Goal: Task Accomplishment & Management: Manage account settings

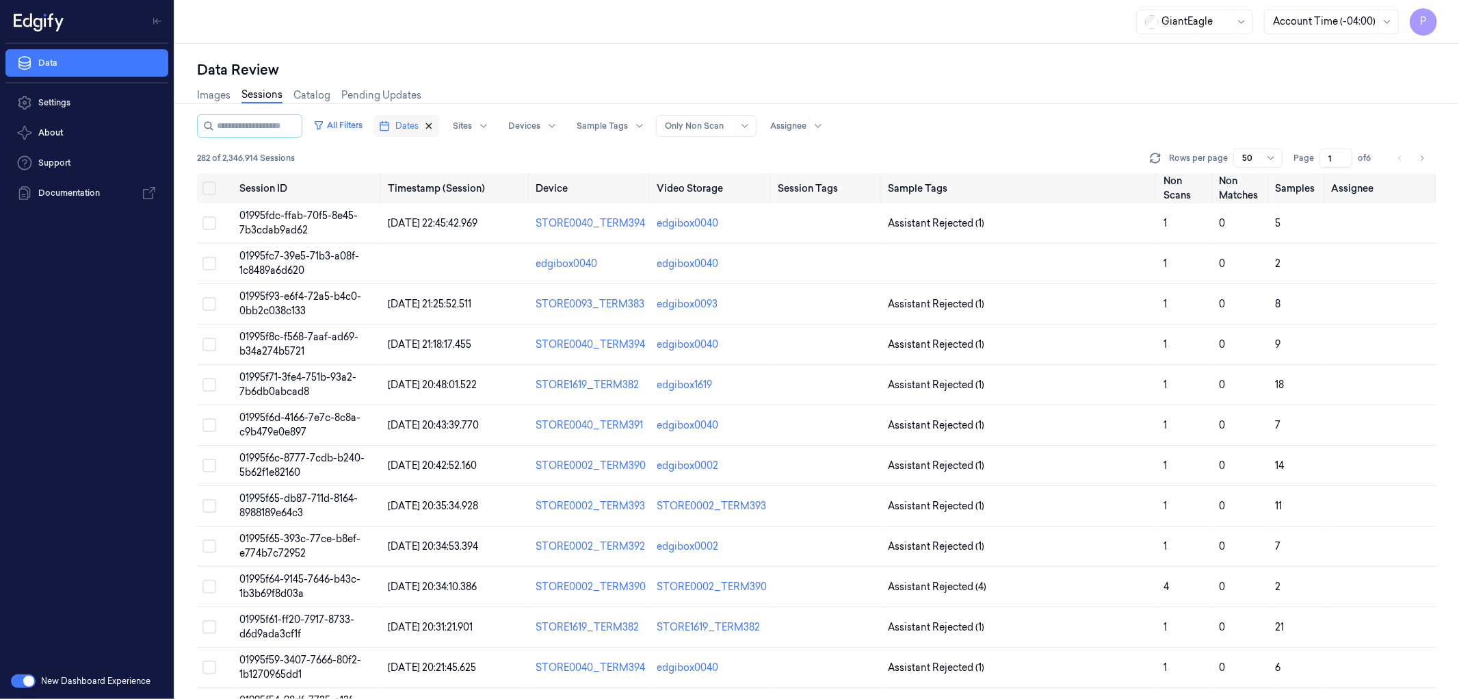
click at [434, 124] on icon "button" at bounding box center [429, 126] width 10 height 10
click at [419, 123] on span "Dates" at bounding box center [406, 126] width 23 height 12
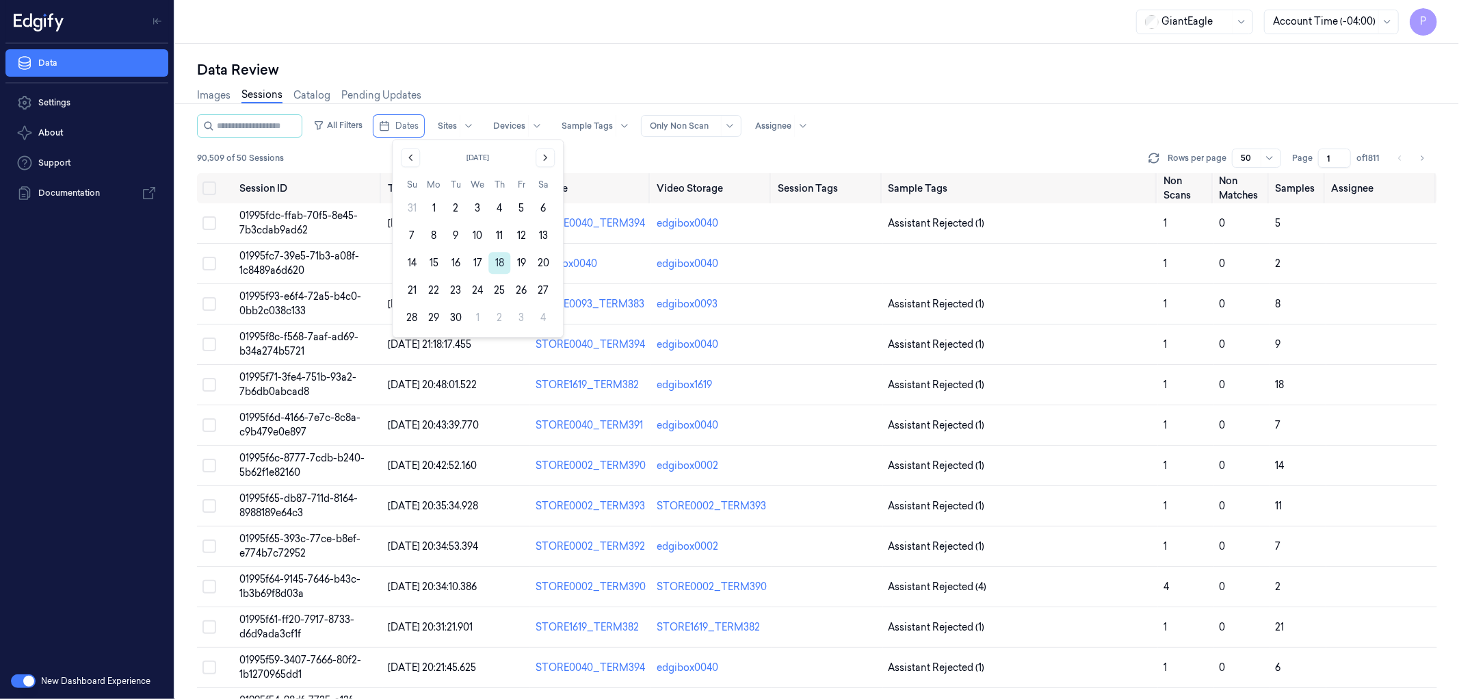
click at [502, 263] on button "18" at bounding box center [500, 263] width 22 height 22
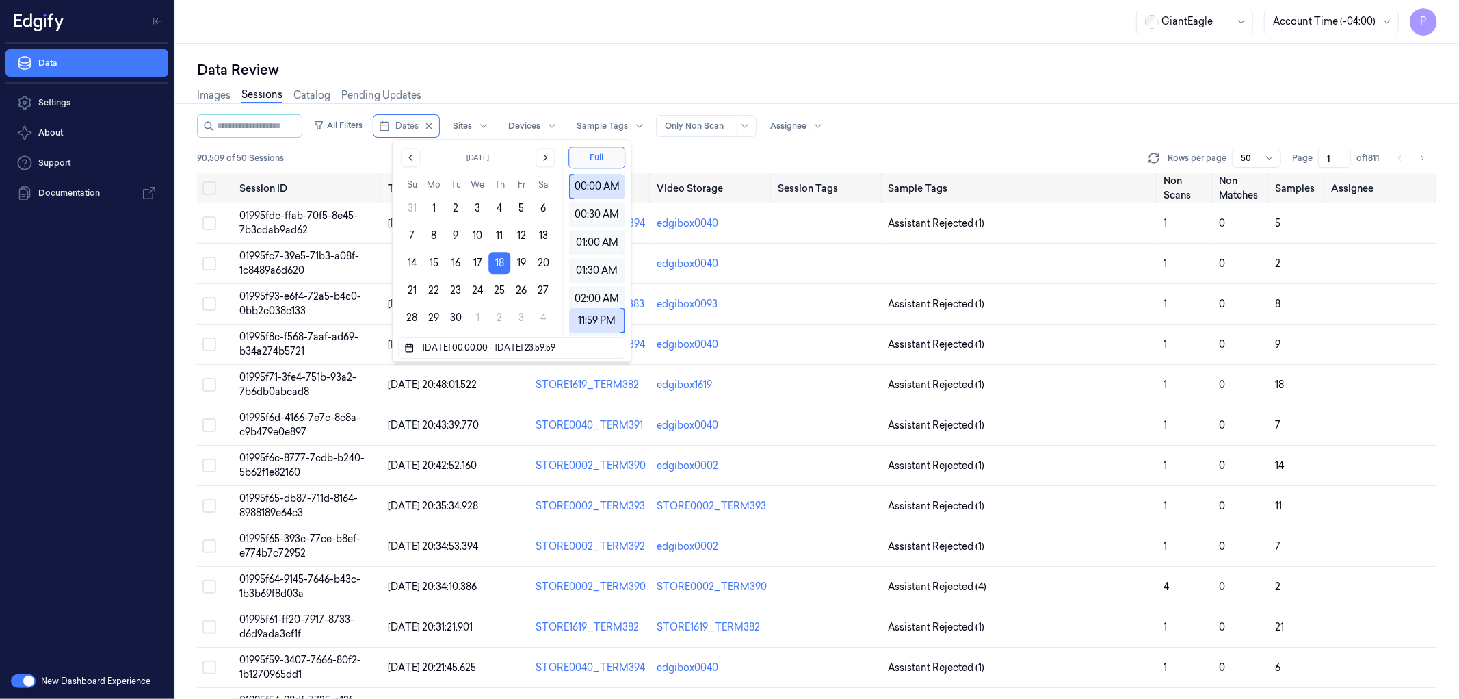
click at [590, 59] on div "Data Review Images Sessions Catalog Pending Updates All Filters Dates Sites Dev…" at bounding box center [817, 371] width 1284 height 655
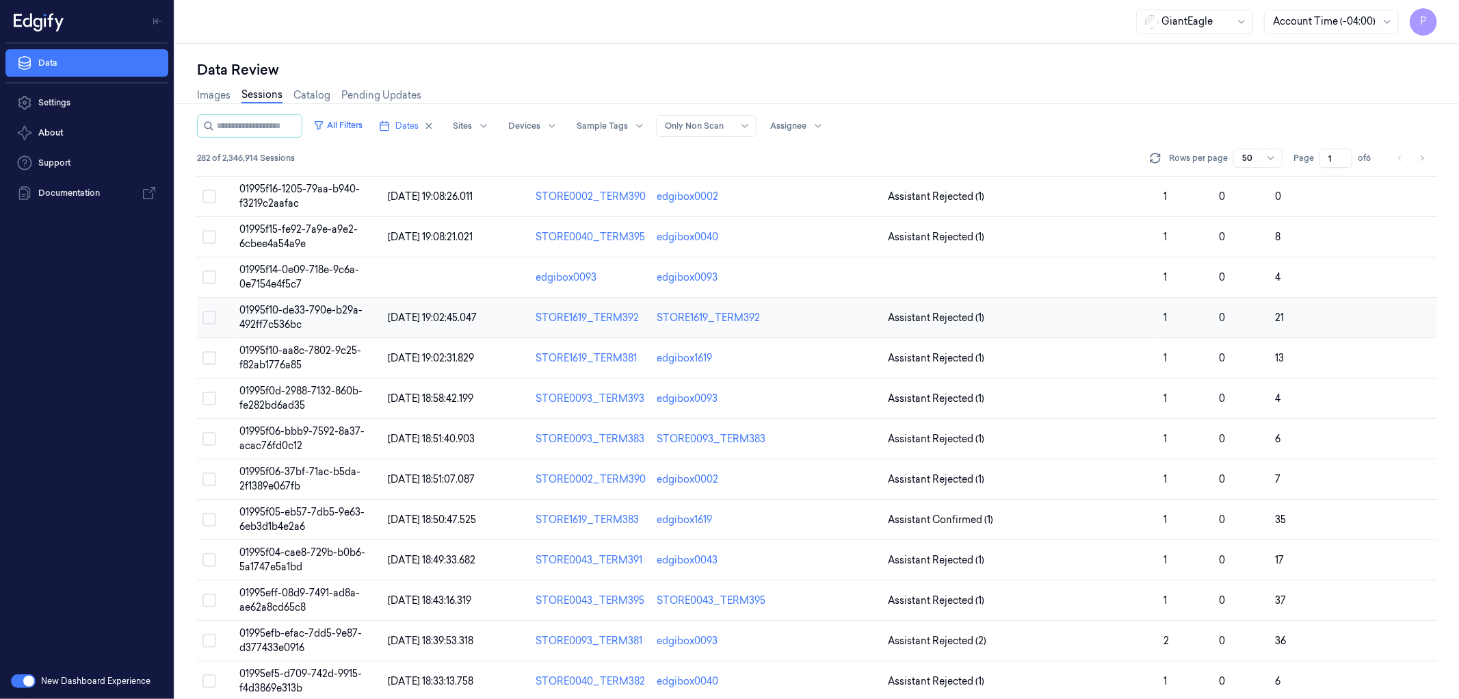
scroll to position [1535, 0]
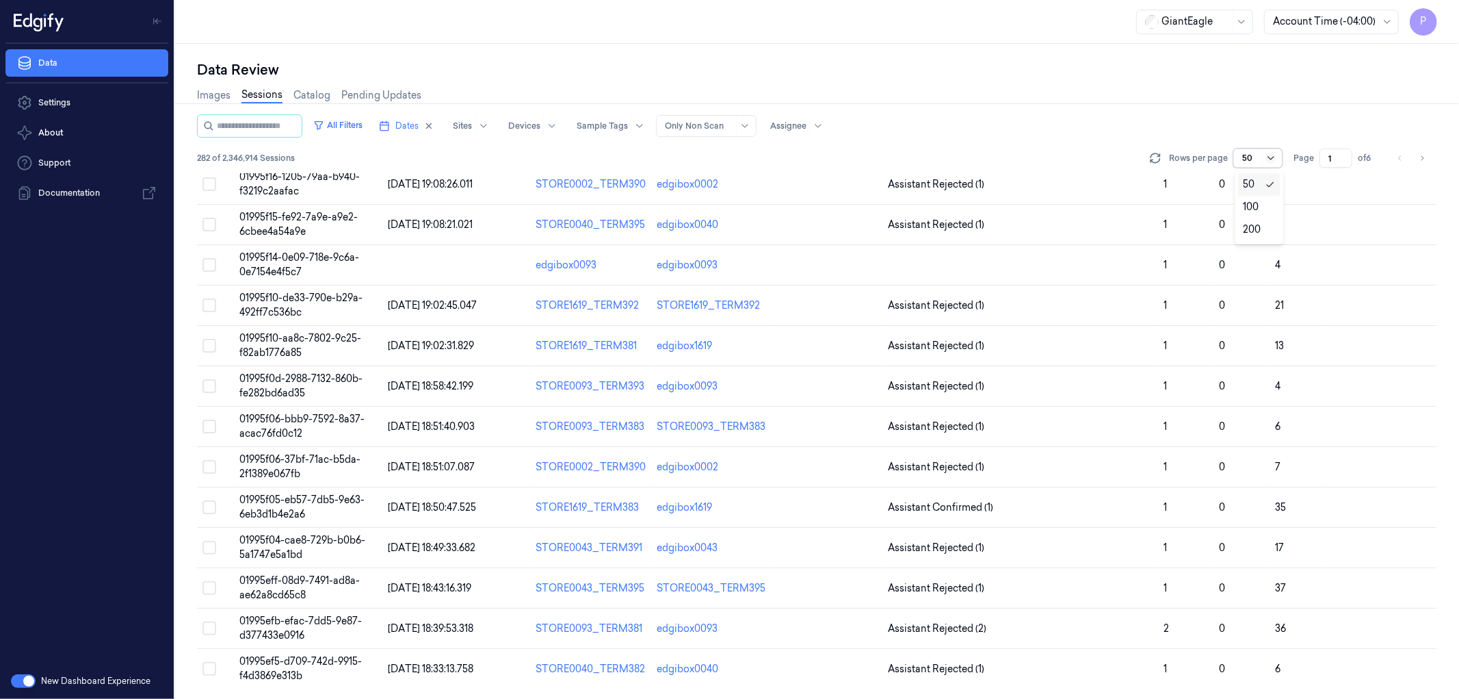
click at [1268, 155] on icon at bounding box center [1271, 158] width 11 height 11
click at [1190, 112] on div "Images Sessions Catalog Pending Updates" at bounding box center [817, 96] width 1240 height 35
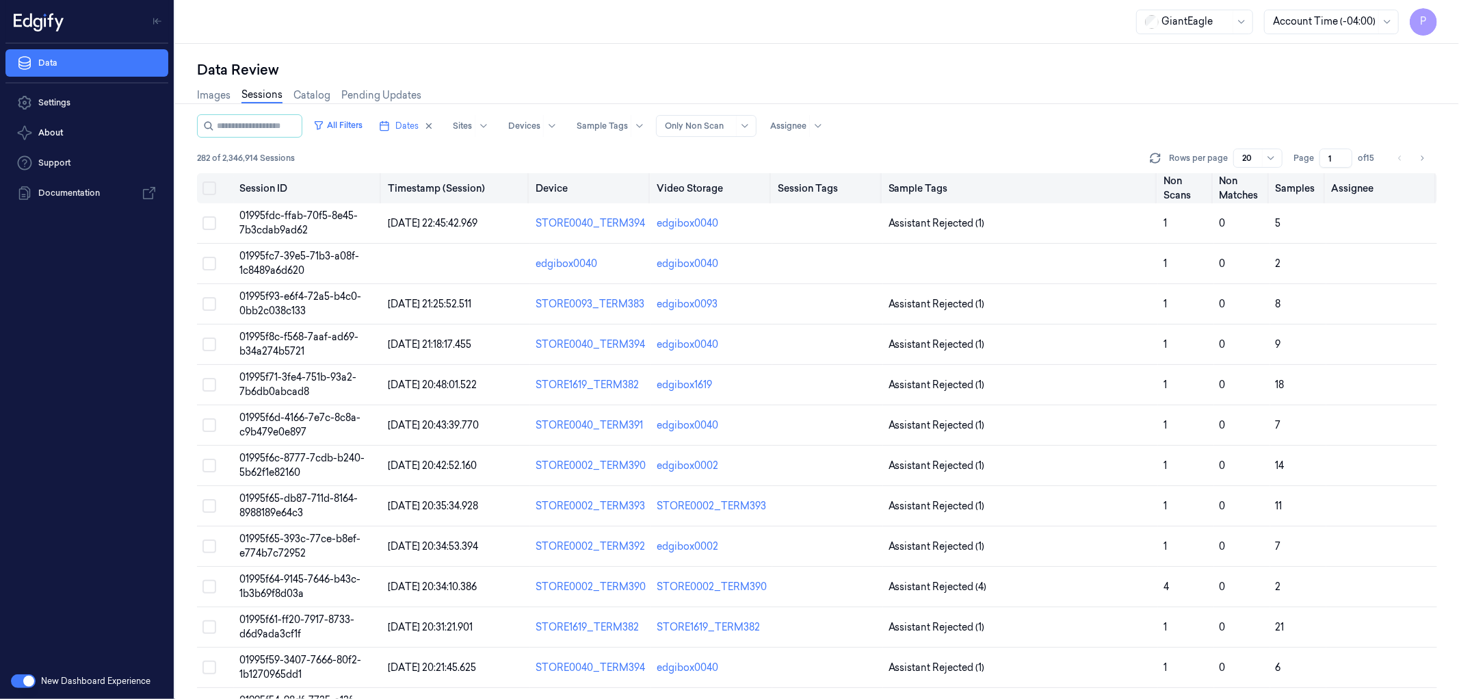
click at [214, 186] on button "Select all" at bounding box center [210, 188] width 14 height 14
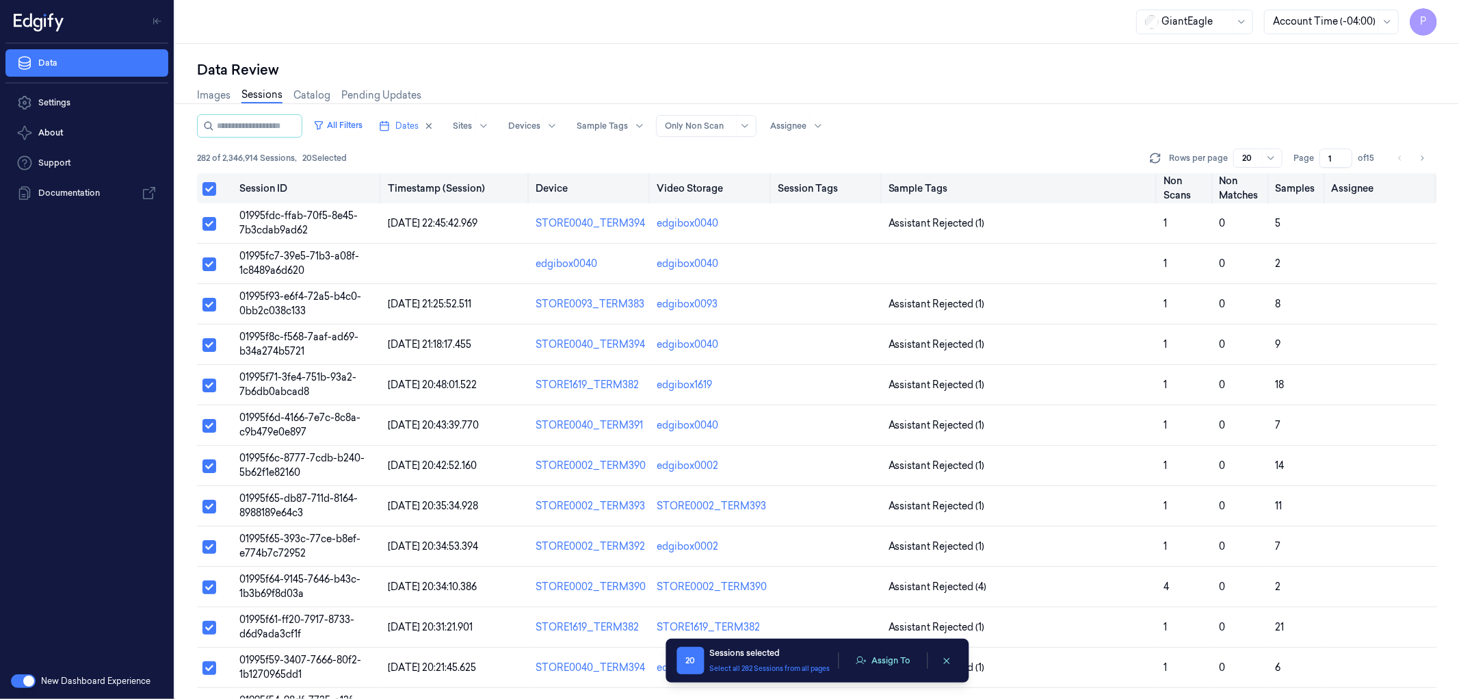
click at [214, 186] on button "Select all" at bounding box center [210, 189] width 14 height 14
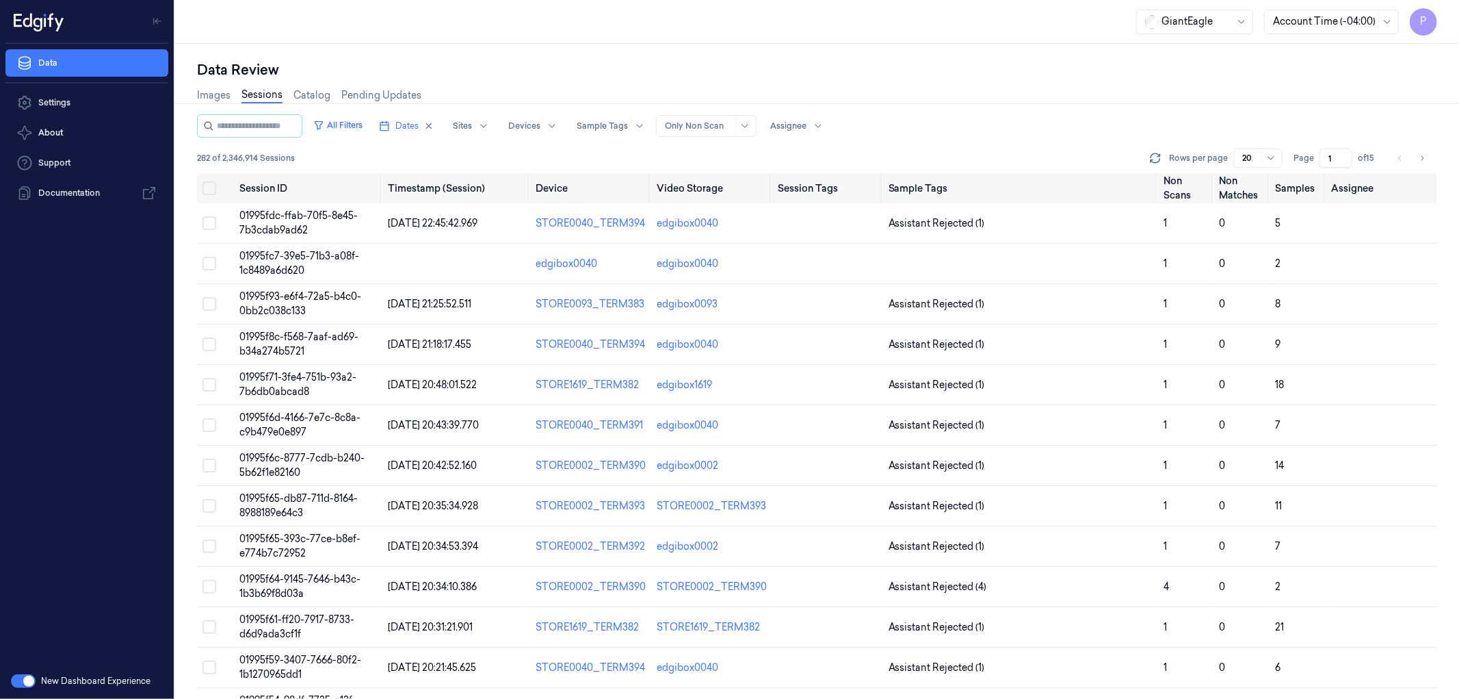
type button "on"
click at [1344, 154] on input "2" at bounding box center [1336, 157] width 33 height 19
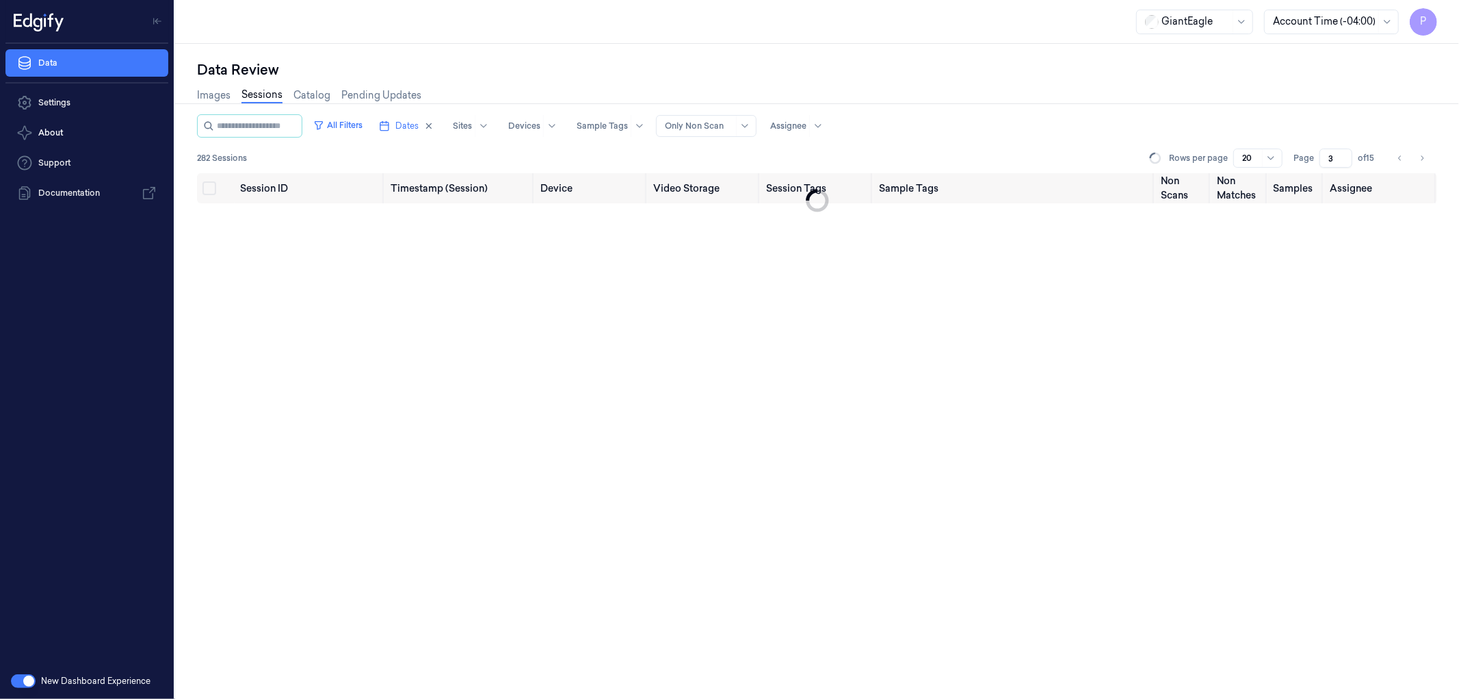
click at [1344, 154] on input "3" at bounding box center [1336, 157] width 33 height 19
click at [1344, 154] on input "4" at bounding box center [1336, 157] width 33 height 19
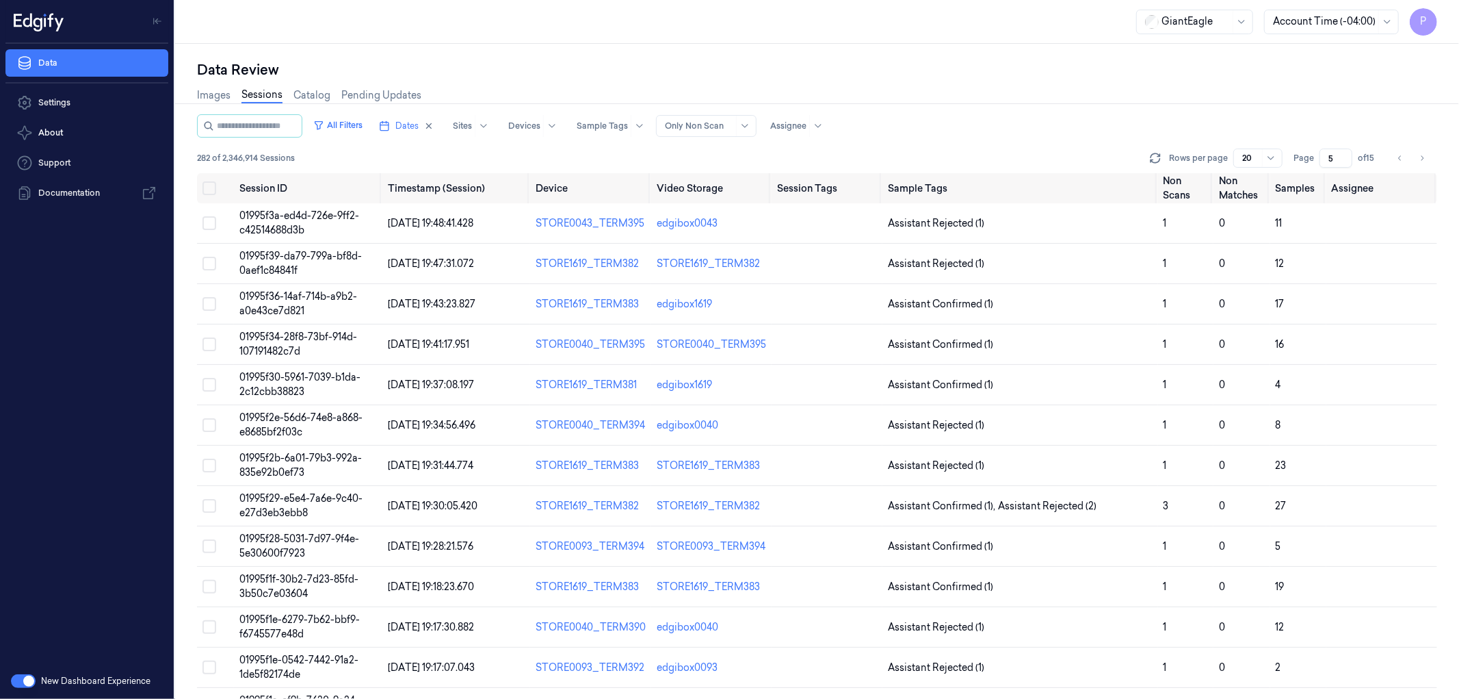
click at [1344, 154] on input "5" at bounding box center [1336, 157] width 33 height 19
click at [1344, 154] on input "6" at bounding box center [1336, 157] width 33 height 19
click at [1344, 154] on input "7" at bounding box center [1336, 157] width 33 height 19
click at [1344, 154] on input "8" at bounding box center [1336, 157] width 33 height 19
click at [1344, 154] on input "9" at bounding box center [1336, 157] width 33 height 19
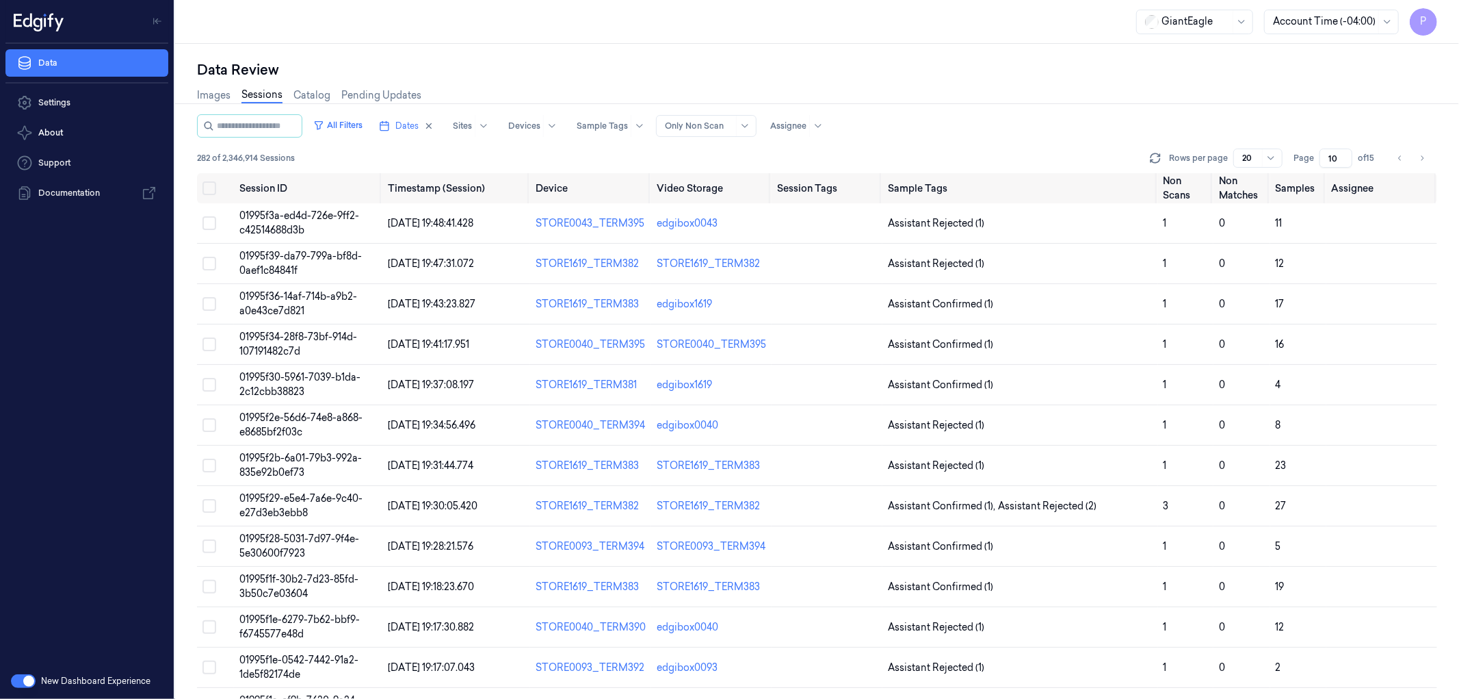
click at [1344, 154] on input "10" at bounding box center [1336, 157] width 33 height 19
click at [1344, 154] on input "11" at bounding box center [1336, 157] width 33 height 19
click at [1344, 154] on input "12" at bounding box center [1336, 157] width 33 height 19
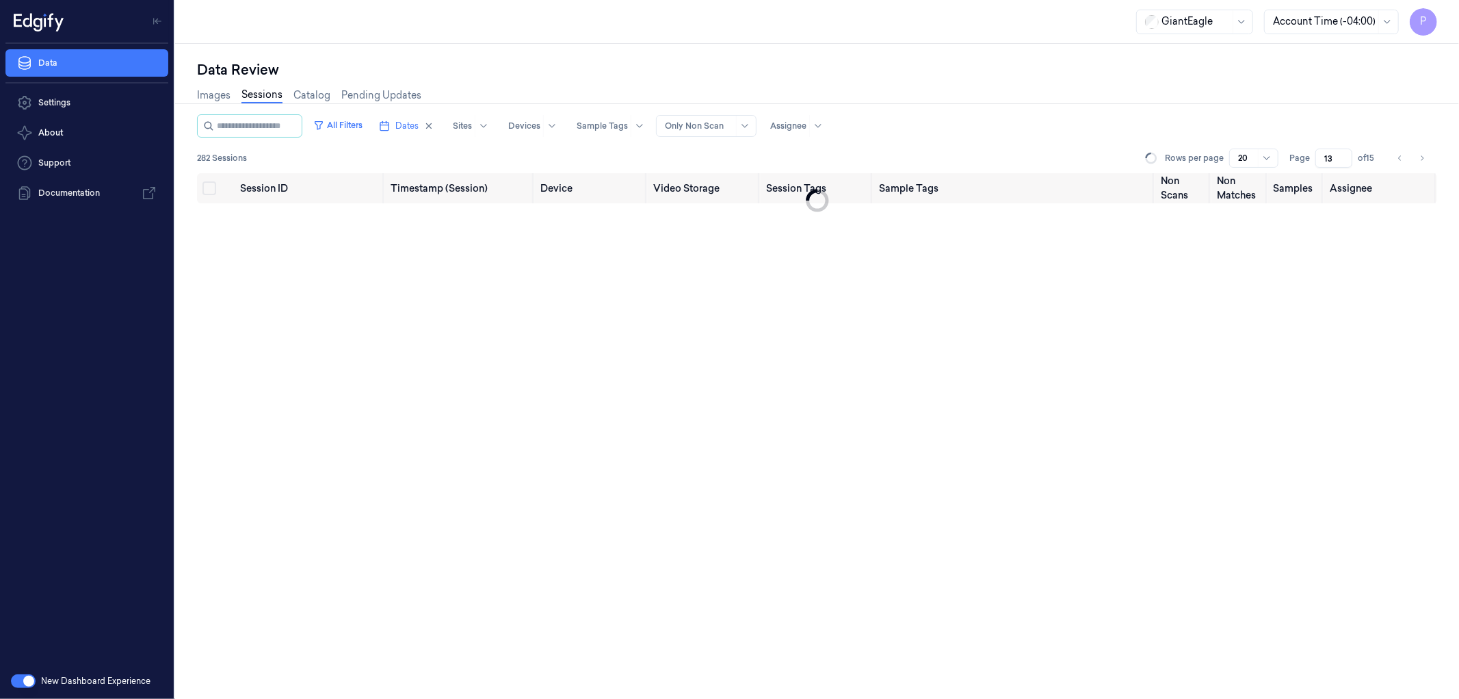
click at [1344, 154] on input "13" at bounding box center [1334, 157] width 37 height 19
click at [1344, 154] on input "14" at bounding box center [1334, 157] width 37 height 19
type input "15"
click at [1344, 154] on input "15" at bounding box center [1334, 157] width 37 height 19
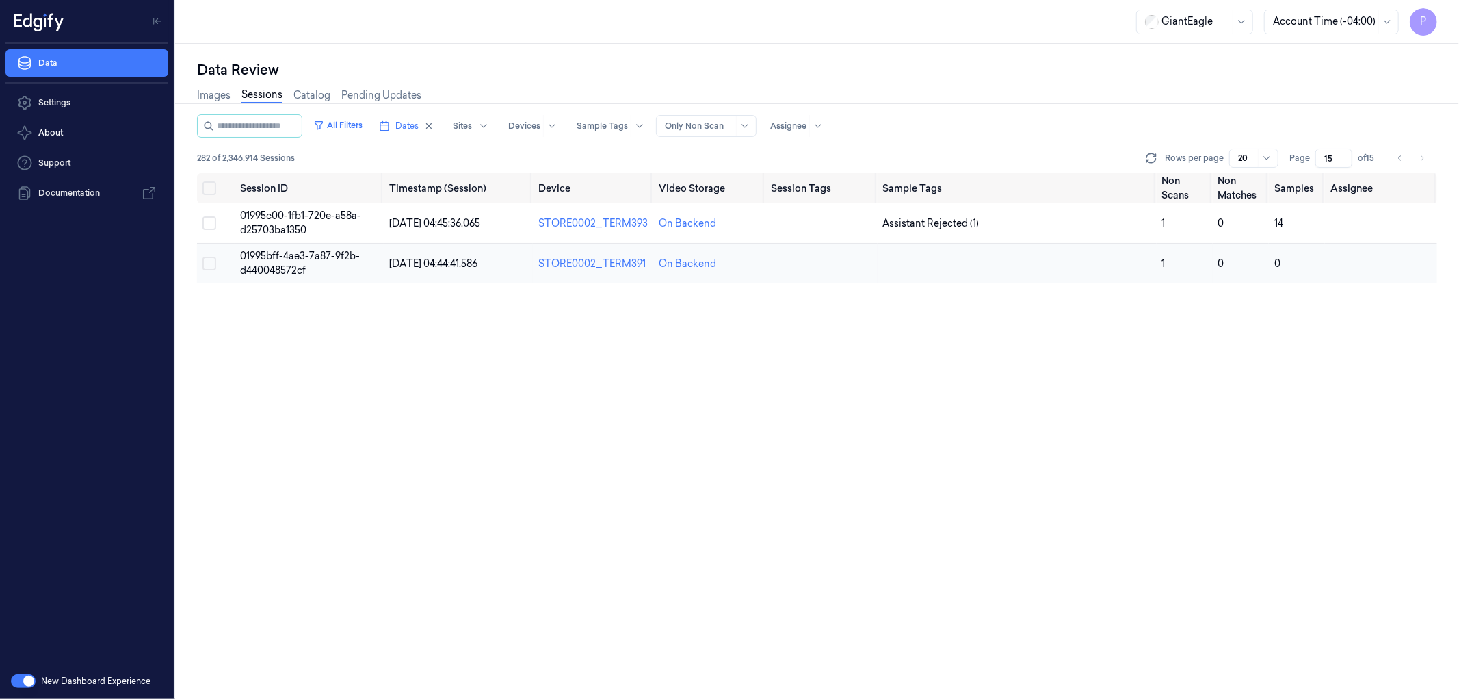
click at [213, 262] on button "Select row" at bounding box center [210, 264] width 14 height 14
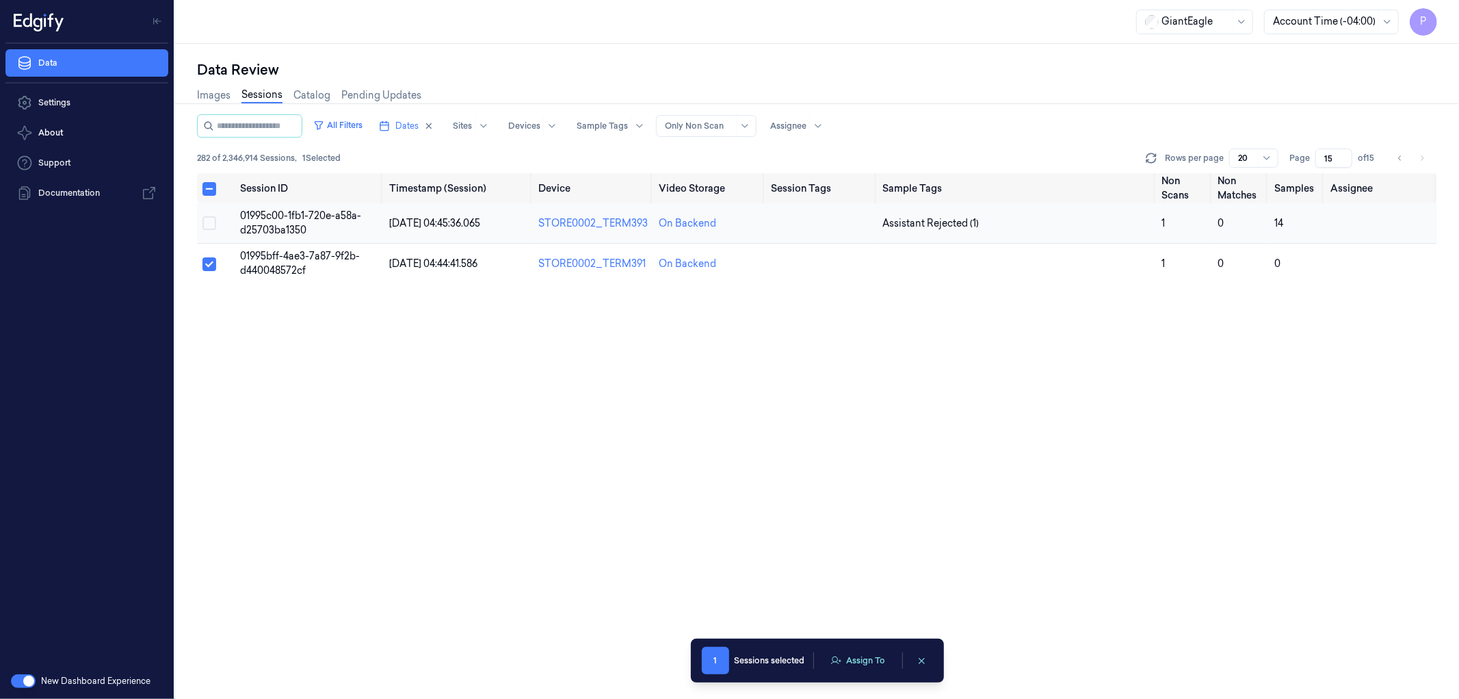
click at [211, 216] on button "Select row" at bounding box center [210, 223] width 14 height 14
click at [890, 658] on button "Assign To" at bounding box center [883, 660] width 72 height 21
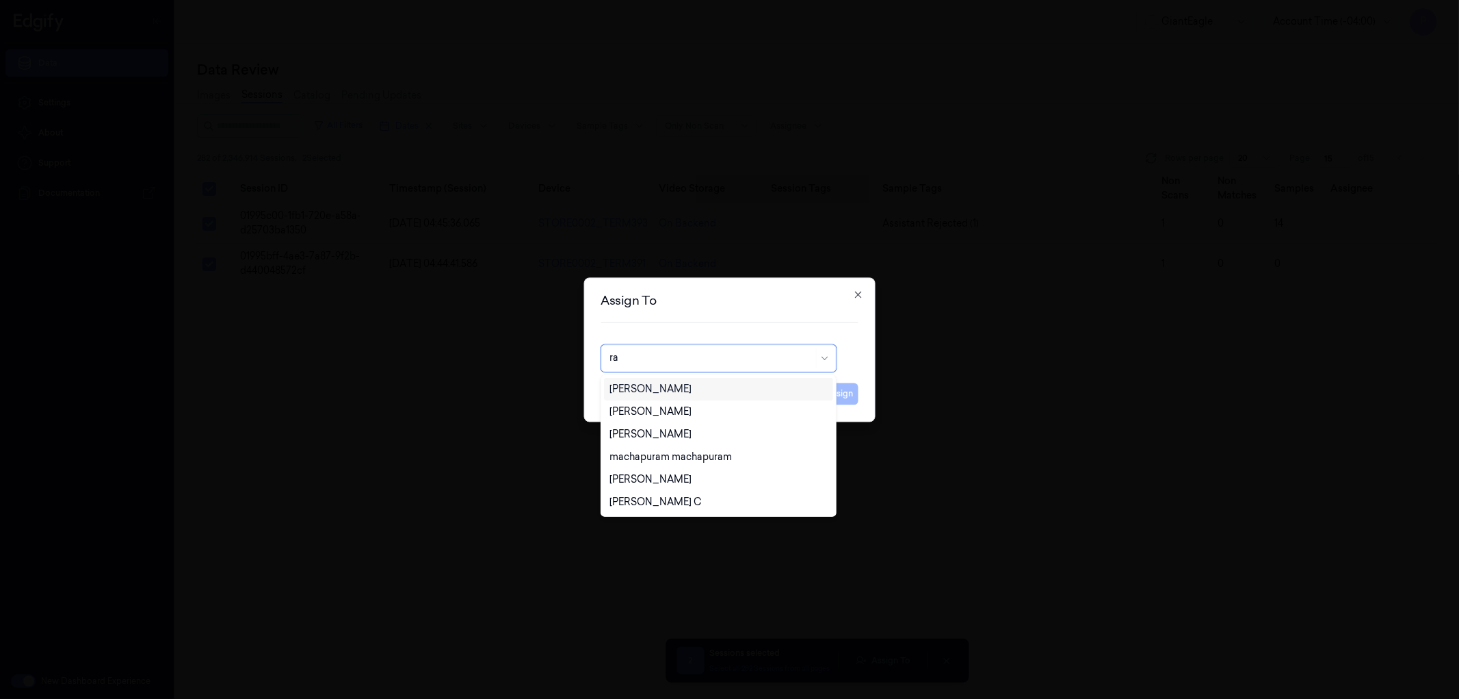
type input "r"
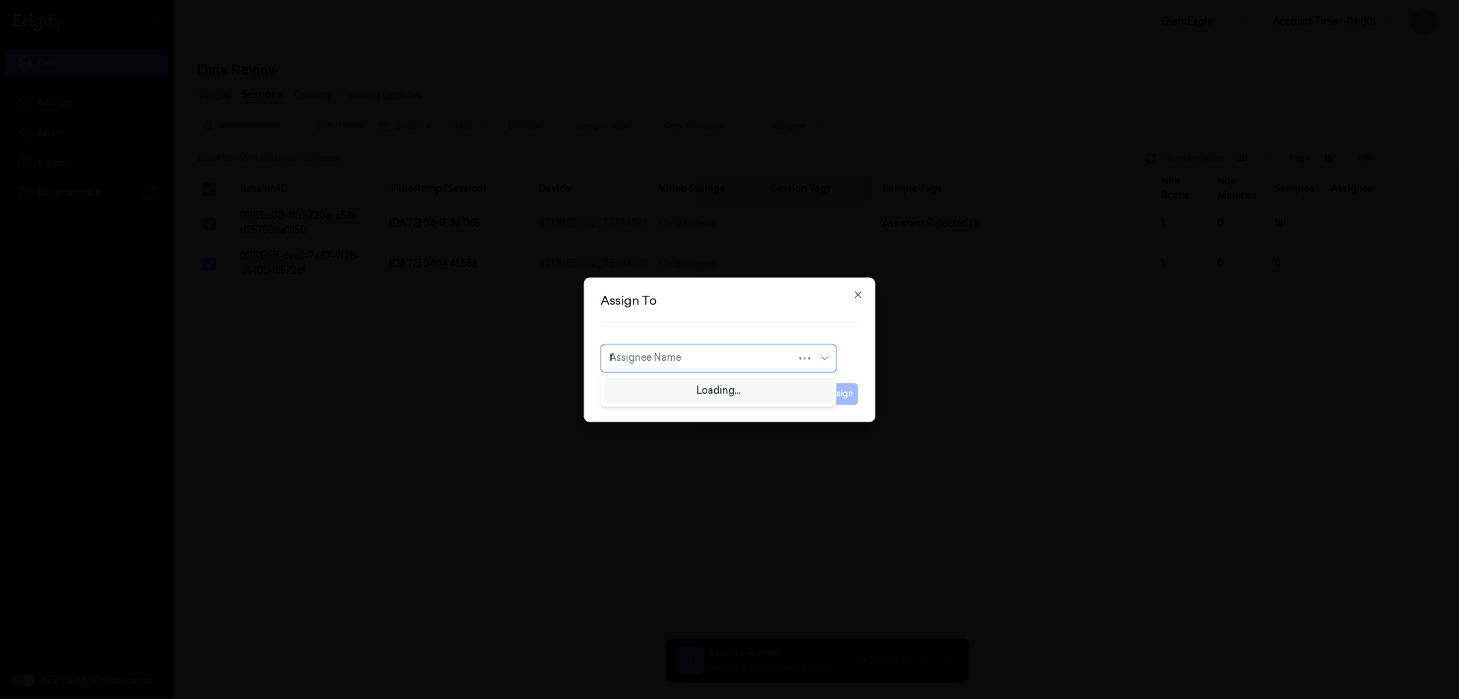
type input "ta"
click at [708, 411] on div "taticherla [PERSON_NAME]" at bounding box center [719, 411] width 218 height 14
click at [833, 397] on button "Assign" at bounding box center [840, 393] width 38 height 22
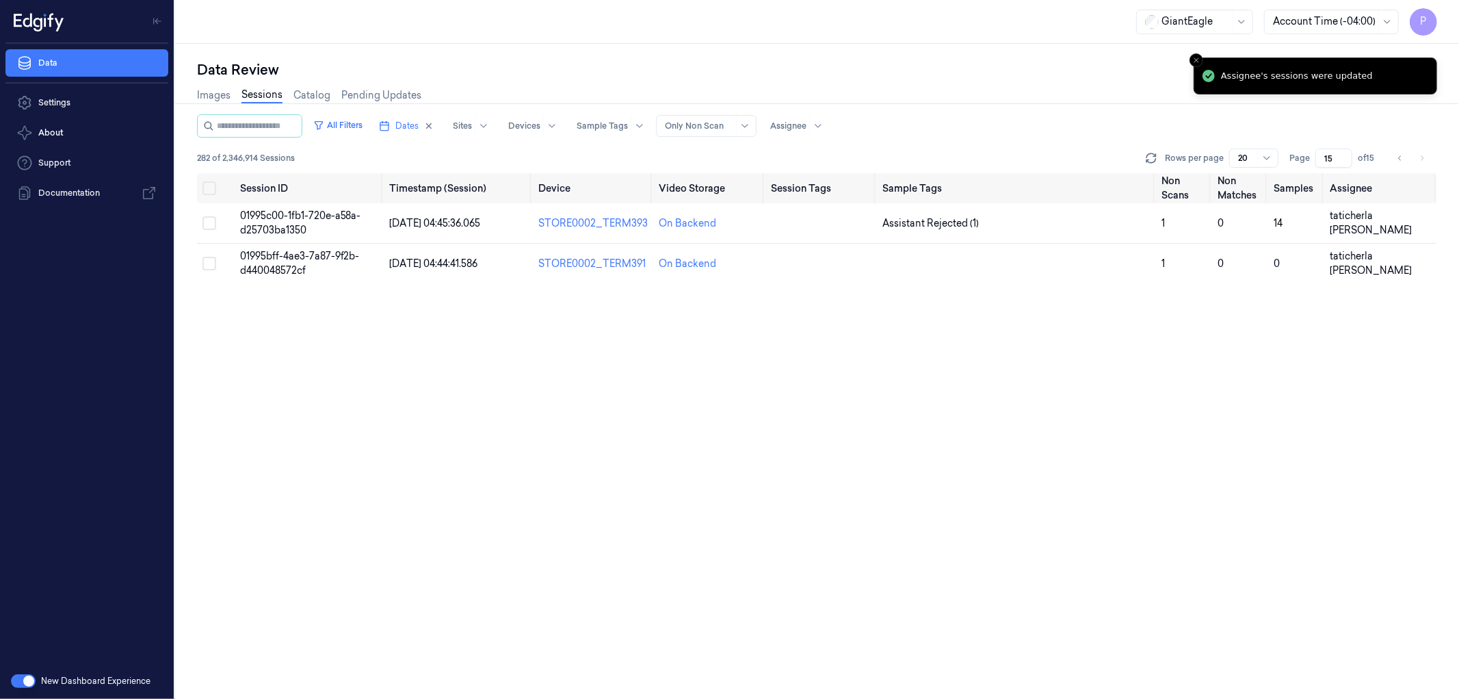
click at [852, 469] on div "on Session ID Timestamp (Session) Device Video Storage Session Tags Sample Tags…" at bounding box center [817, 436] width 1240 height 526
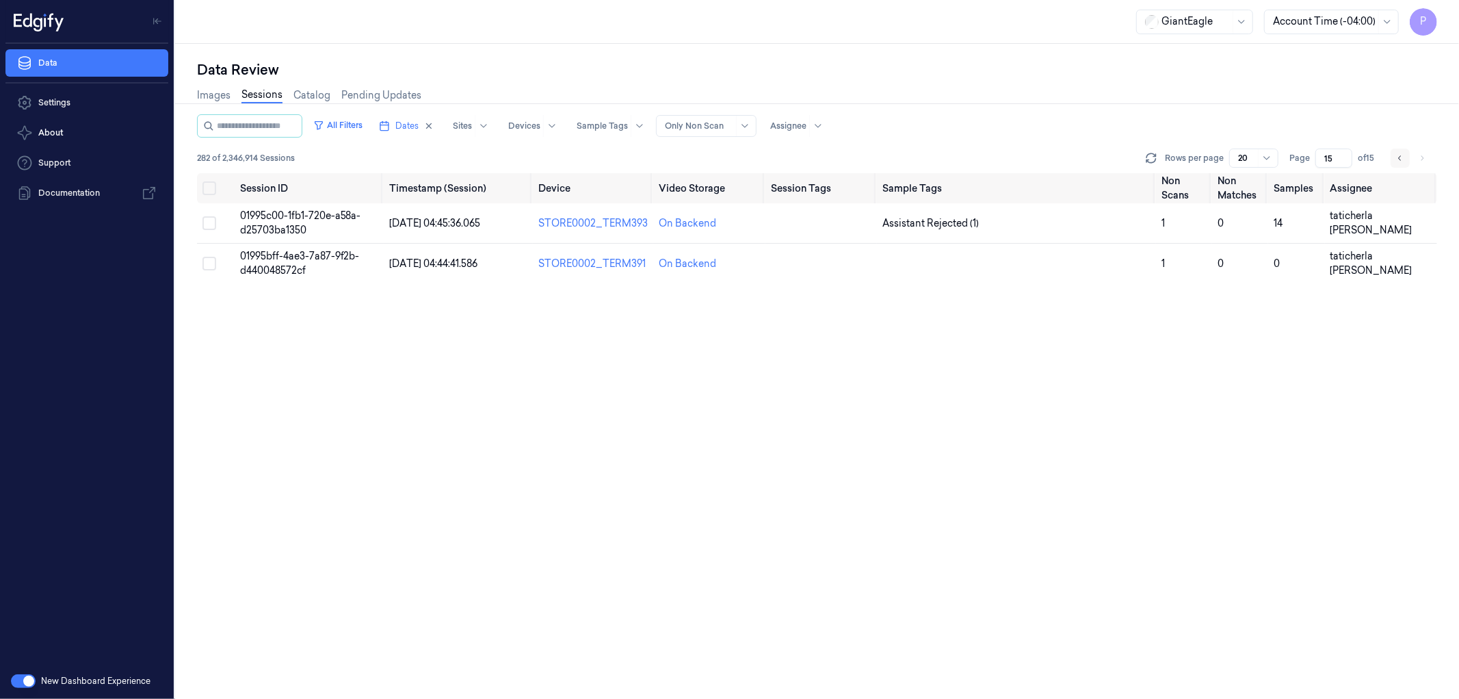
click at [1400, 159] on icon "Go to previous page" at bounding box center [1400, 158] width 8 height 11
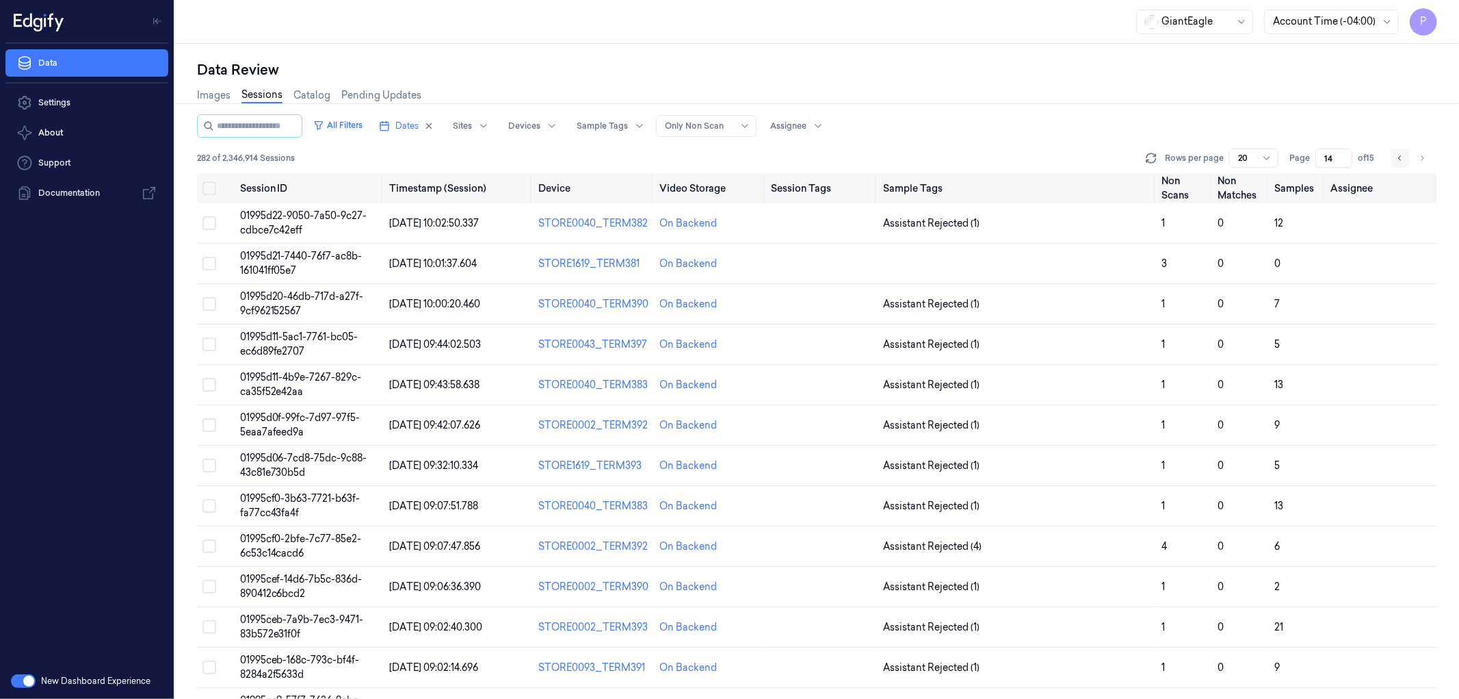
click at [1403, 159] on icon "Go to previous page" at bounding box center [1400, 158] width 8 height 11
click at [1403, 158] on icon "Go to previous page" at bounding box center [1400, 158] width 8 height 11
click at [1399, 159] on icon "Go to previous page" at bounding box center [1400, 158] width 8 height 11
type input "11"
click at [1422, 156] on icon "Go to next page" at bounding box center [1422, 158] width 8 height 11
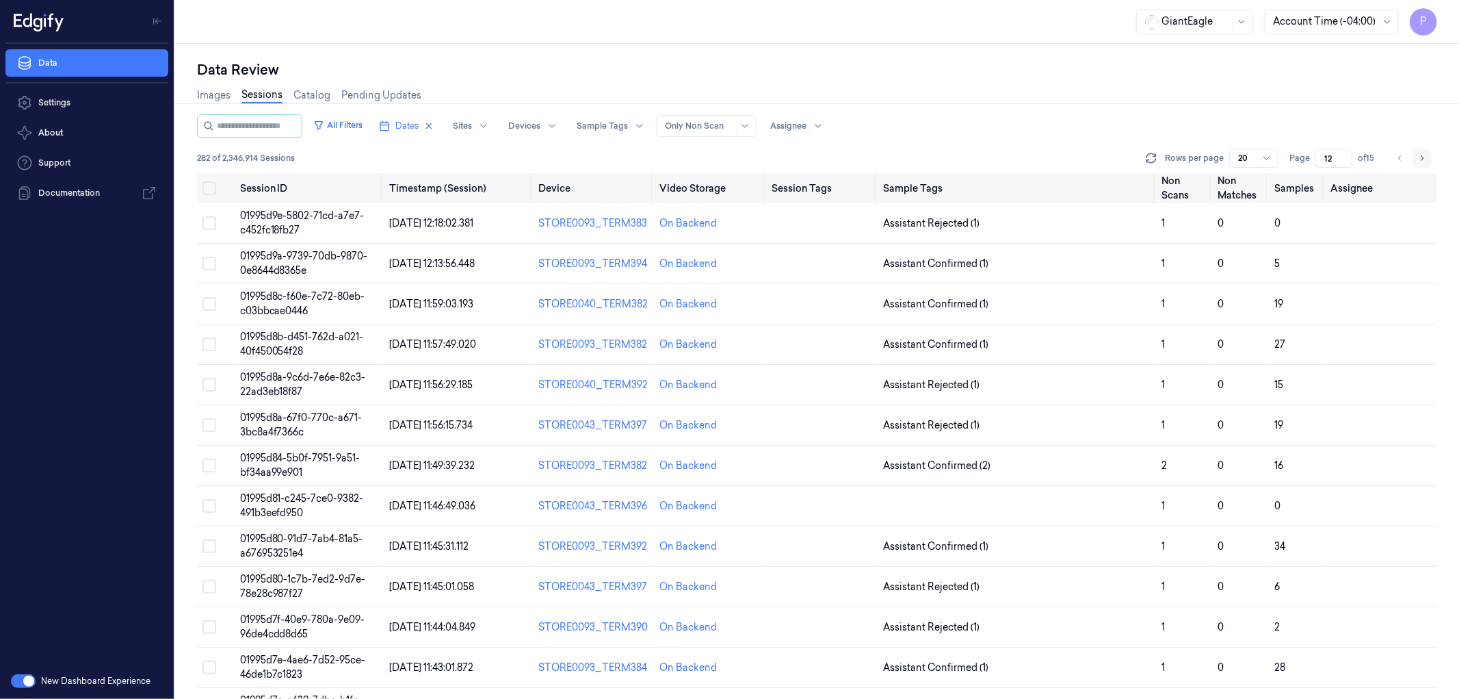
click at [1422, 156] on icon "Go to next page" at bounding box center [1422, 158] width 8 height 11
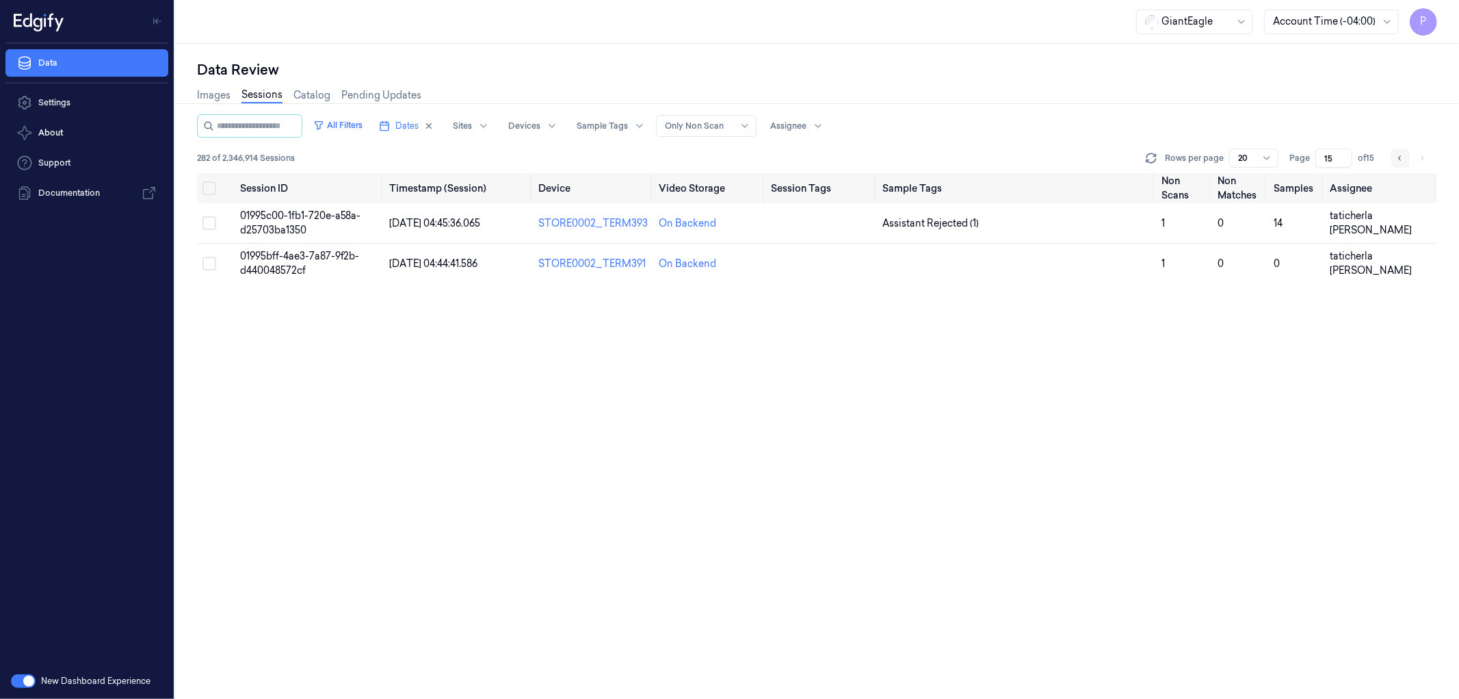
click at [1396, 159] on button "Go to previous page" at bounding box center [1400, 157] width 19 height 19
type input "14"
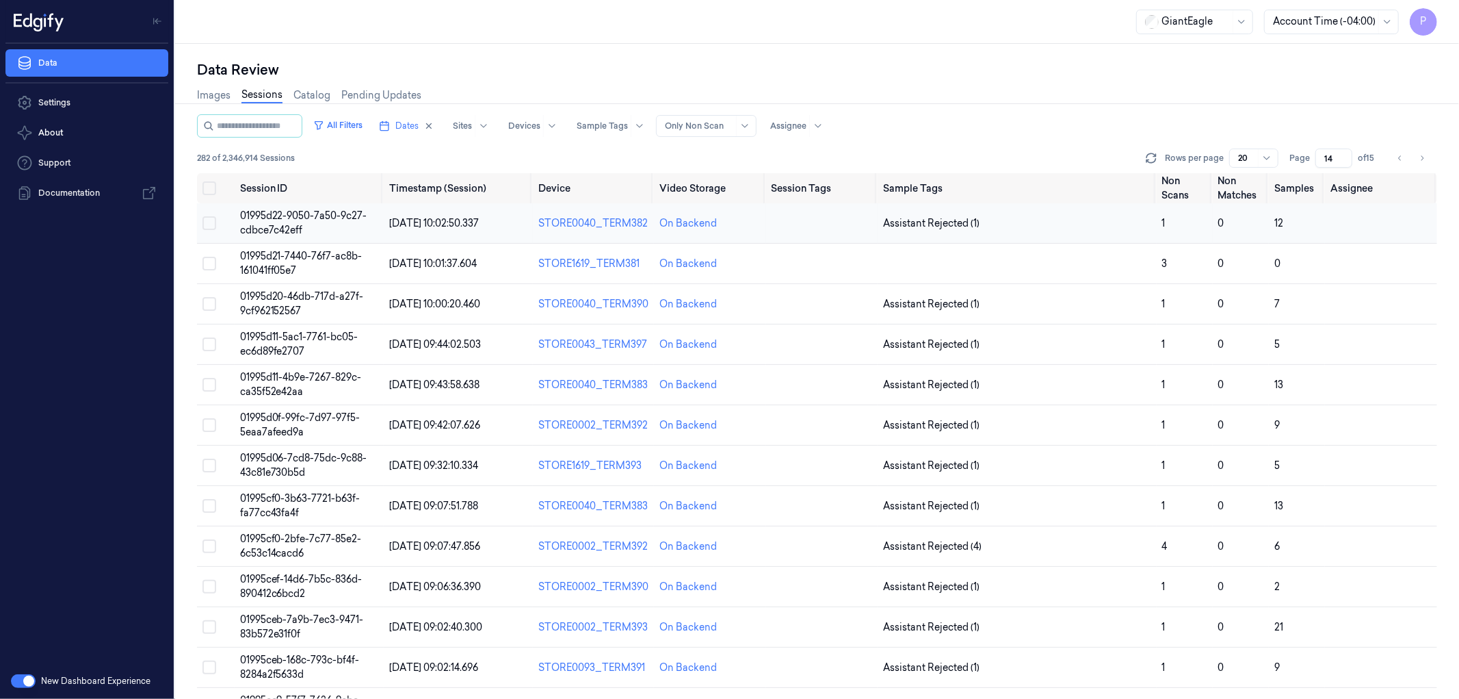
click at [209, 223] on button "Select row" at bounding box center [210, 223] width 14 height 14
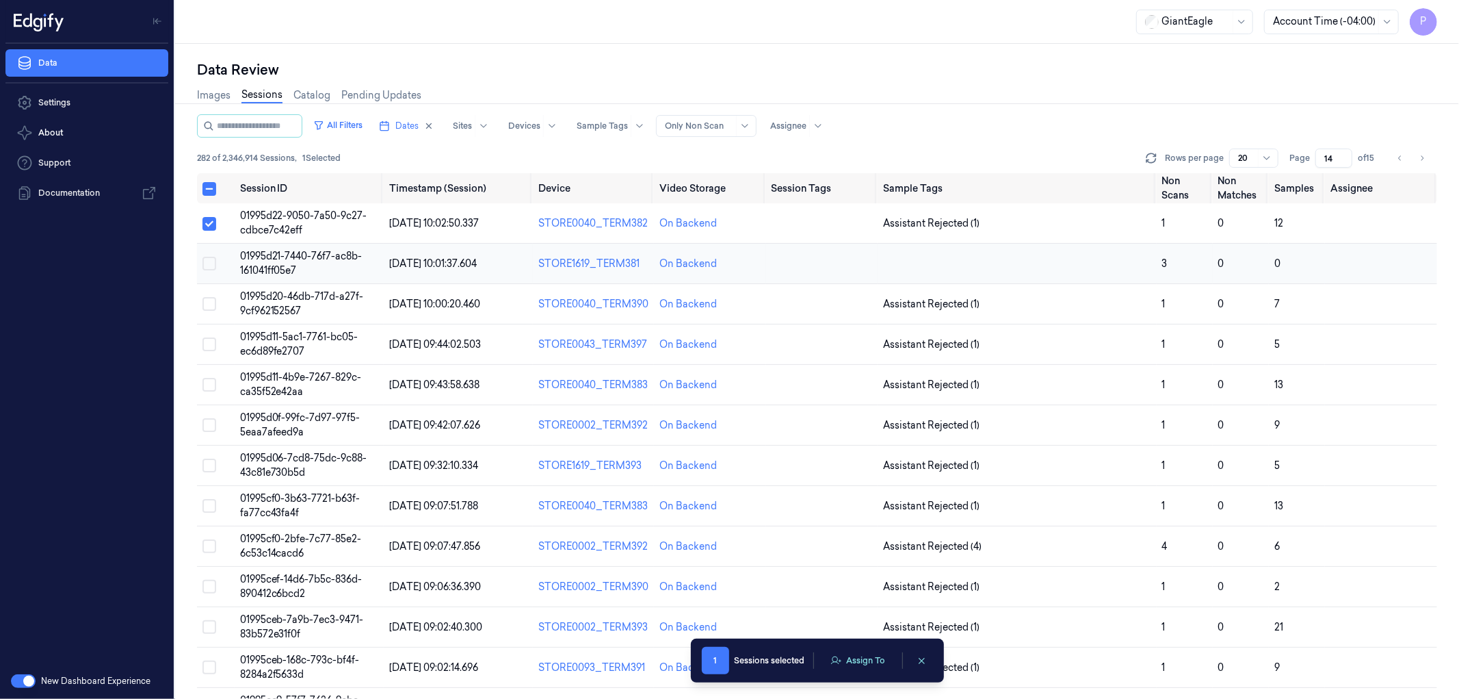
click at [215, 263] on button "Select row" at bounding box center [210, 264] width 14 height 14
click at [212, 298] on button "Select row" at bounding box center [210, 304] width 14 height 14
click at [206, 342] on button "Select row" at bounding box center [210, 344] width 14 height 14
drag, startPoint x: 214, startPoint y: 383, endPoint x: 213, endPoint y: 408, distance: 24.7
click at [213, 383] on button "Select row" at bounding box center [210, 385] width 14 height 14
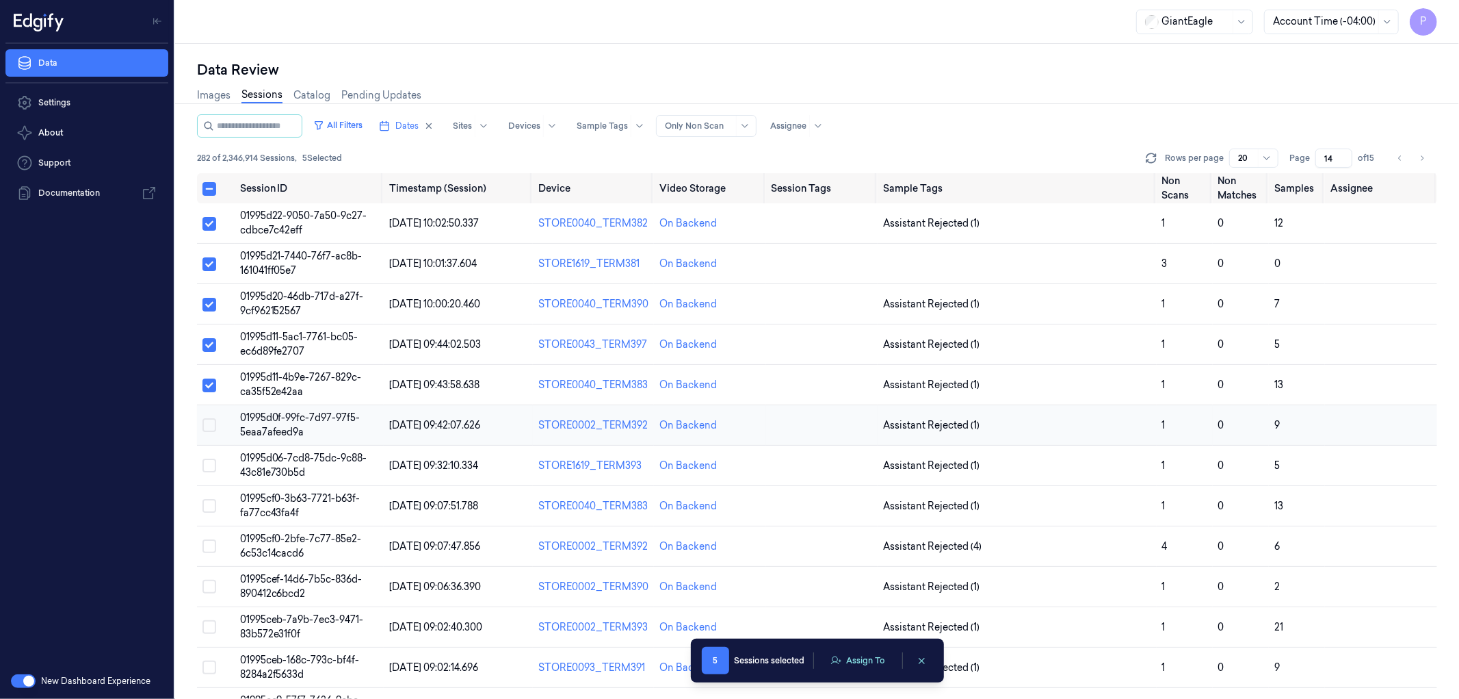
click at [208, 421] on button "Select row" at bounding box center [210, 425] width 14 height 14
click at [214, 463] on button "Select row" at bounding box center [210, 465] width 14 height 14
click at [212, 506] on button "Select row" at bounding box center [210, 506] width 14 height 14
click at [208, 543] on button "Select row" at bounding box center [210, 546] width 14 height 14
click at [209, 586] on button "Select row" at bounding box center [210, 587] width 14 height 14
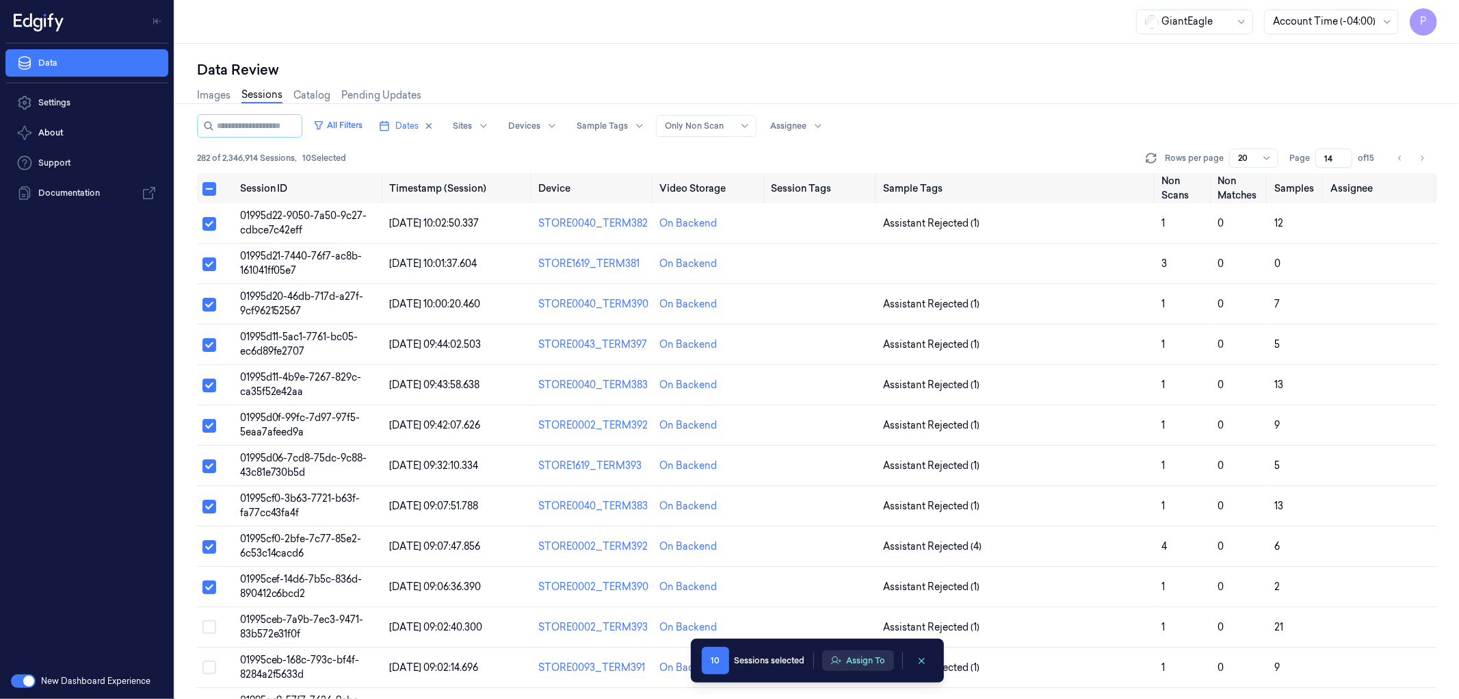
click at [859, 661] on button "Assign To" at bounding box center [858, 660] width 72 height 21
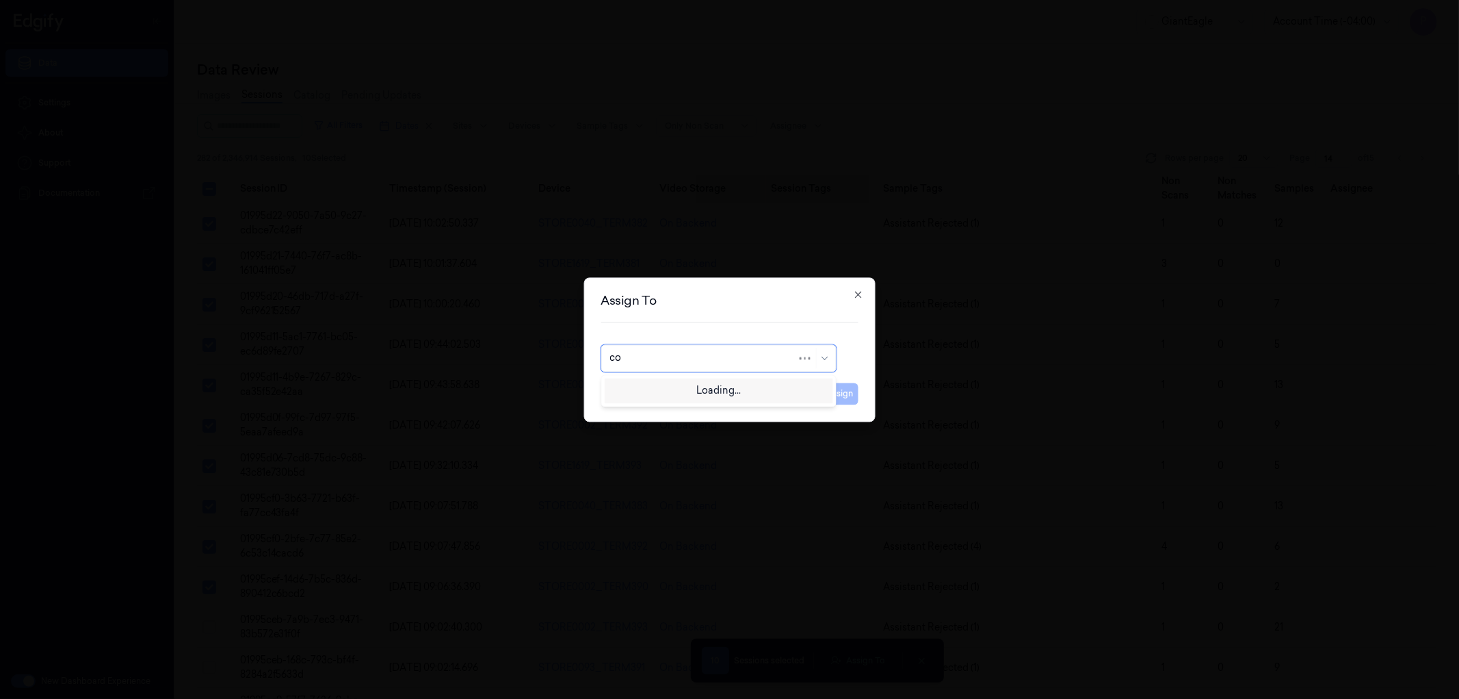
type input "com"
click at [722, 385] on div "compli balaji" at bounding box center [719, 389] width 218 height 14
click at [833, 397] on button "Assign" at bounding box center [840, 393] width 38 height 22
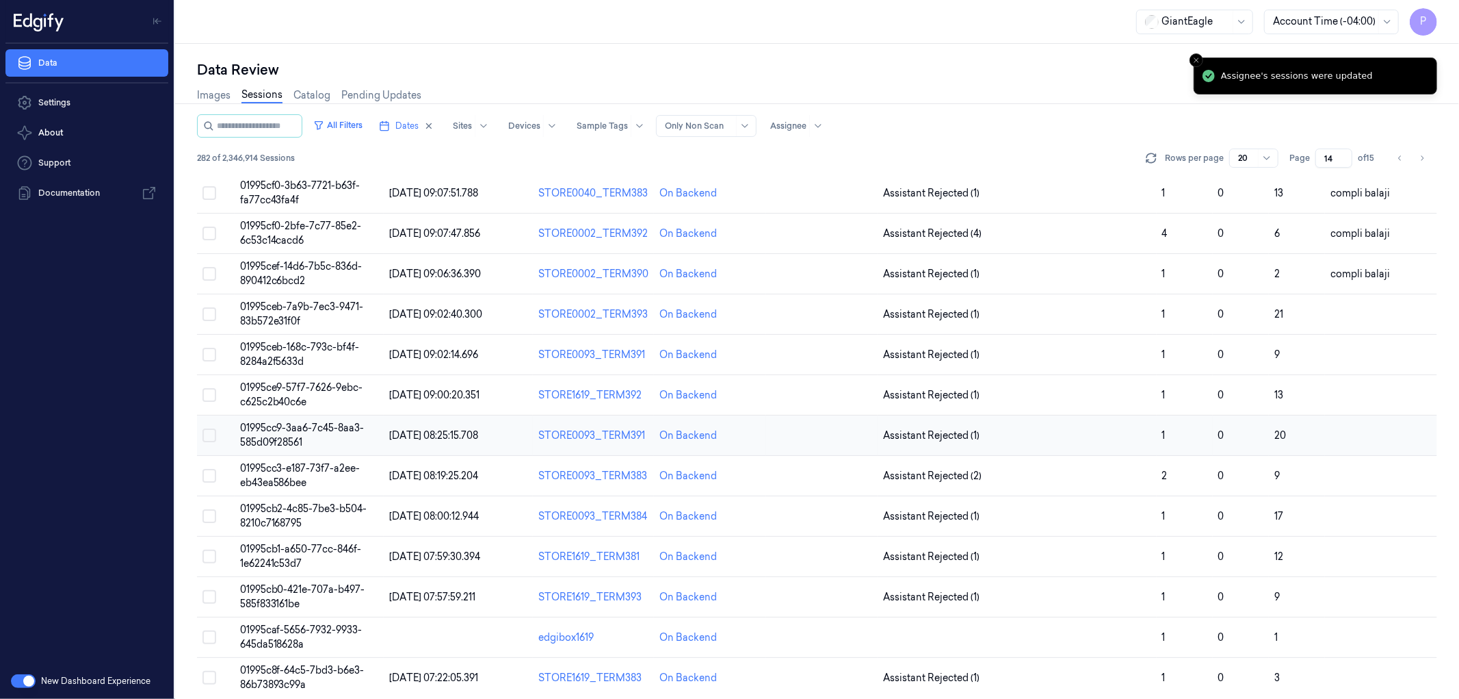
scroll to position [322, 0]
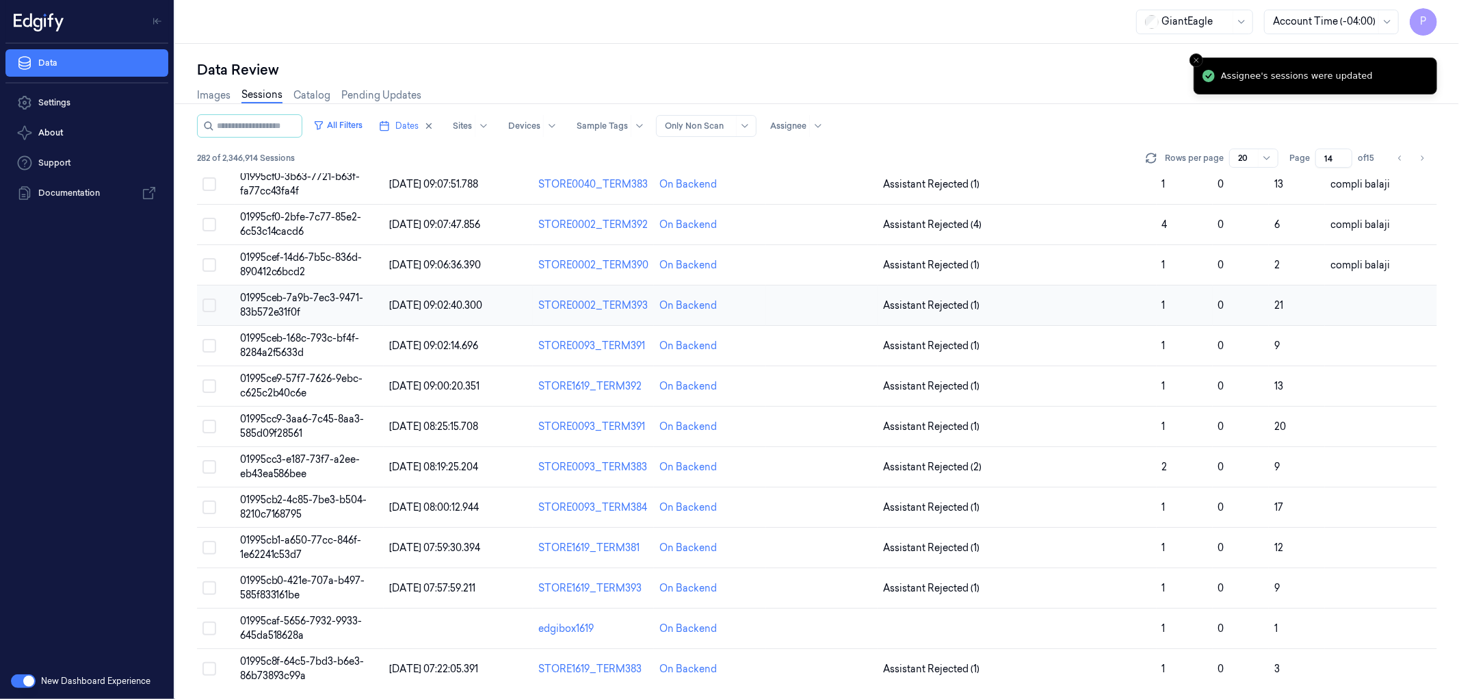
click at [216, 300] on td at bounding box center [216, 305] width 38 height 40
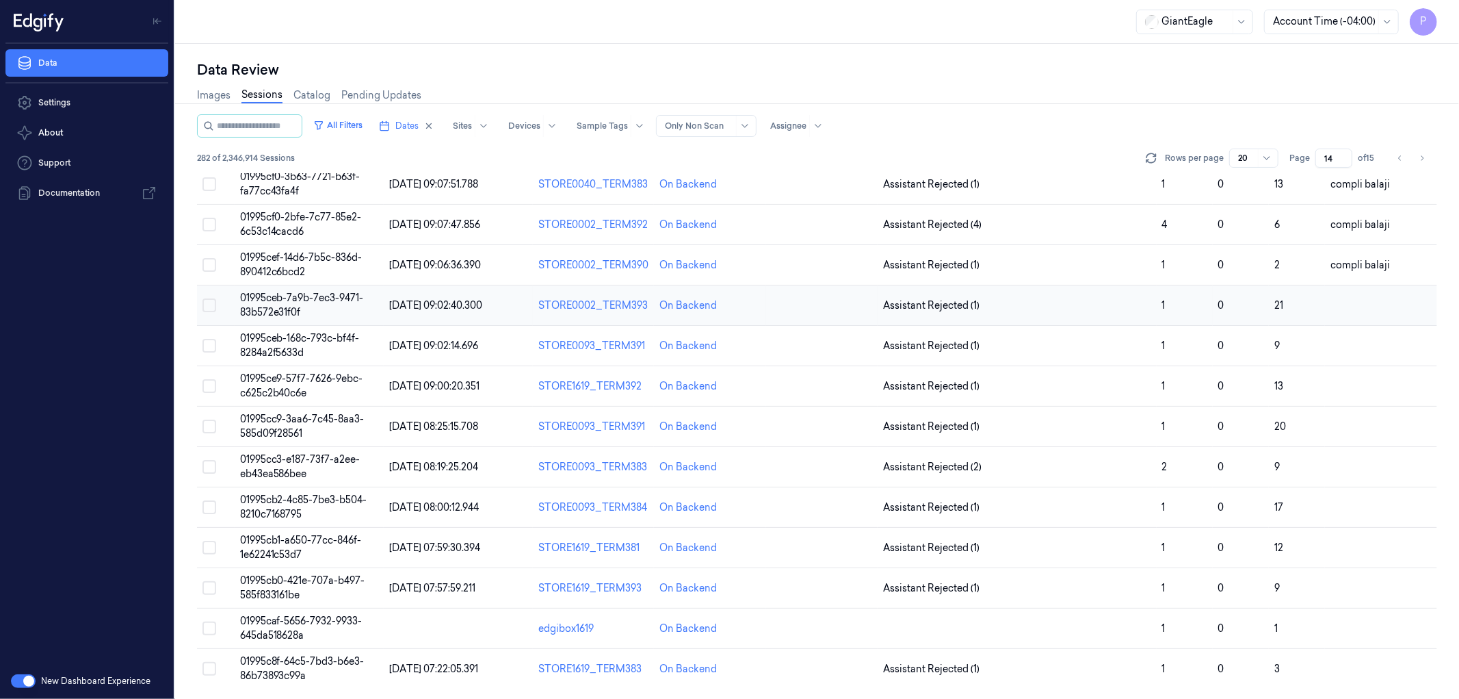
click at [211, 304] on button "Select row" at bounding box center [210, 305] width 14 height 14
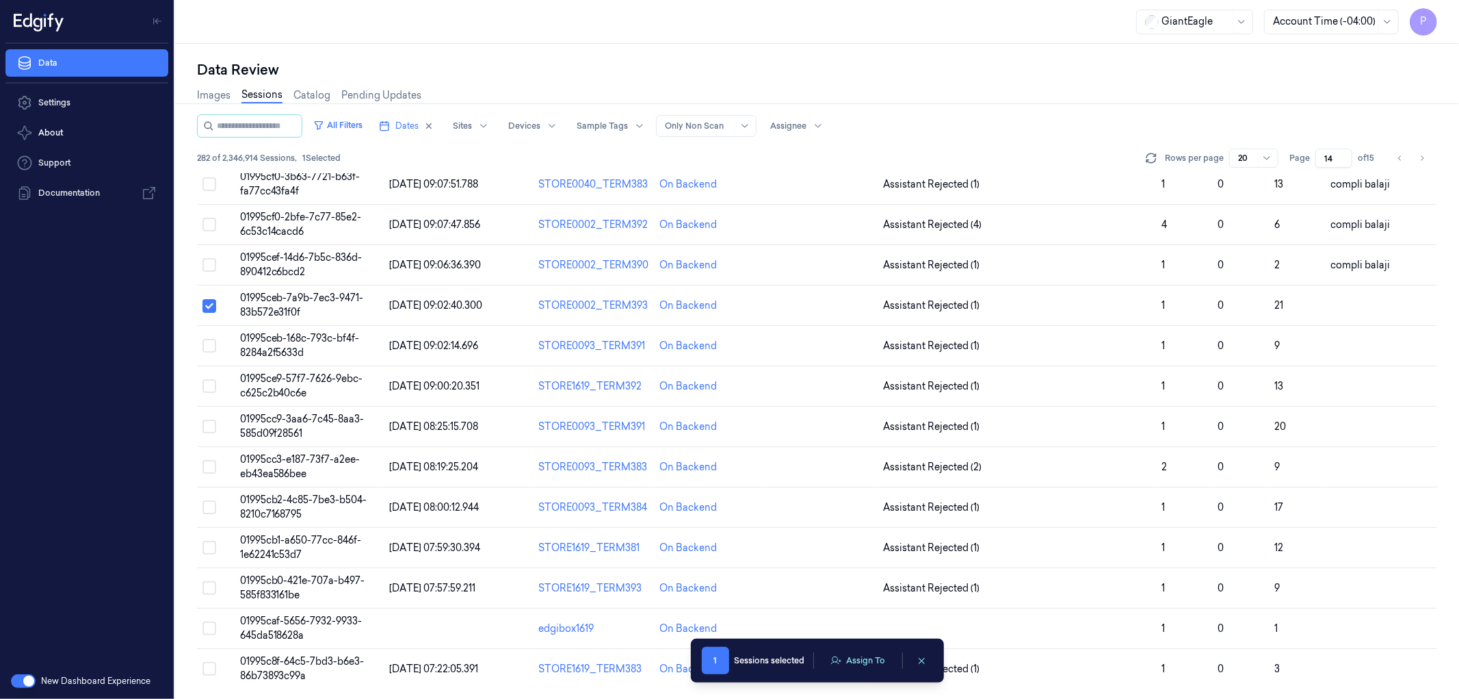
click at [212, 344] on div "Data Review Images Sessions Catalog Pending Updates All Filters Dates Sites Dev…" at bounding box center [817, 371] width 1284 height 655
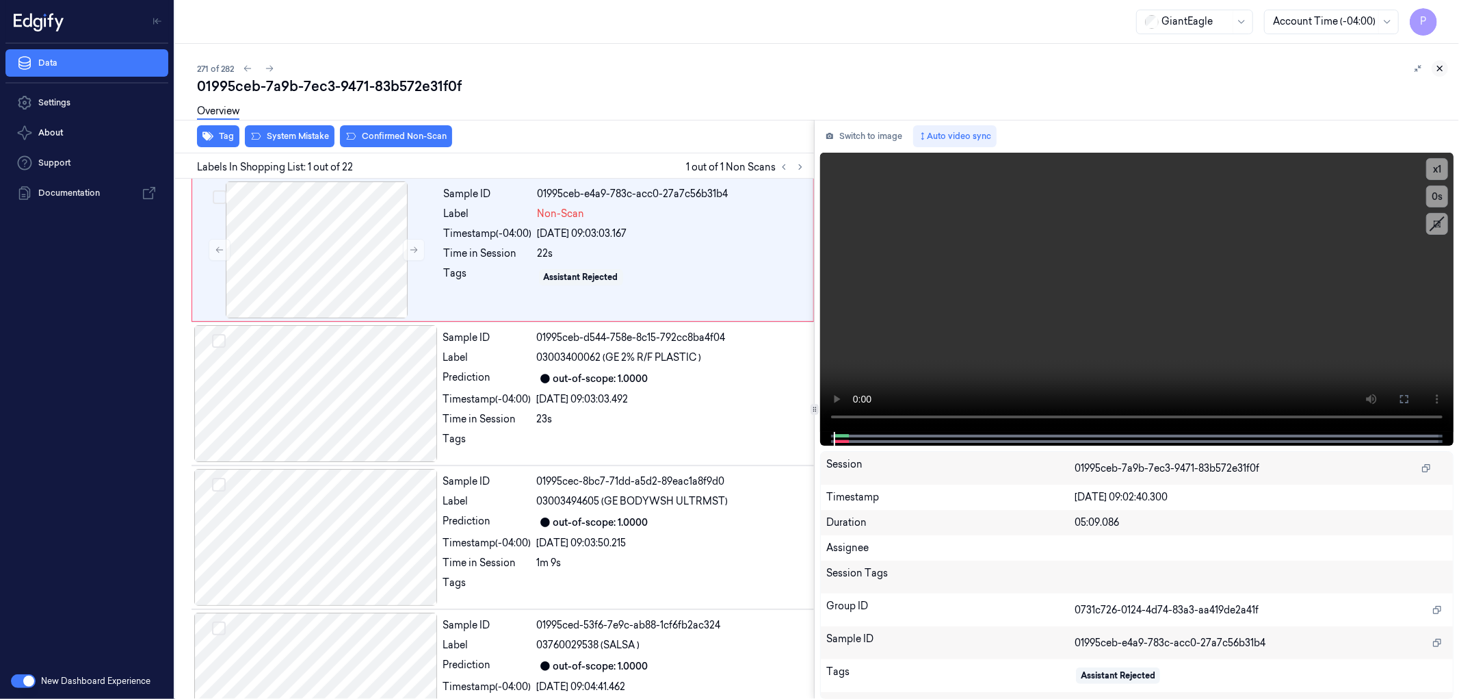
click at [1442, 70] on icon at bounding box center [1440, 68] width 5 height 5
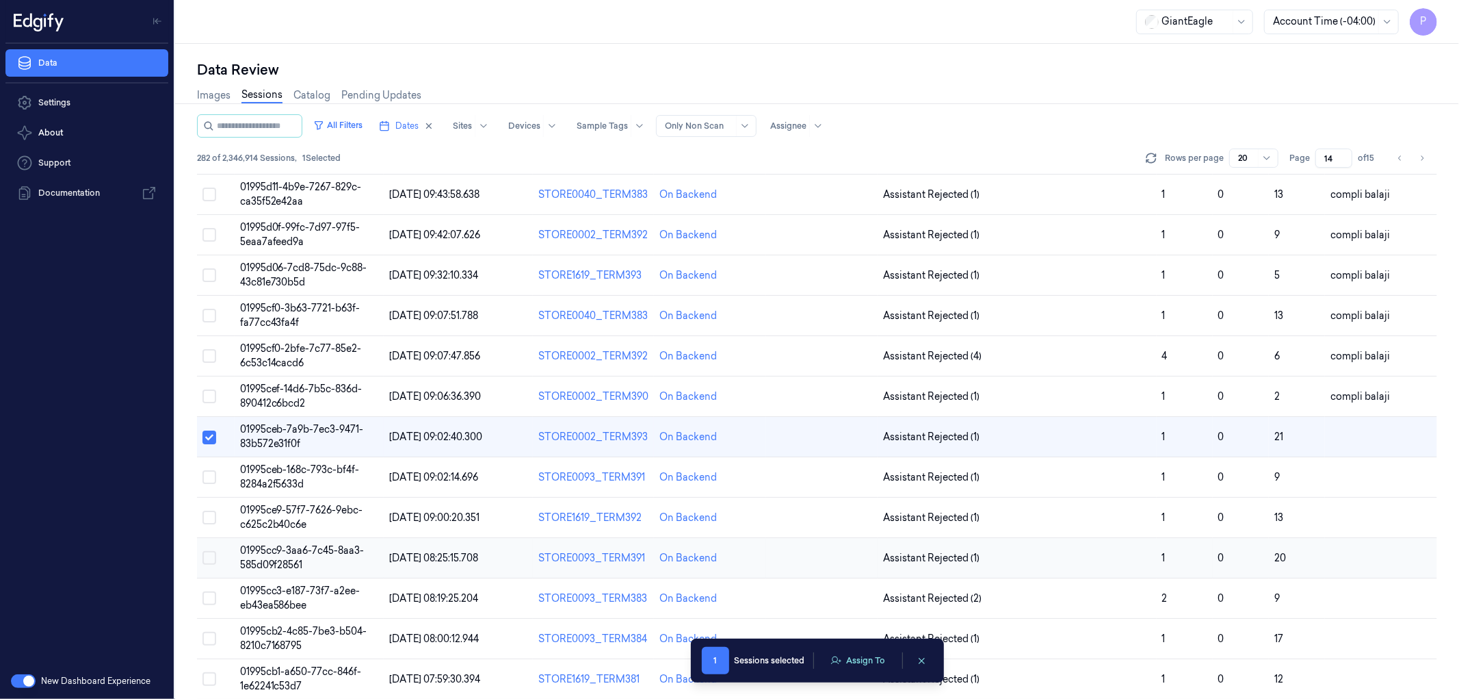
scroll to position [291, 0]
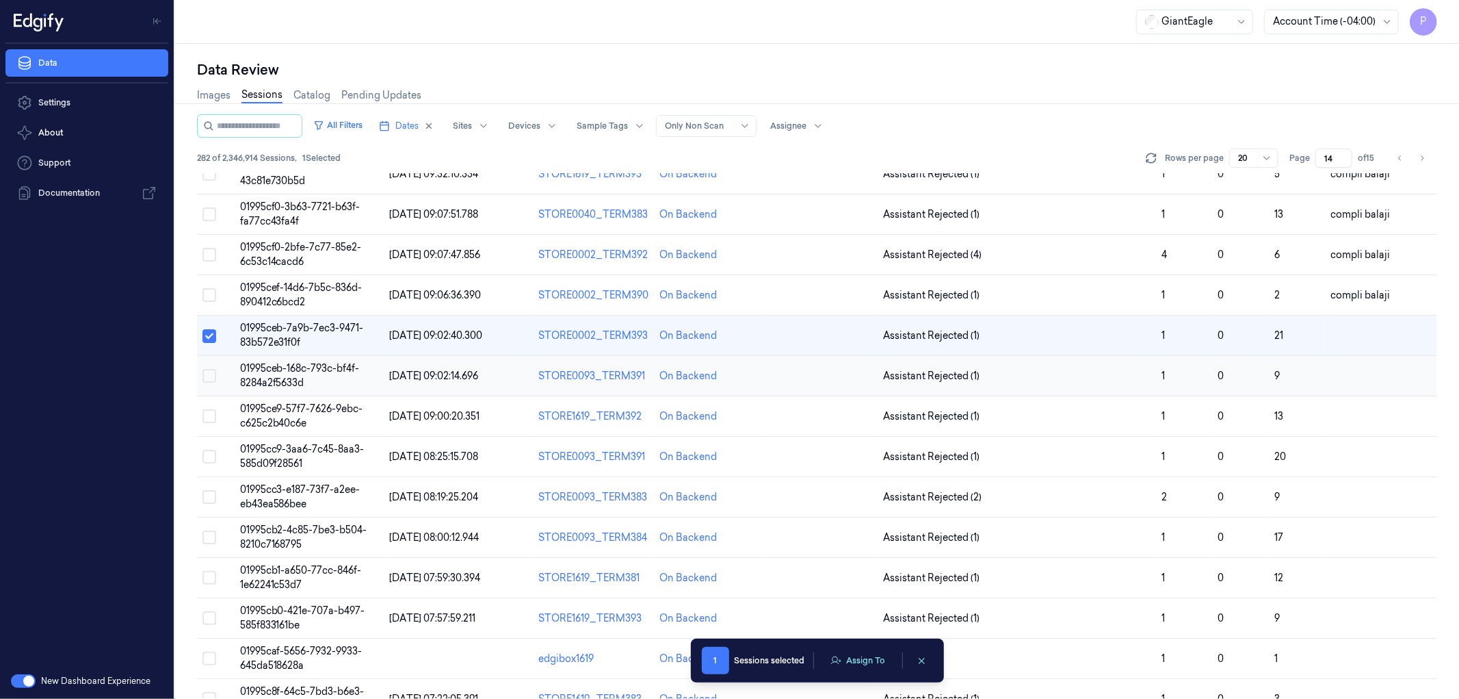
click at [204, 378] on button "Select row" at bounding box center [210, 376] width 14 height 14
click at [206, 419] on button "Select row" at bounding box center [210, 416] width 14 height 14
click at [207, 454] on button "Select row" at bounding box center [210, 457] width 14 height 14
click at [208, 494] on button "Select row" at bounding box center [210, 497] width 14 height 14
click at [208, 537] on button "Select row" at bounding box center [210, 537] width 14 height 14
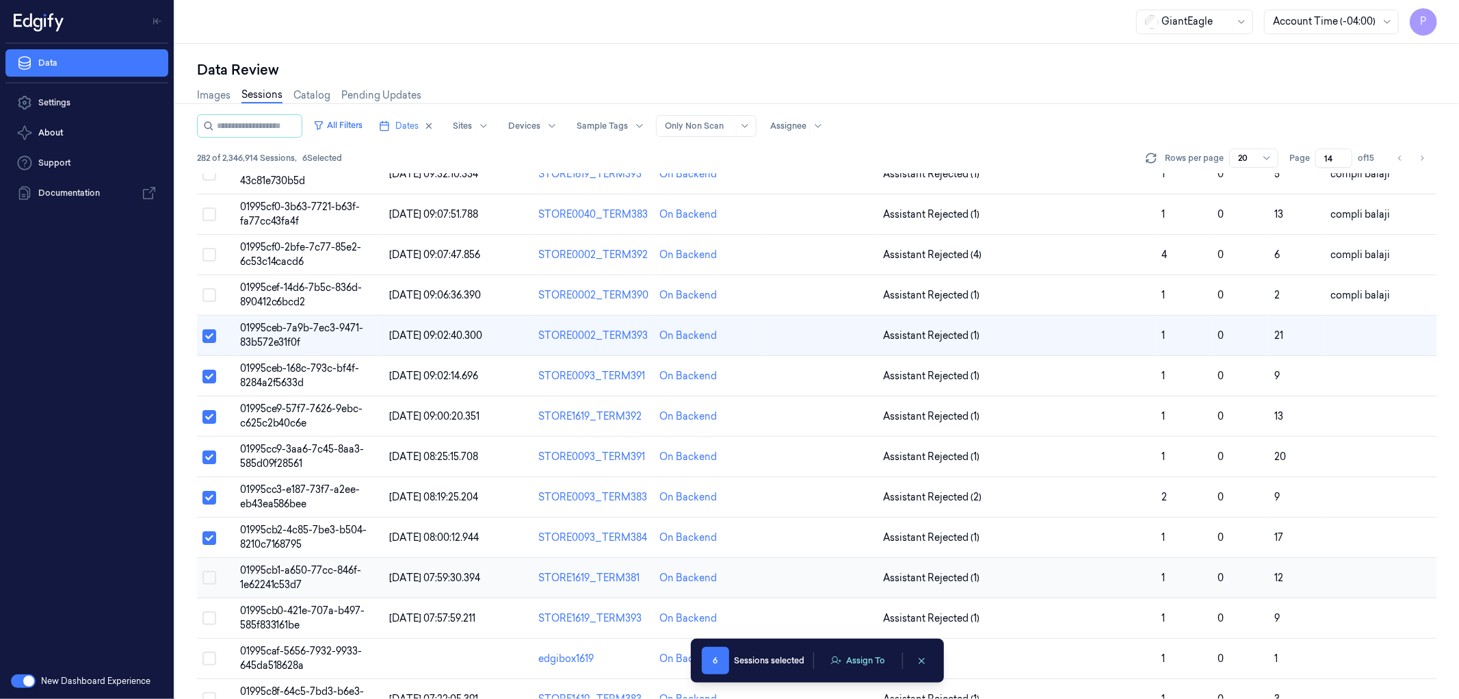
click at [207, 579] on button "Select row" at bounding box center [210, 578] width 14 height 14
click at [209, 619] on button "Select row" at bounding box center [210, 618] width 14 height 14
click at [206, 655] on button "Select row" at bounding box center [210, 658] width 14 height 14
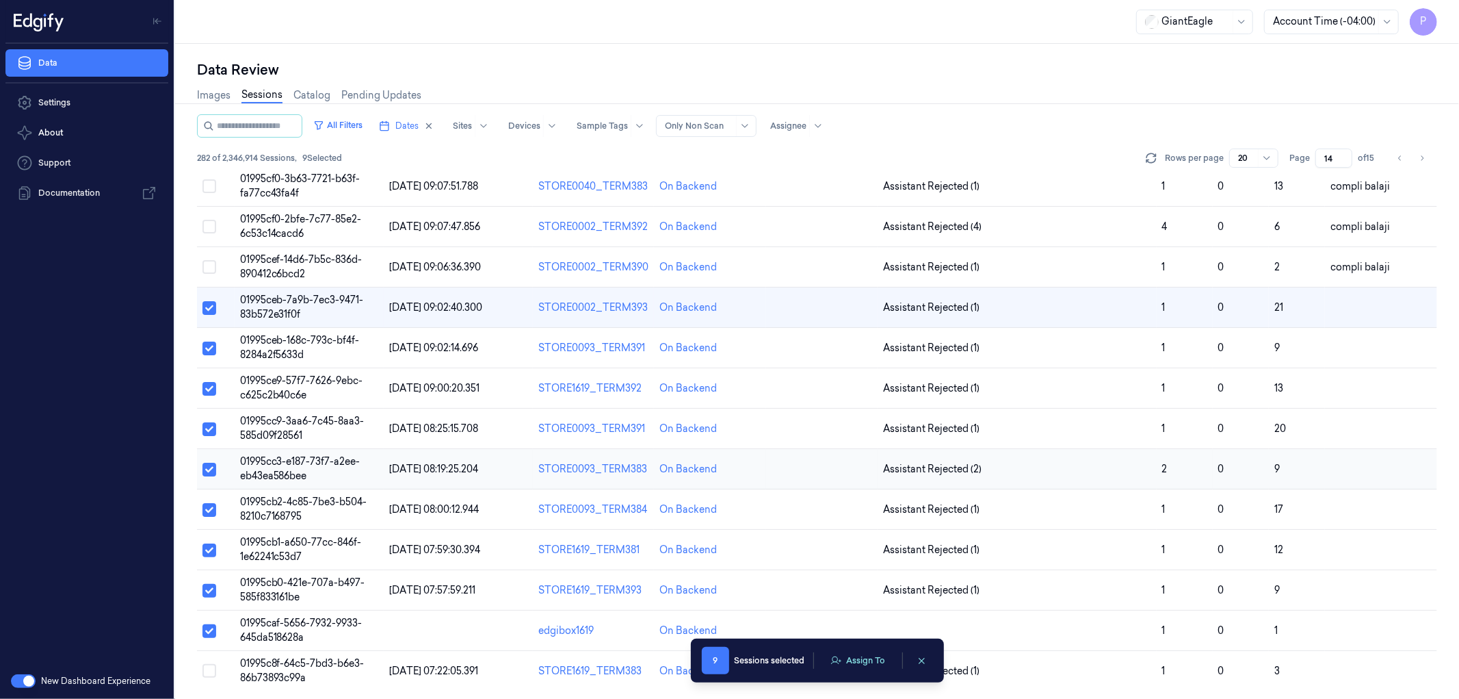
scroll to position [322, 0]
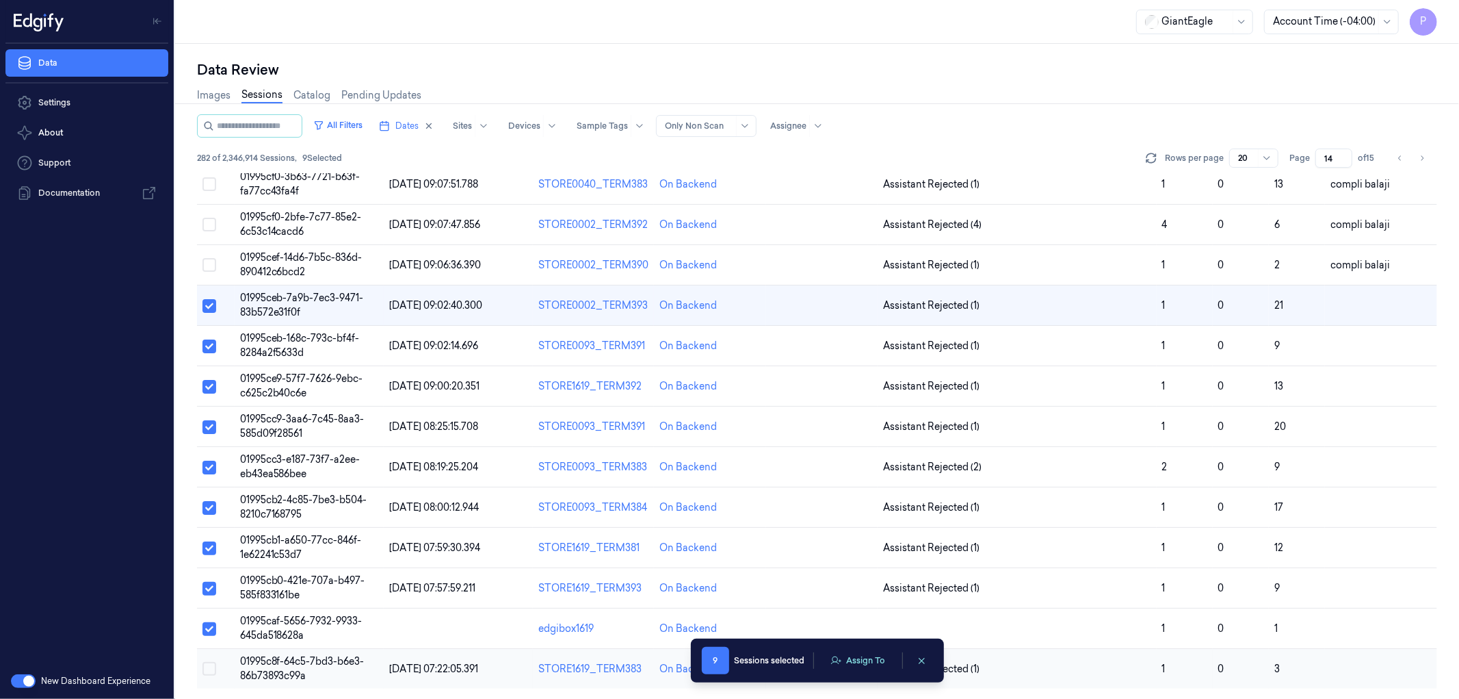
click at [207, 668] on button "Select row" at bounding box center [210, 669] width 14 height 14
click at [861, 665] on button "Assign To" at bounding box center [858, 660] width 72 height 21
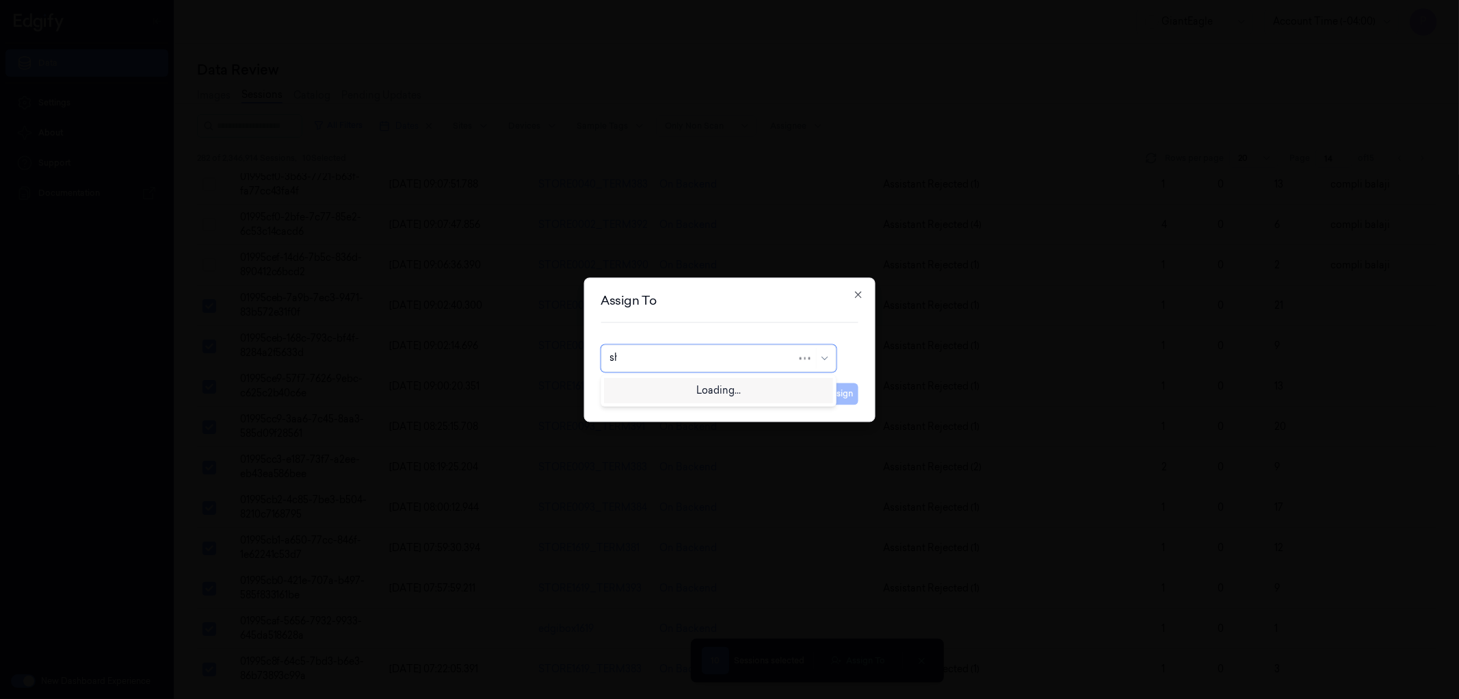
type input "sha"
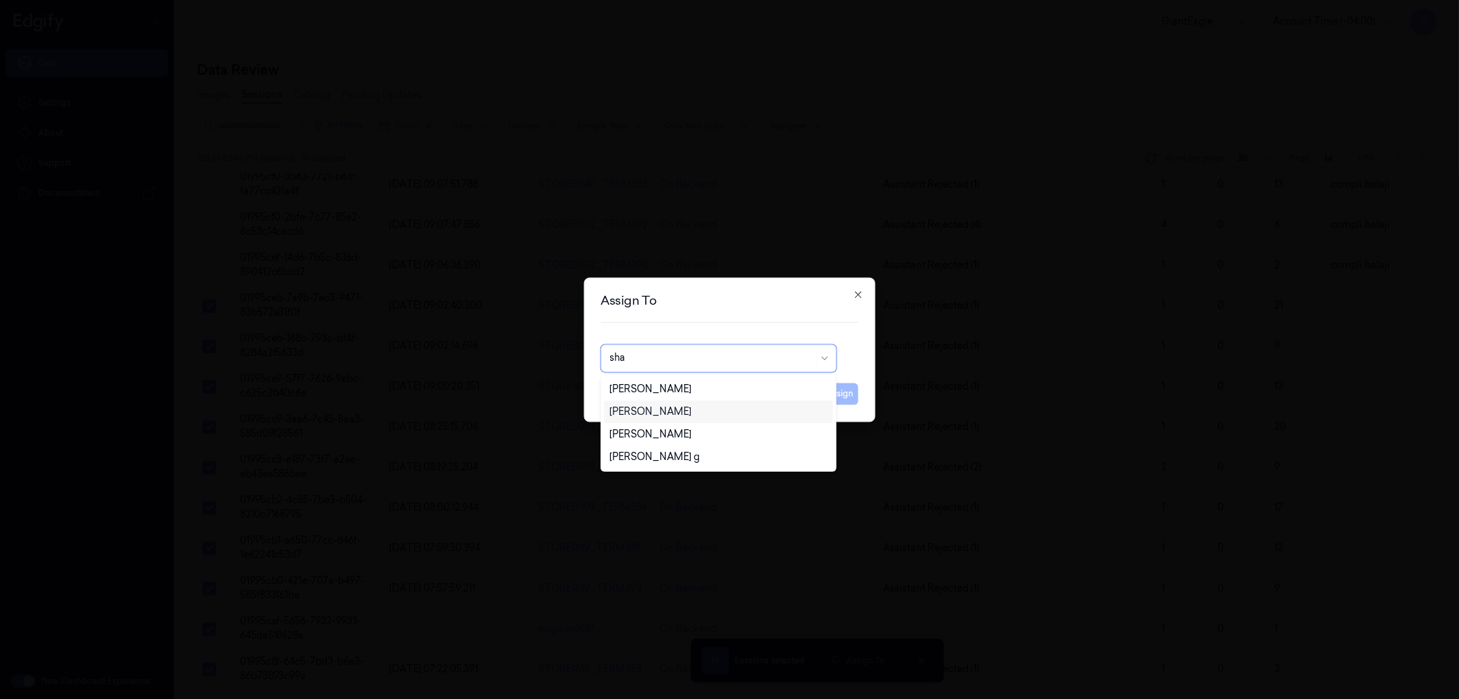
click at [692, 408] on div "[PERSON_NAME]" at bounding box center [651, 411] width 82 height 14
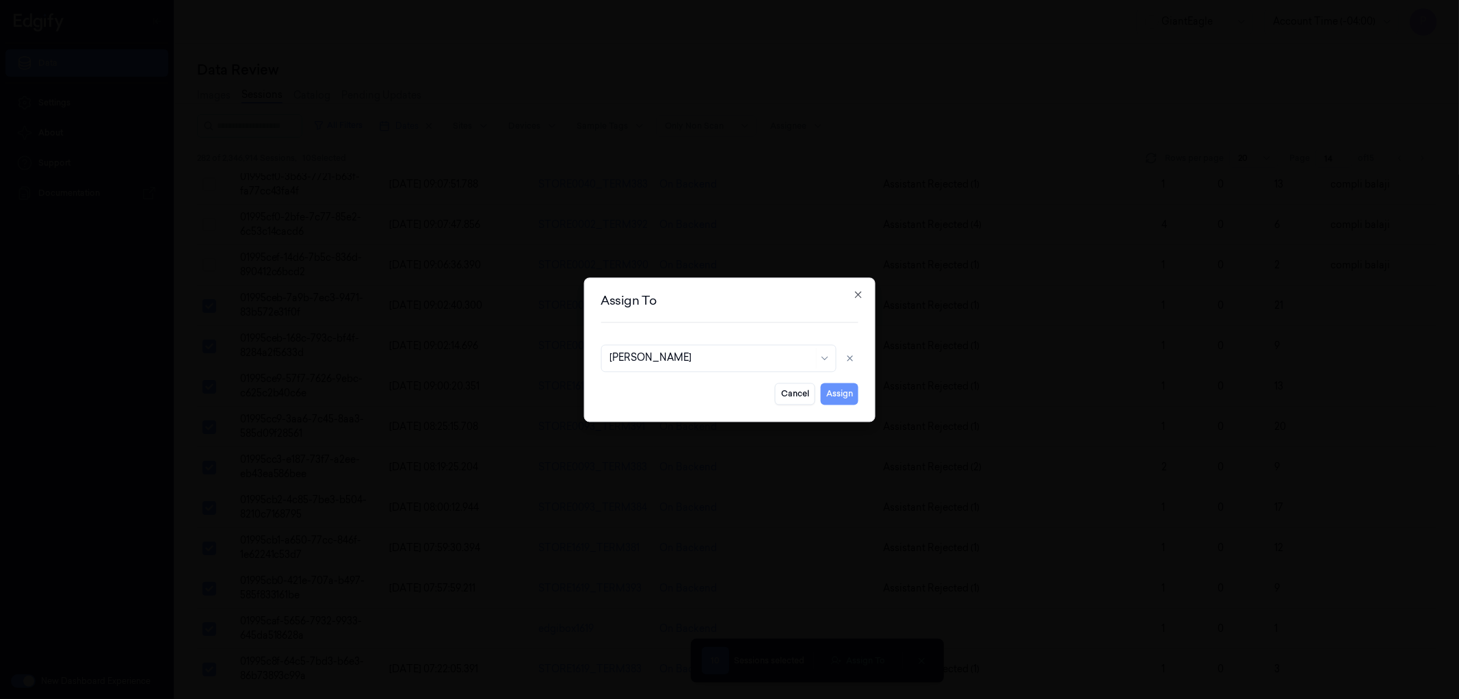
click at [835, 395] on button "Assign" at bounding box center [840, 393] width 38 height 22
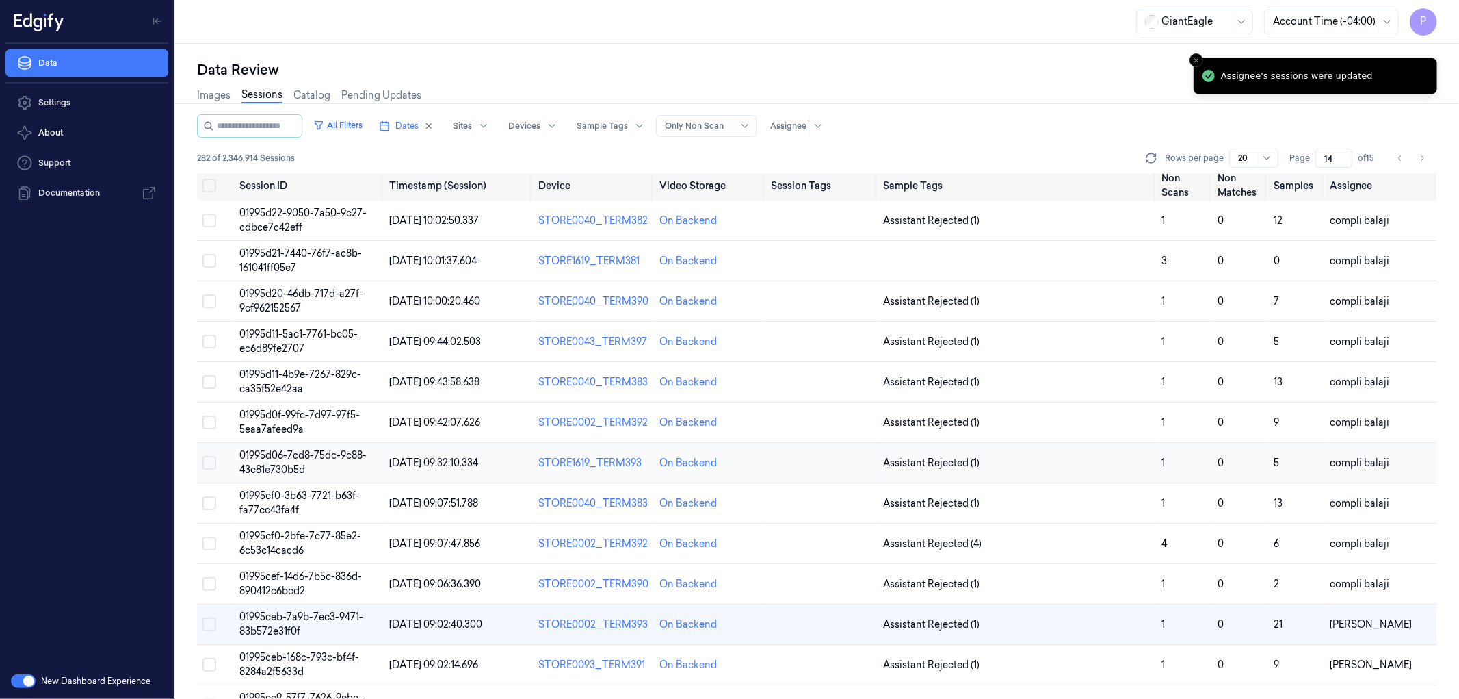
scroll to position [0, 0]
click at [1400, 153] on icon "Go to previous page" at bounding box center [1400, 158] width 8 height 11
type input "13"
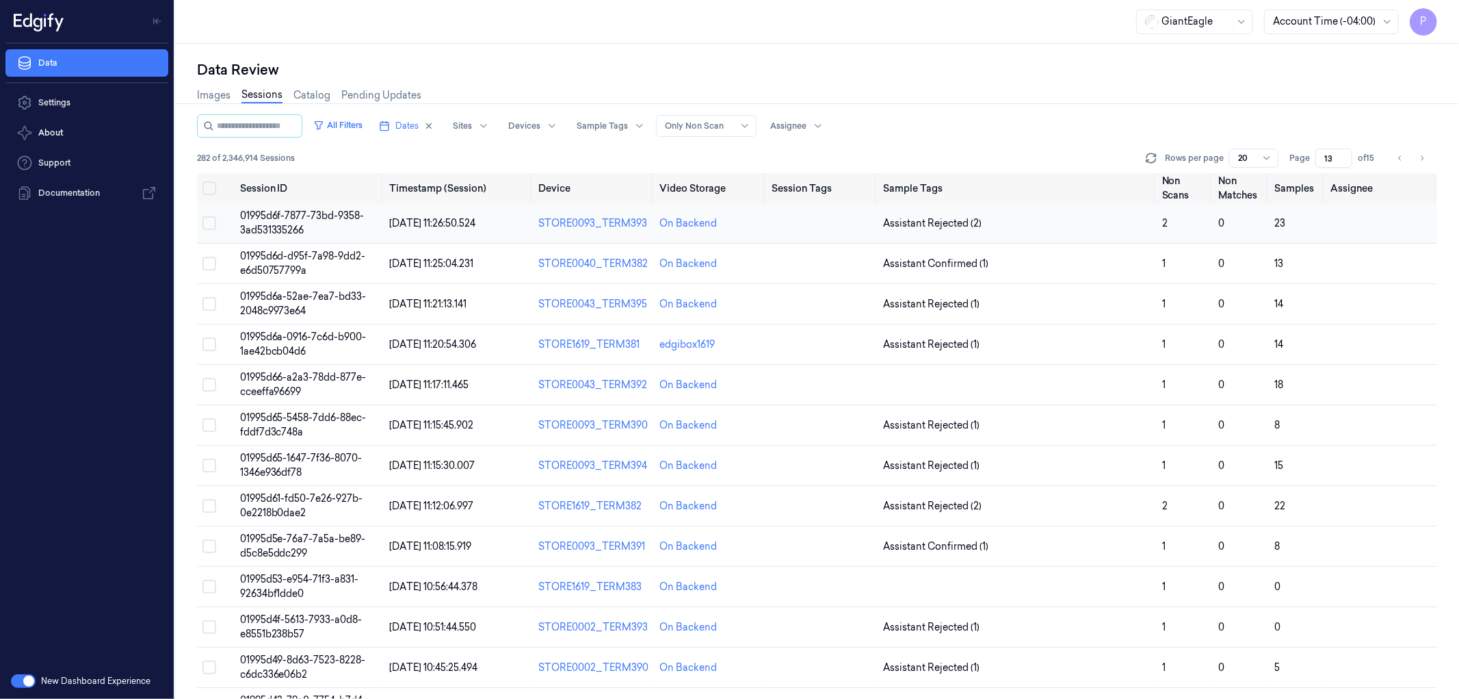
click at [207, 221] on button "Select row" at bounding box center [210, 223] width 14 height 14
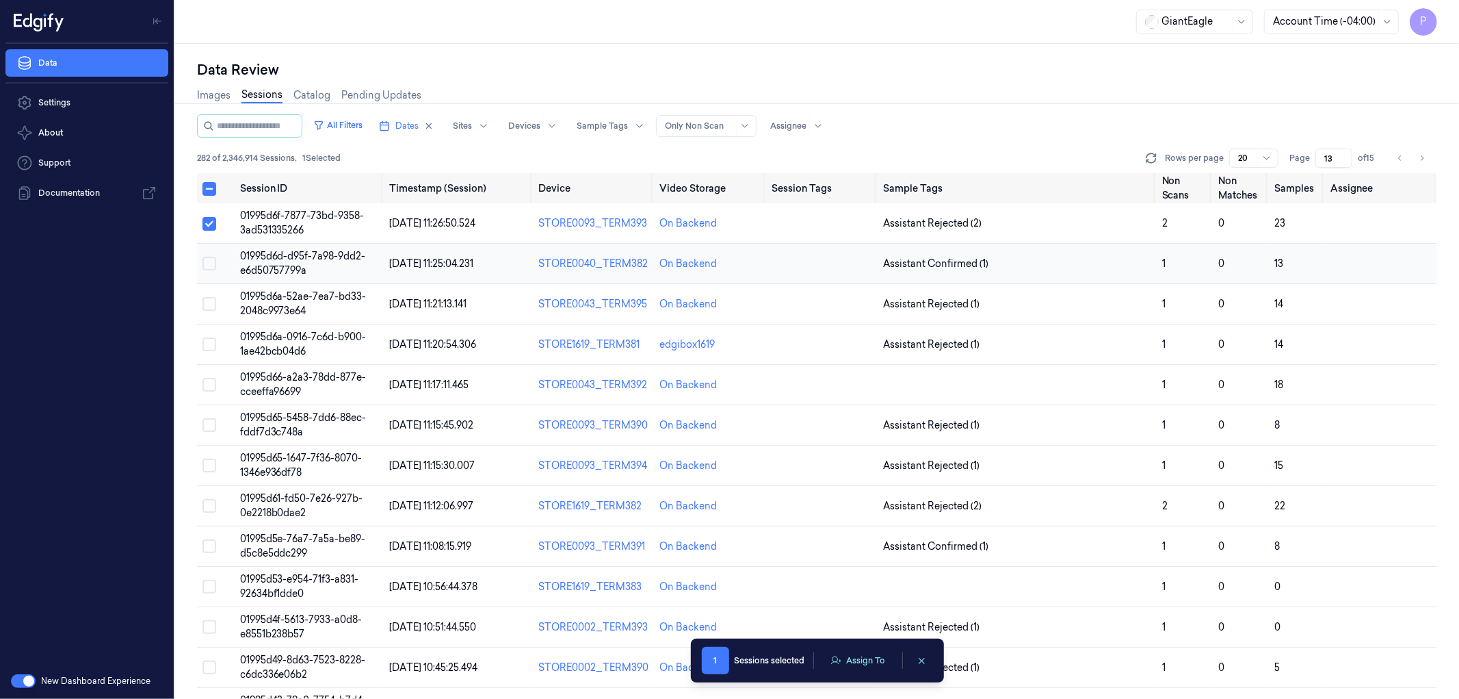
click at [211, 261] on button "Select row" at bounding box center [210, 264] width 14 height 14
click at [207, 304] on button "Select row" at bounding box center [210, 304] width 14 height 14
click at [206, 343] on button "Select row" at bounding box center [210, 344] width 14 height 14
click at [206, 383] on button "Select row" at bounding box center [210, 385] width 14 height 14
click at [209, 425] on button "Select row" at bounding box center [210, 425] width 14 height 14
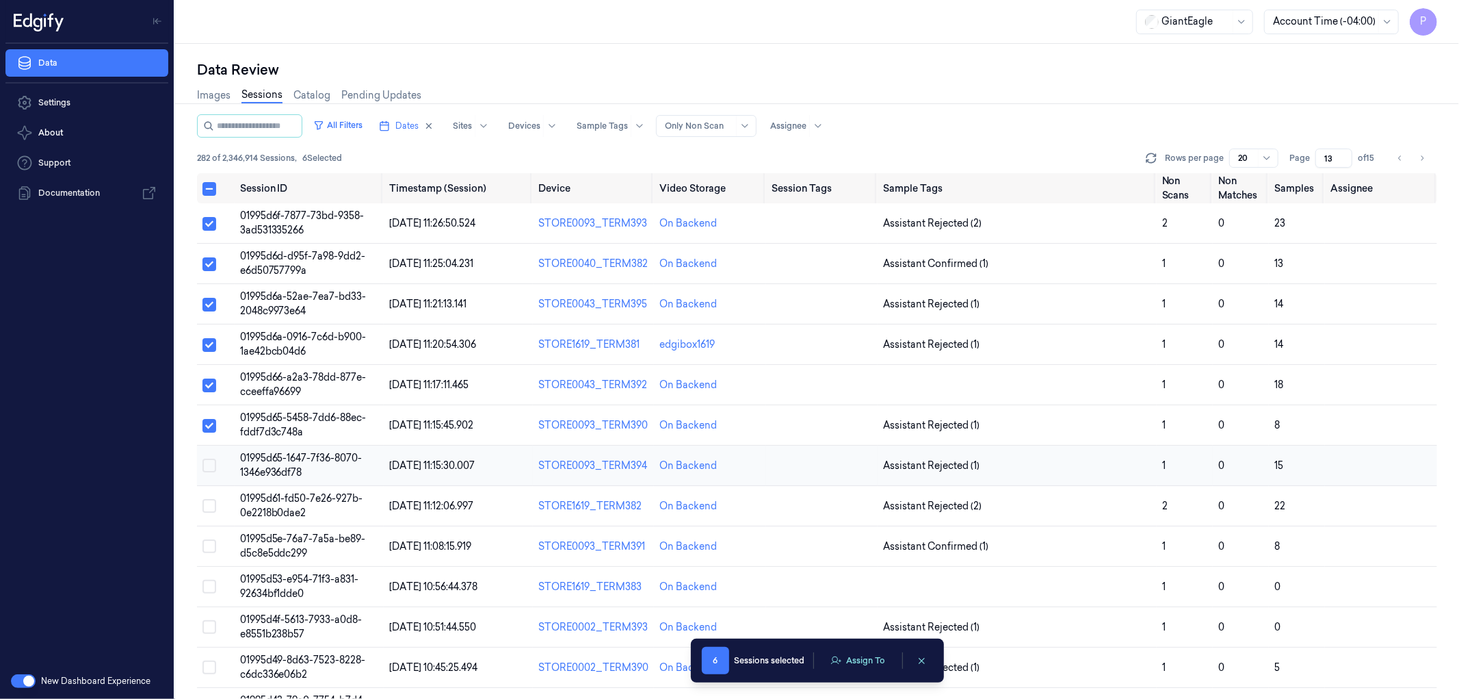
click at [209, 465] on button "Select row" at bounding box center [210, 465] width 14 height 14
click at [205, 501] on button "Select row" at bounding box center [210, 506] width 14 height 14
click at [209, 547] on button "Select row" at bounding box center [210, 546] width 14 height 14
click at [206, 586] on button "Select row" at bounding box center [210, 587] width 14 height 14
click at [865, 662] on button "Assign To" at bounding box center [858, 660] width 72 height 21
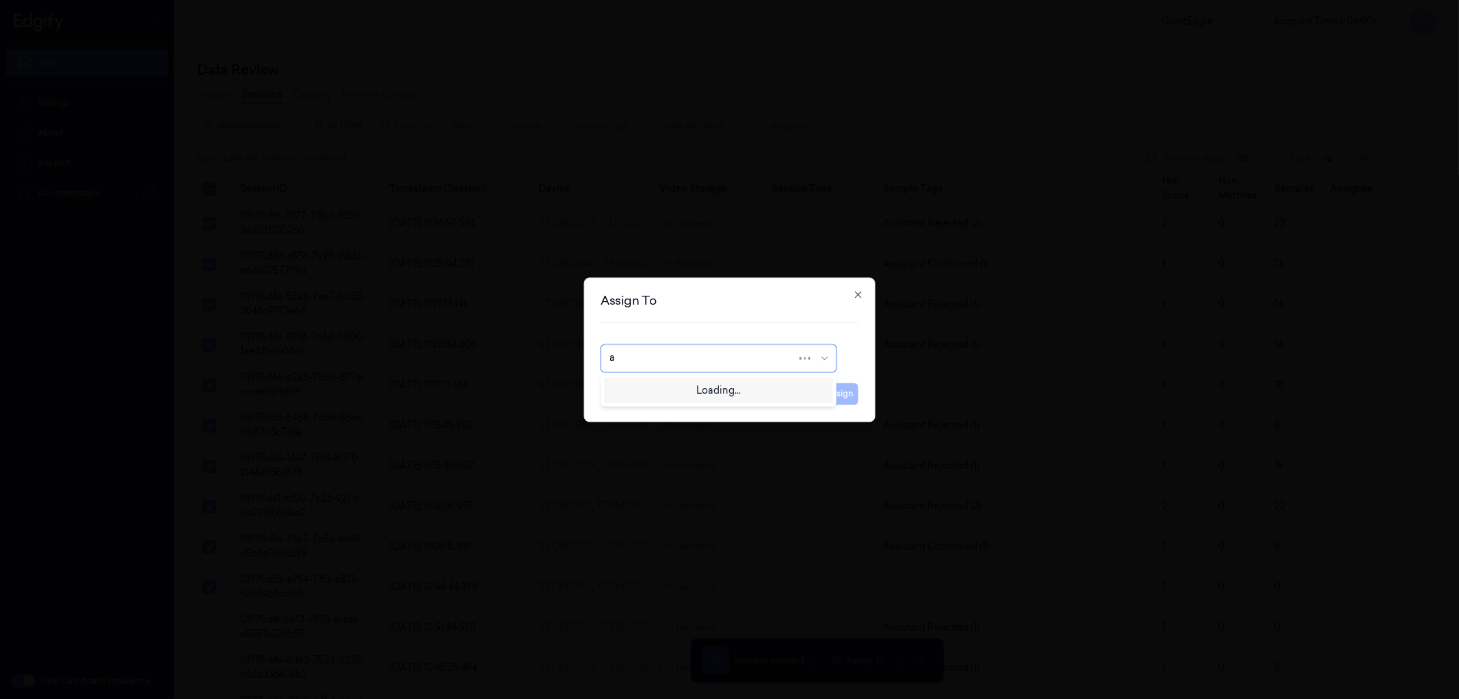
type input "ay"
click at [645, 389] on div "[PERSON_NAME]" at bounding box center [651, 389] width 82 height 14
drag, startPoint x: 842, startPoint y: 393, endPoint x: 812, endPoint y: 402, distance: 31.2
click at [843, 393] on button "Assign" at bounding box center [840, 393] width 38 height 22
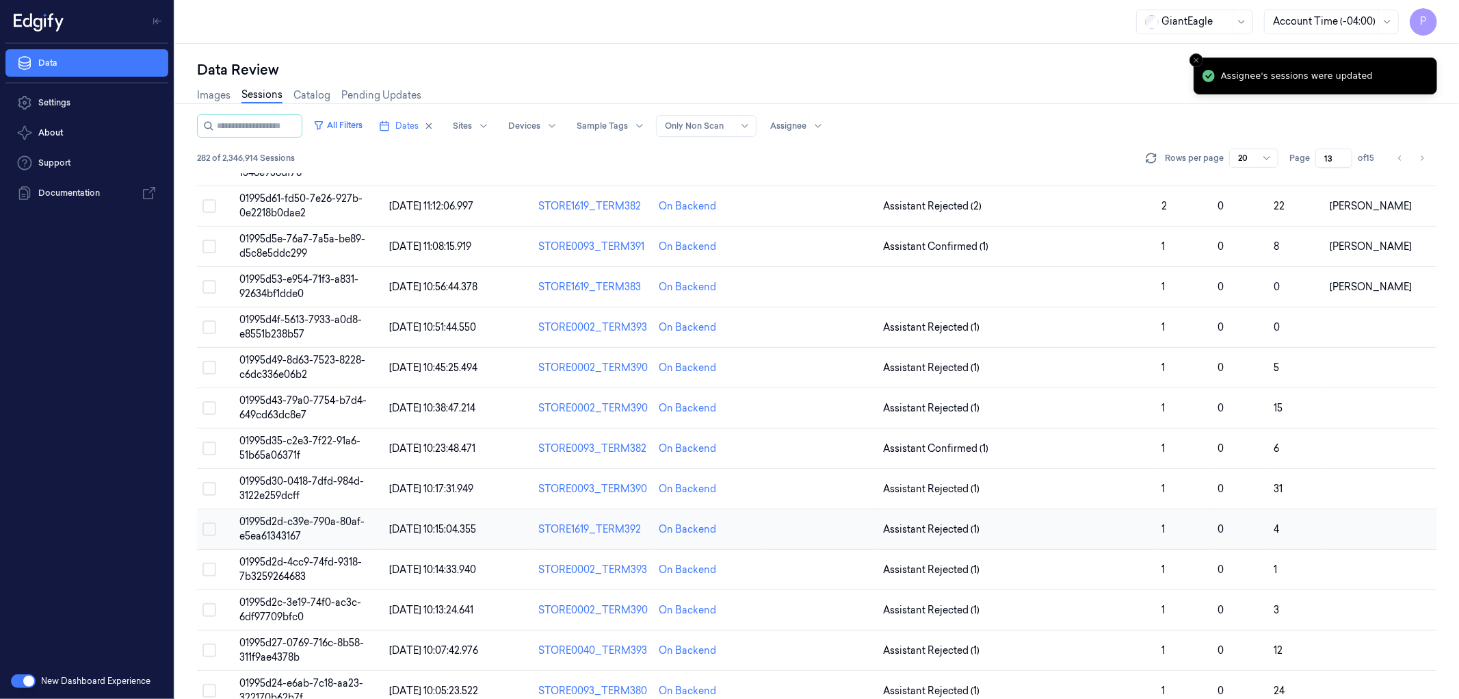
scroll to position [304, 0]
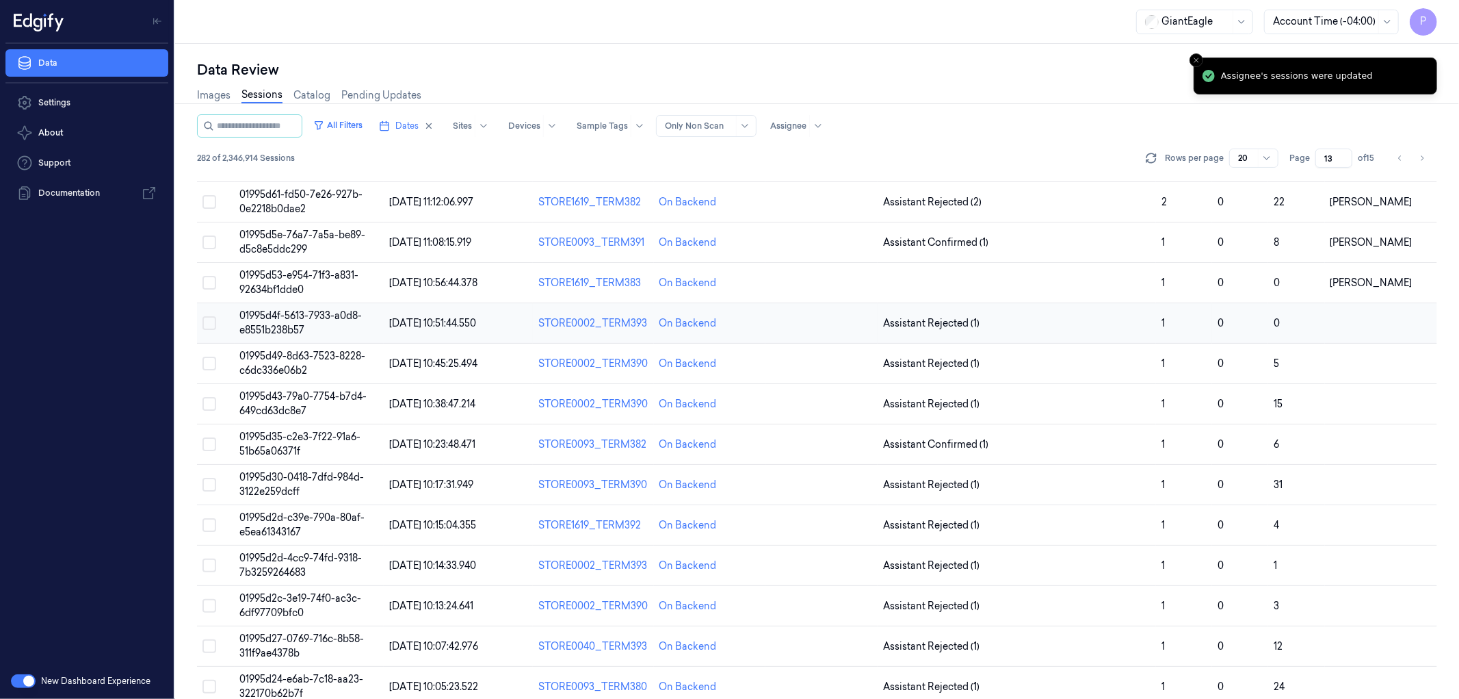
click at [209, 322] on button "Select row" at bounding box center [210, 323] width 14 height 14
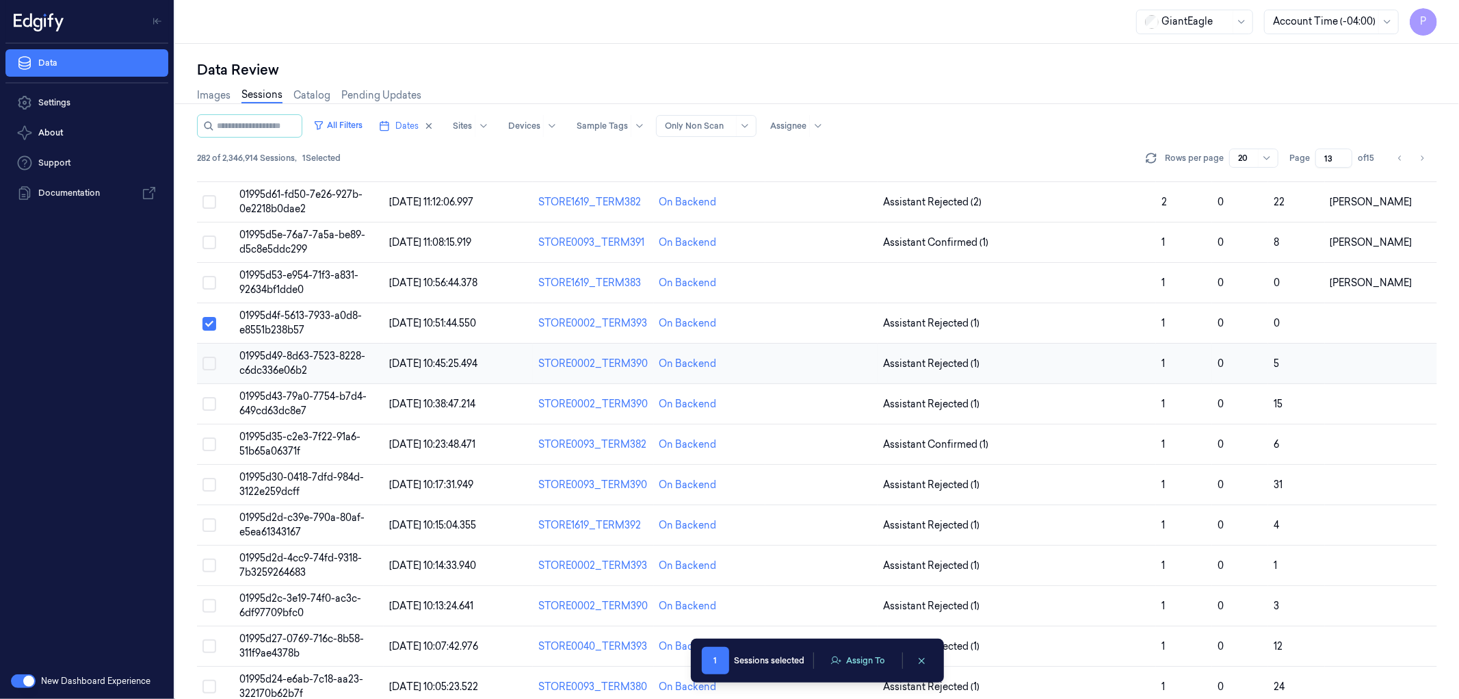
click at [209, 363] on button "Select row" at bounding box center [210, 363] width 14 height 14
click at [205, 404] on button "Select row" at bounding box center [210, 404] width 14 height 14
click at [209, 441] on button "Select row" at bounding box center [210, 444] width 14 height 14
click at [208, 486] on button "Select row" at bounding box center [210, 485] width 14 height 14
click at [206, 525] on button "Select row" at bounding box center [210, 525] width 14 height 14
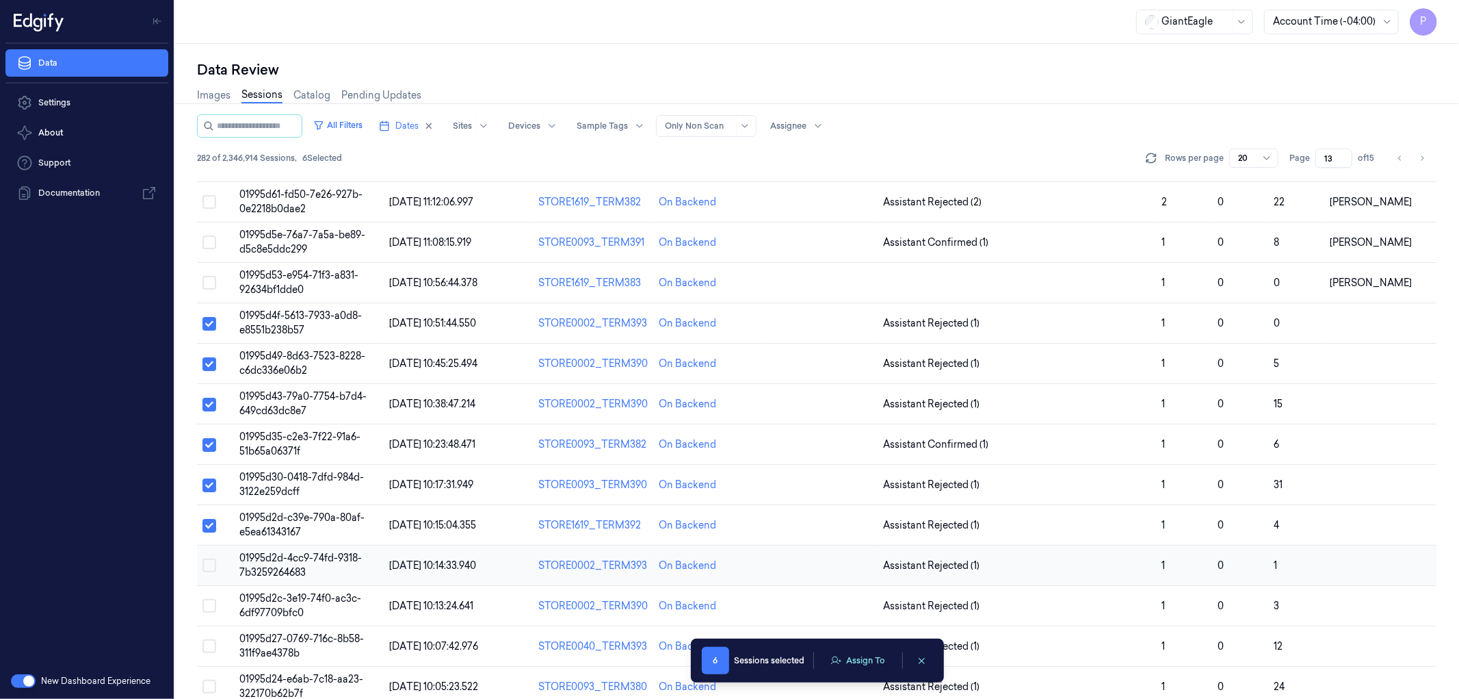
click at [208, 563] on button "Select row" at bounding box center [210, 565] width 14 height 14
click at [205, 603] on button "Select row" at bounding box center [210, 606] width 14 height 14
click at [207, 647] on button "Select row" at bounding box center [210, 646] width 14 height 14
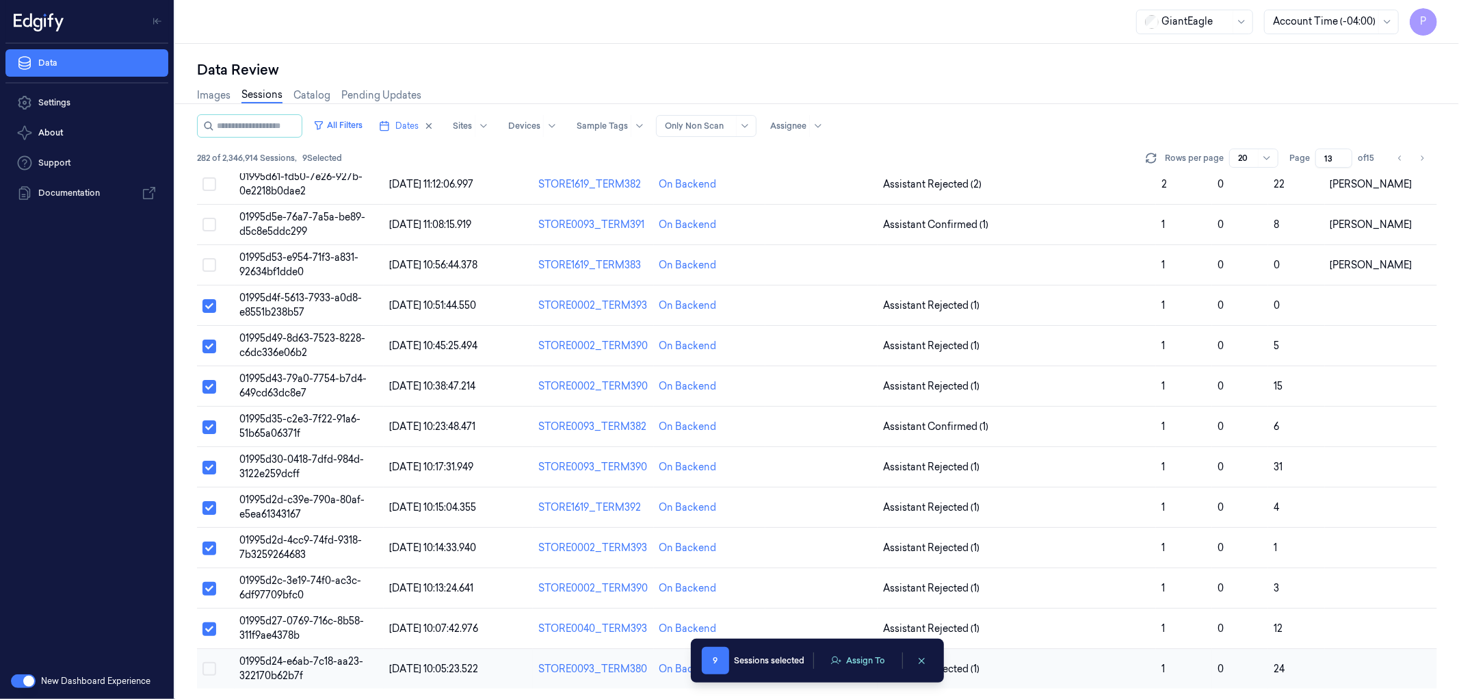
click at [206, 671] on button "Select row" at bounding box center [210, 669] width 14 height 14
click at [879, 666] on button "Assign To" at bounding box center [858, 660] width 72 height 21
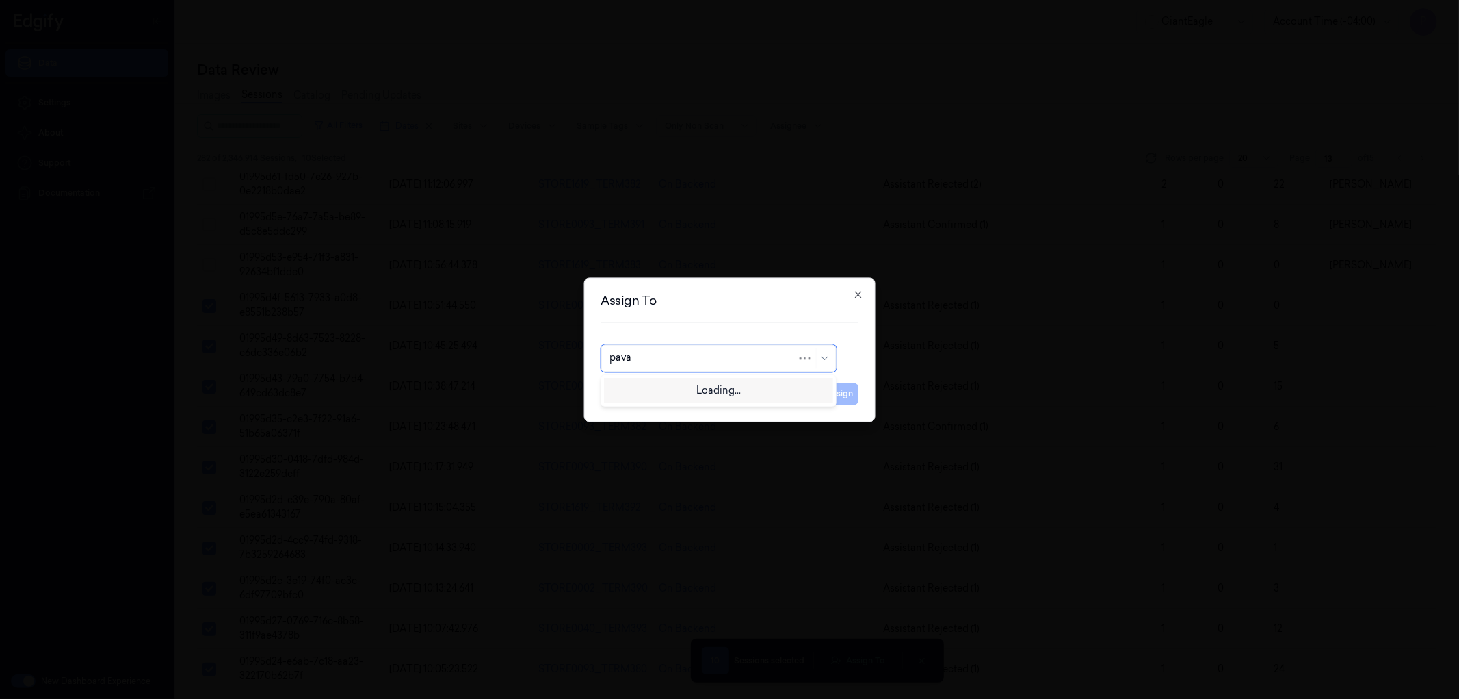
type input "[PERSON_NAME]"
click at [701, 388] on div "[PERSON_NAME] kb" at bounding box center [719, 389] width 218 height 14
click at [842, 391] on button "Assign" at bounding box center [840, 393] width 38 height 22
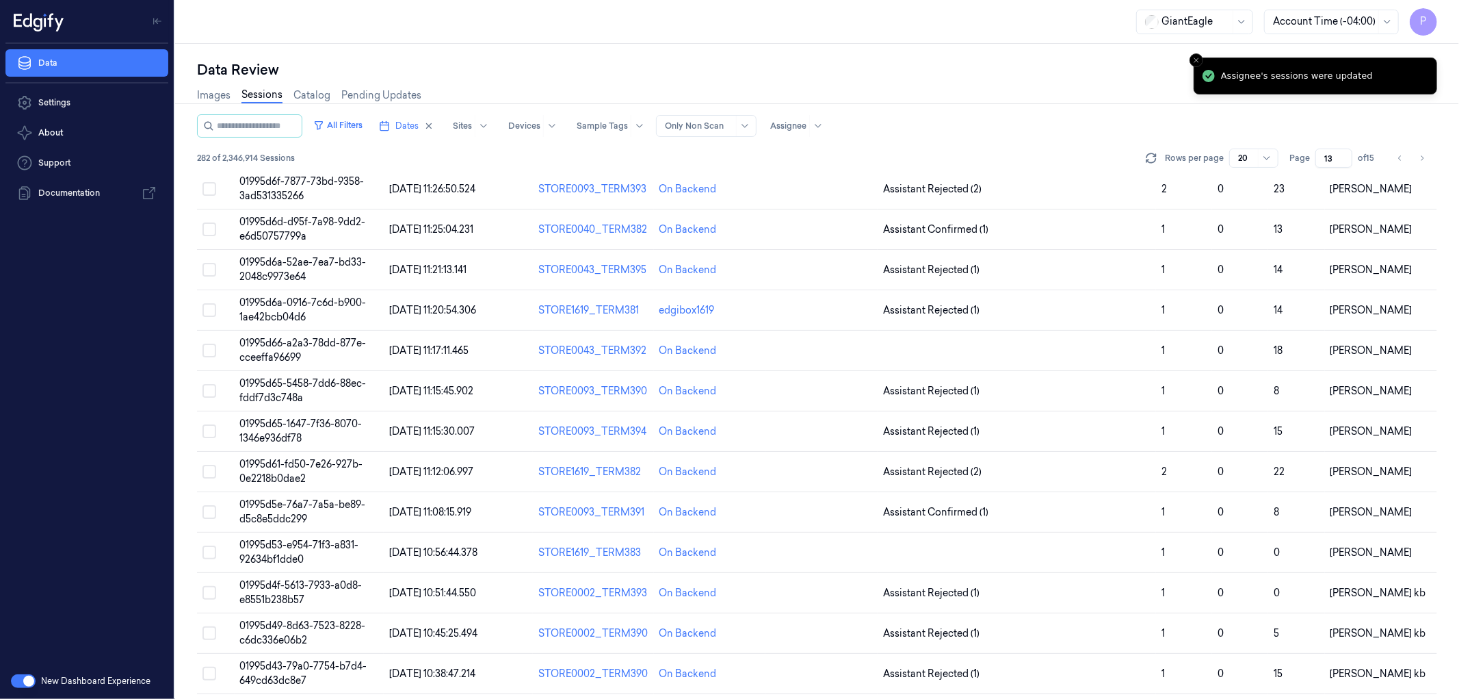
scroll to position [0, 0]
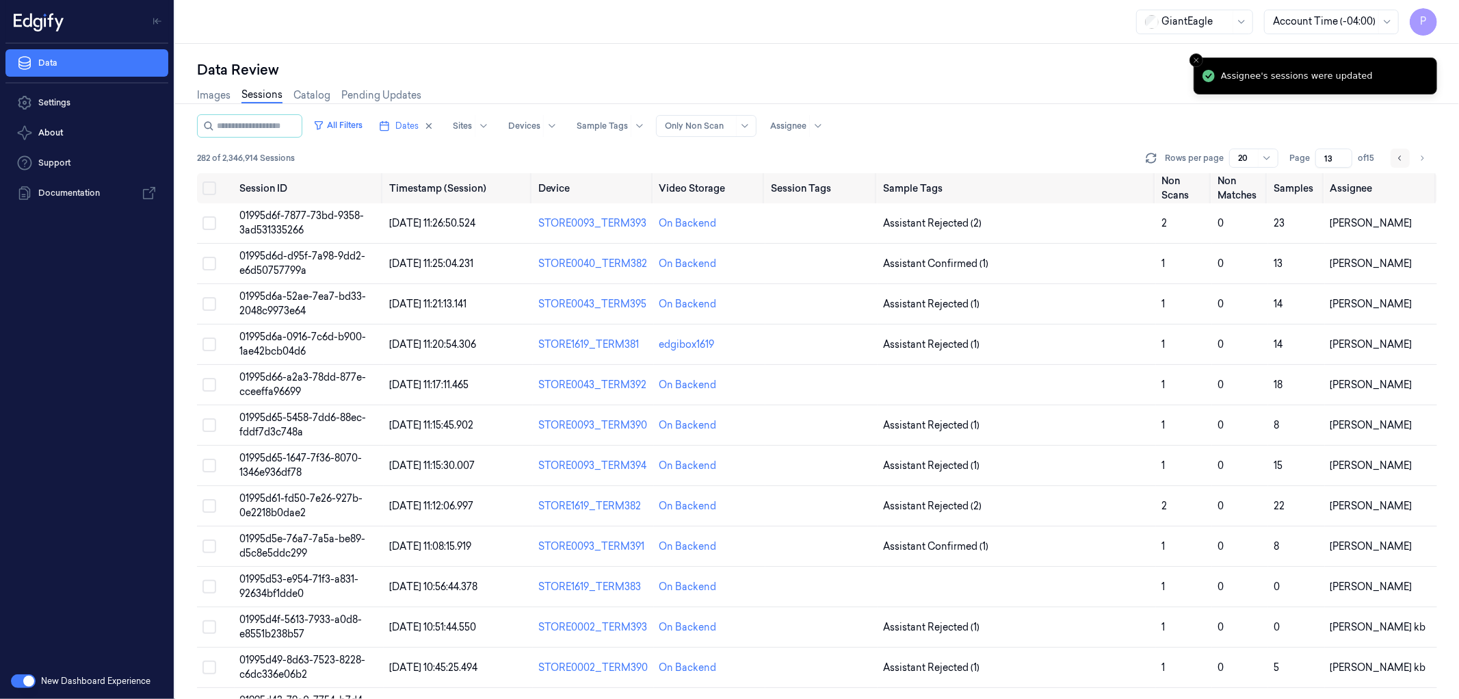
click at [1403, 155] on icon "Go to previous page" at bounding box center [1400, 158] width 8 height 11
type input "12"
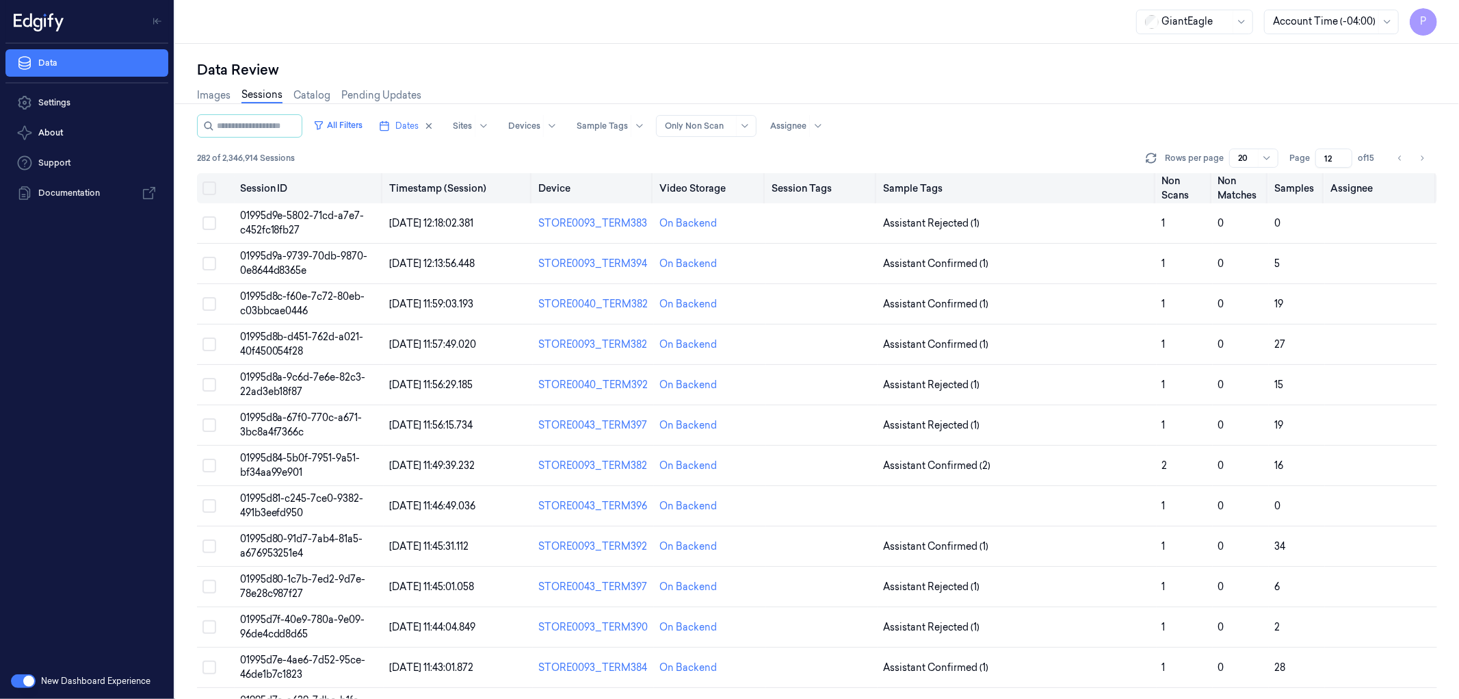
click at [213, 185] on button "Select all" at bounding box center [210, 188] width 14 height 14
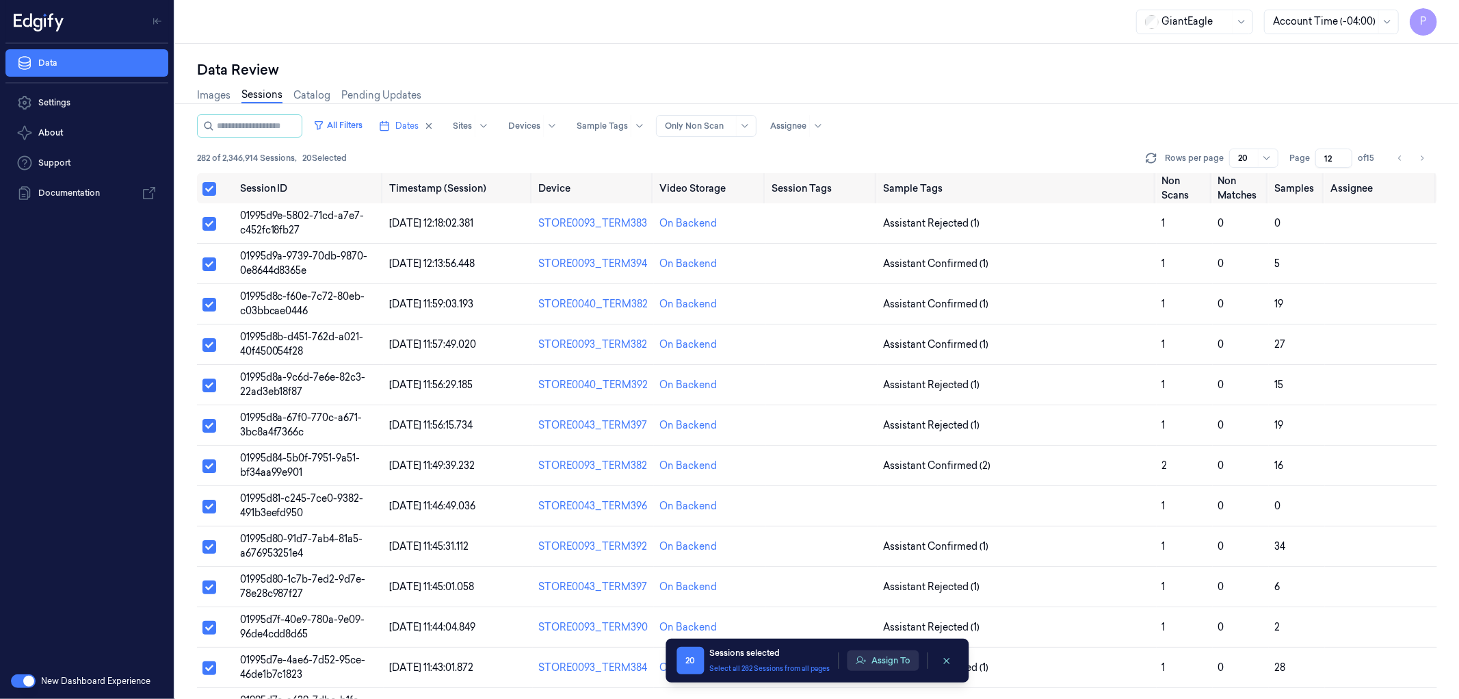
click at [903, 665] on button "Assign To" at bounding box center [883, 660] width 72 height 21
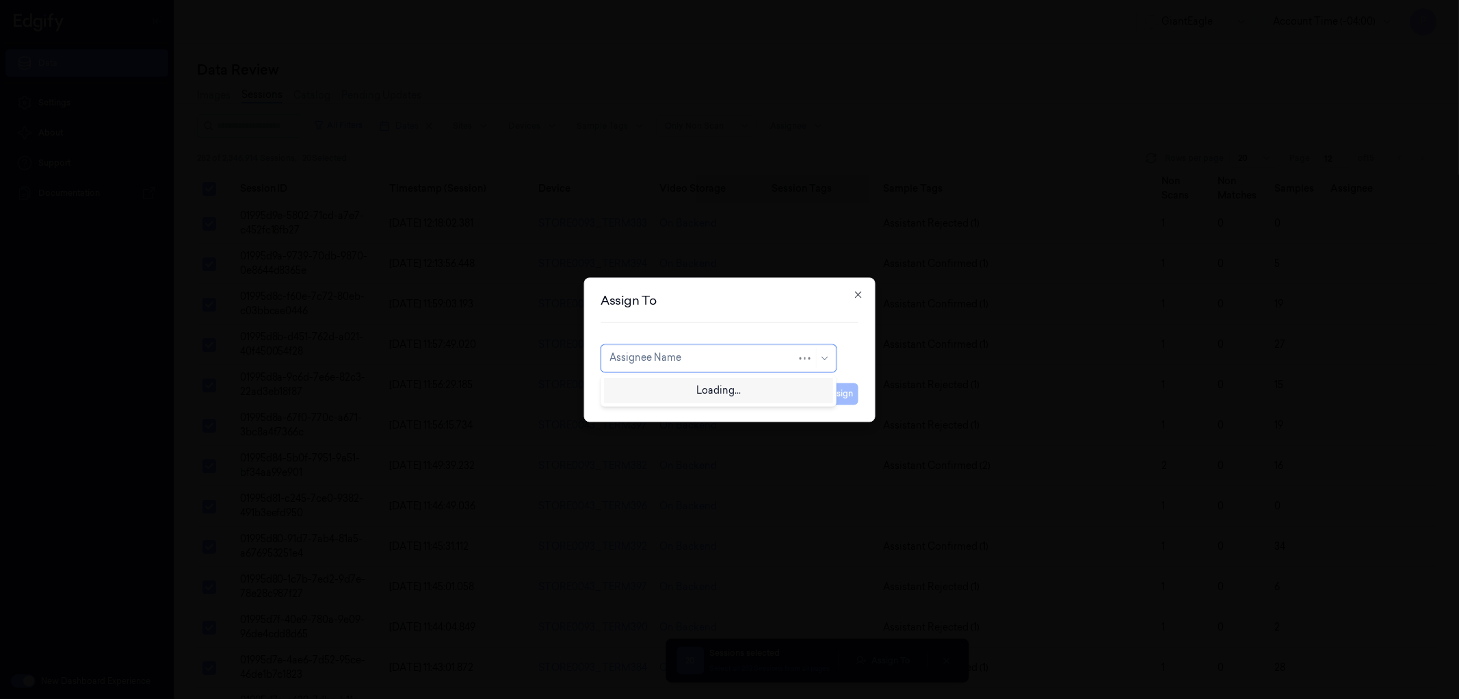
click at [740, 360] on div at bounding box center [703, 358] width 187 height 14
type input "ta"
click at [673, 412] on div "taticherla [PERSON_NAME]" at bounding box center [673, 411] width 127 height 14
click at [845, 393] on button "Assign" at bounding box center [840, 393] width 38 height 22
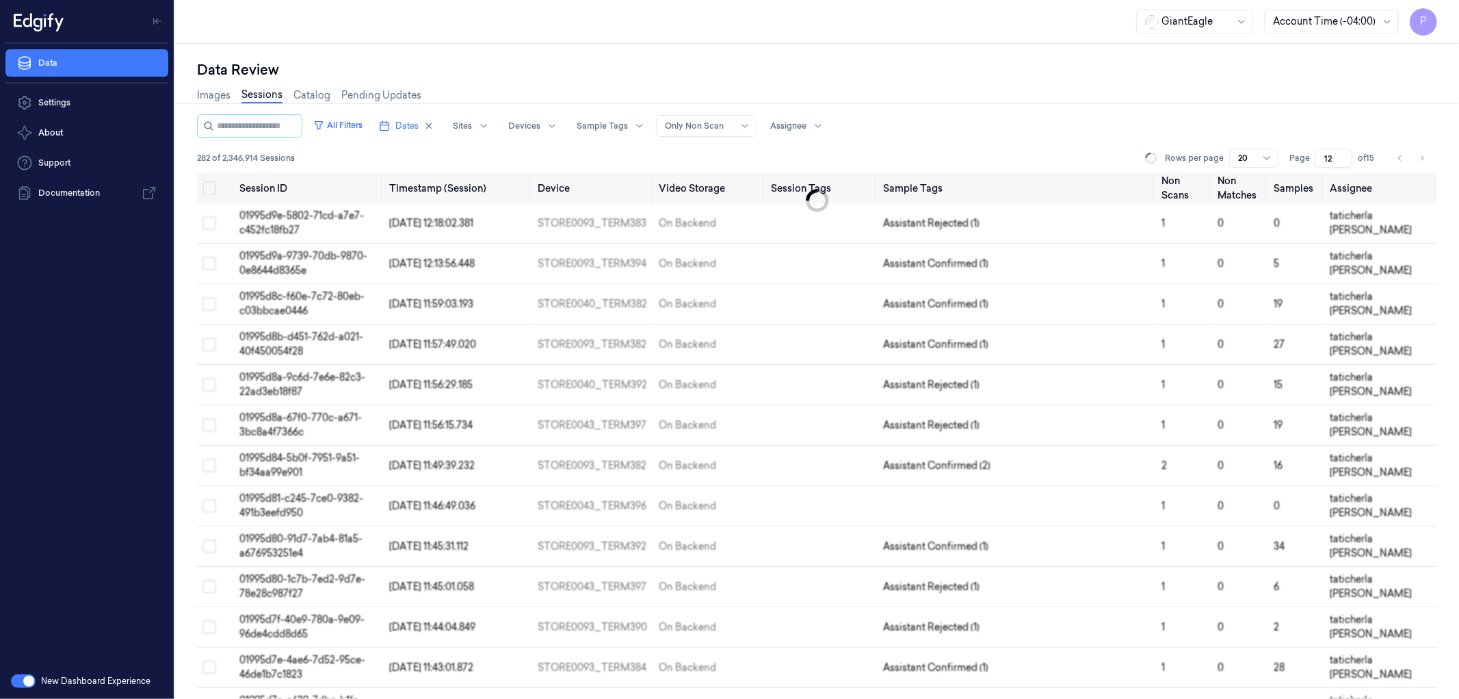
click at [1192, 70] on div "Data Review" at bounding box center [817, 69] width 1240 height 19
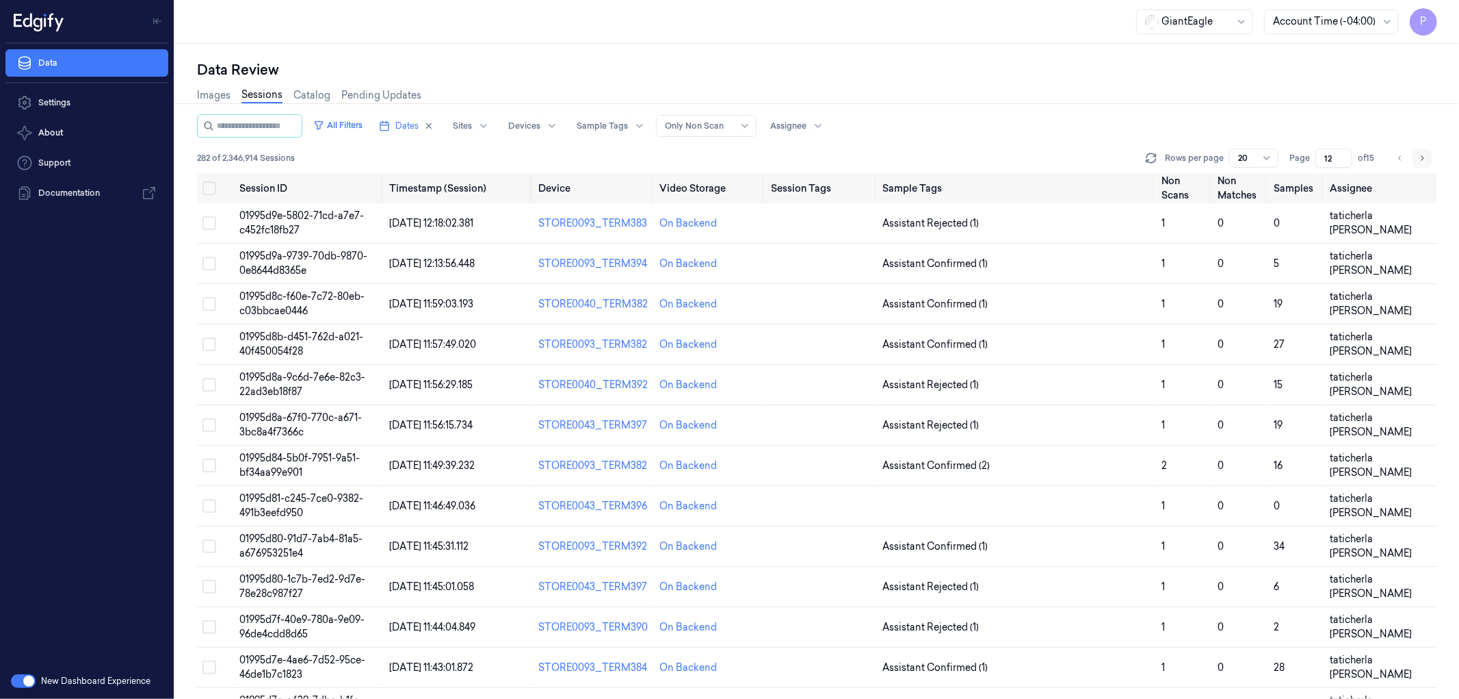
click at [1421, 156] on icon "Go to next page" at bounding box center [1422, 158] width 8 height 11
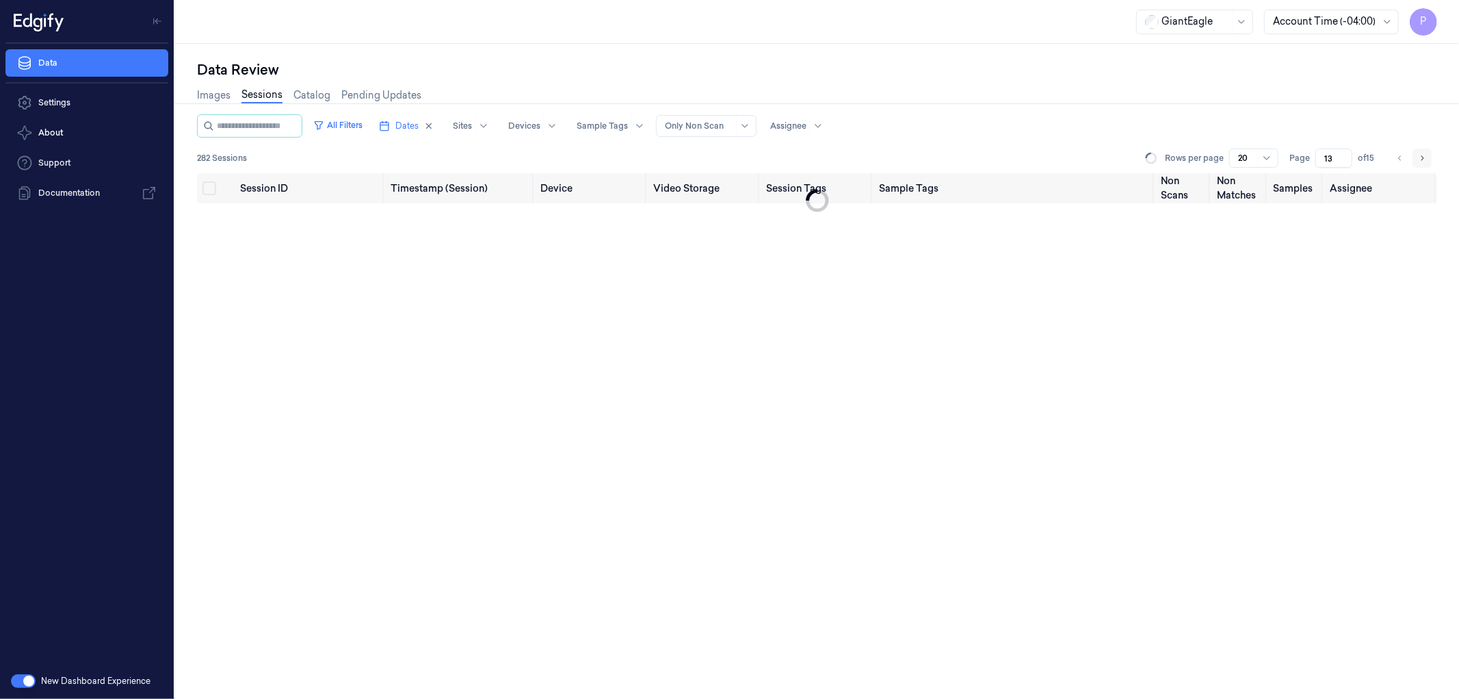
click at [1421, 156] on icon "Go to next page" at bounding box center [1422, 158] width 8 height 11
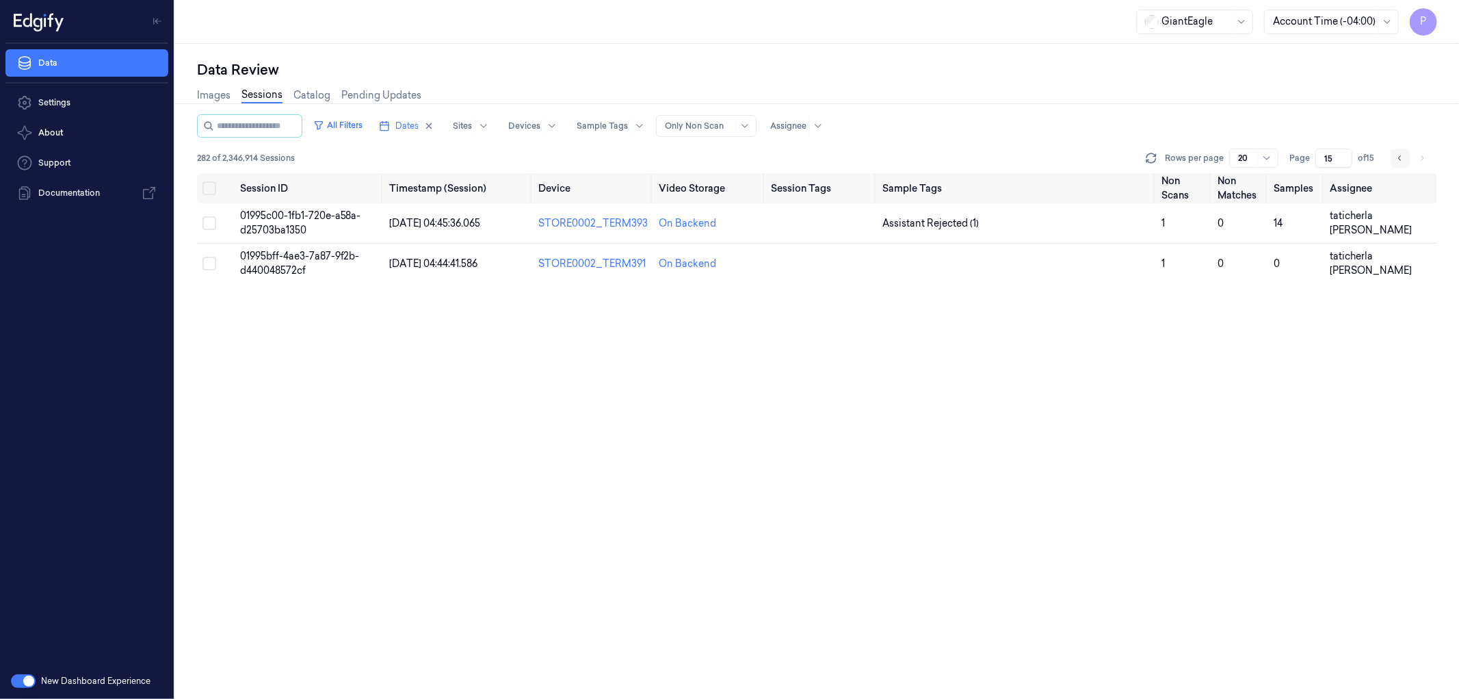
click at [1398, 156] on icon "Go to previous page" at bounding box center [1400, 158] width 8 height 11
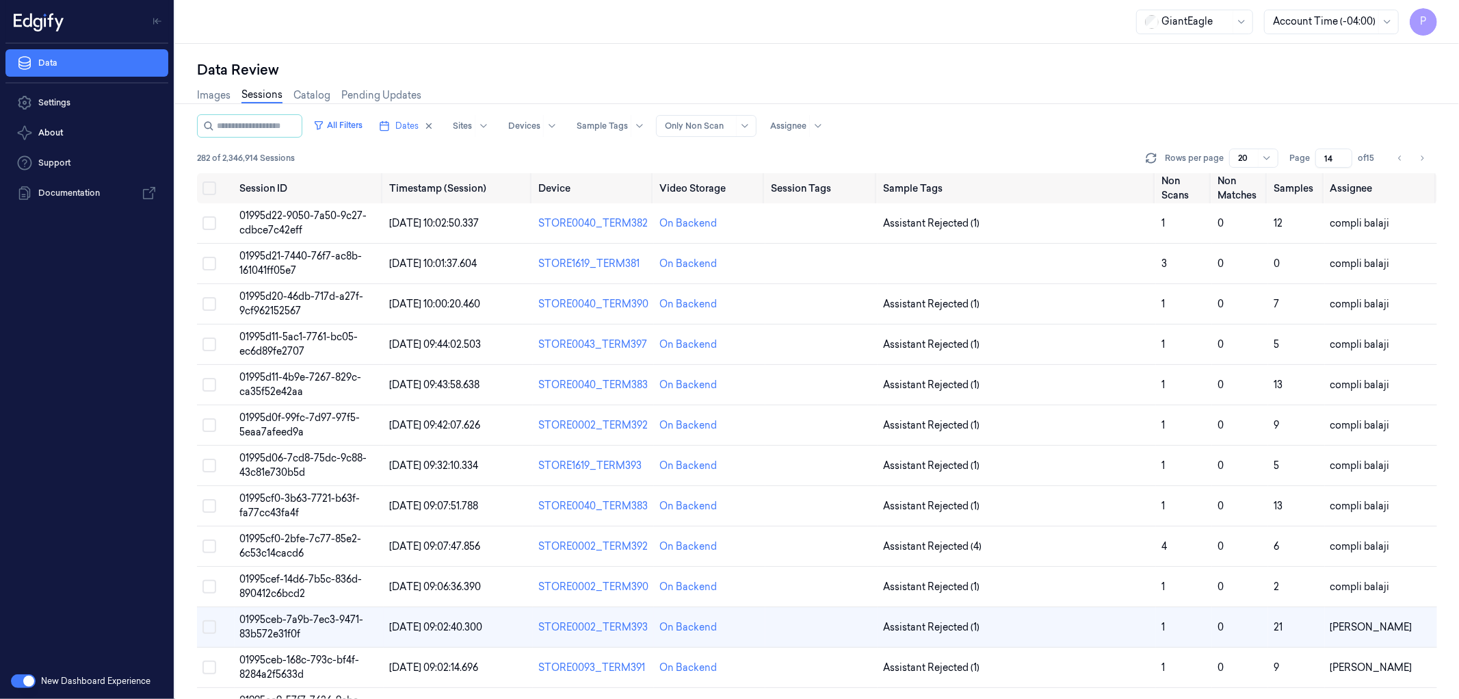
click at [1401, 155] on icon "Go to previous page" at bounding box center [1400, 158] width 8 height 11
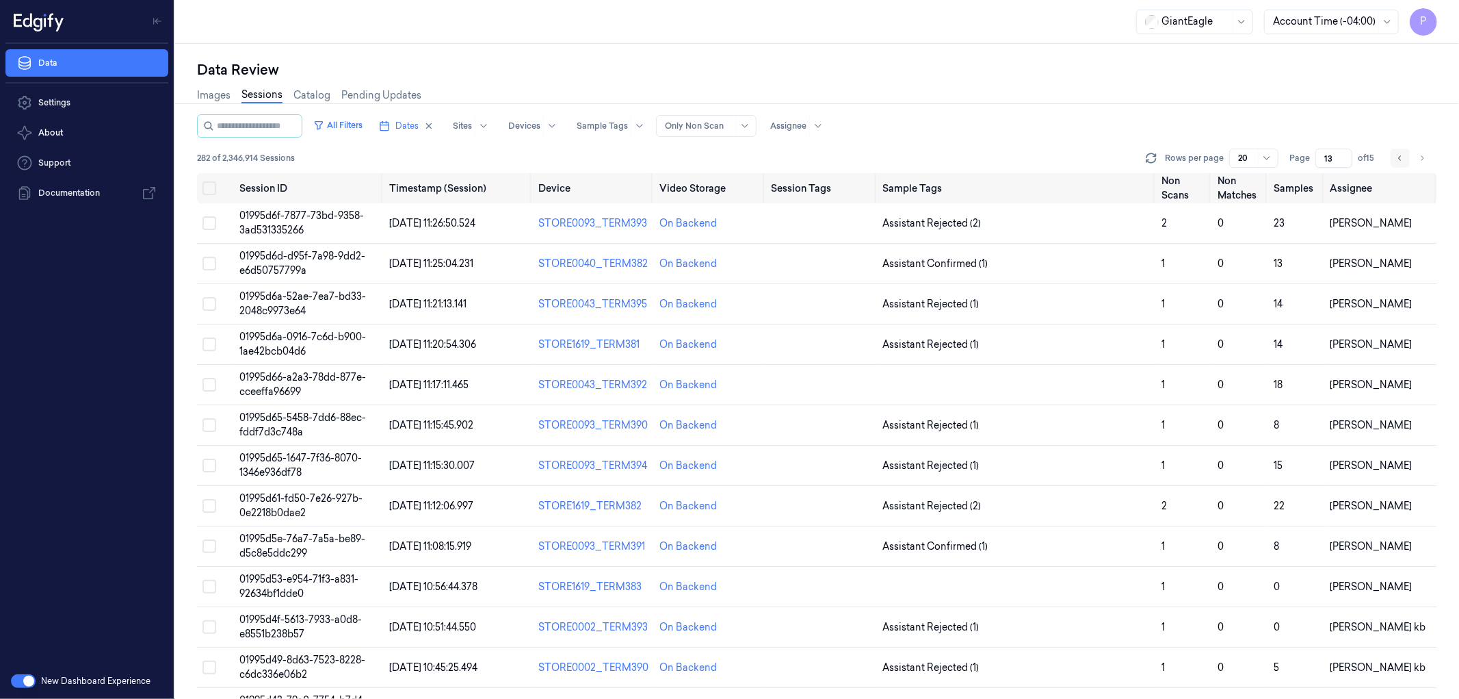
click at [1399, 159] on icon "Go to previous page" at bounding box center [1400, 158] width 8 height 11
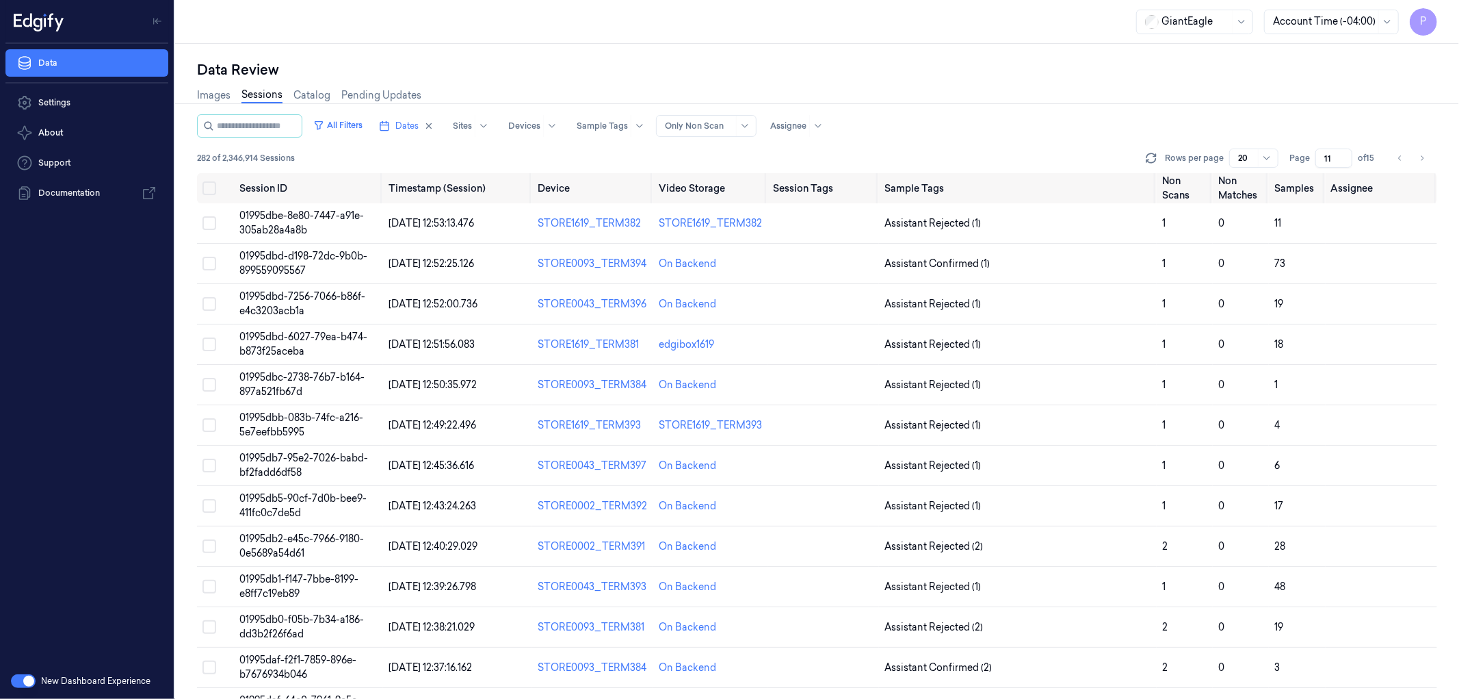
drag, startPoint x: 1404, startPoint y: 155, endPoint x: 1374, endPoint y: 144, distance: 31.8
click at [1403, 154] on icon "Go to previous page" at bounding box center [1400, 158] width 8 height 11
click at [1422, 156] on icon "Go to next page" at bounding box center [1422, 158] width 8 height 11
click at [1065, 66] on div "Data Review" at bounding box center [817, 69] width 1240 height 19
click at [1423, 156] on icon "Go to next page" at bounding box center [1423, 157] width 3 height 5
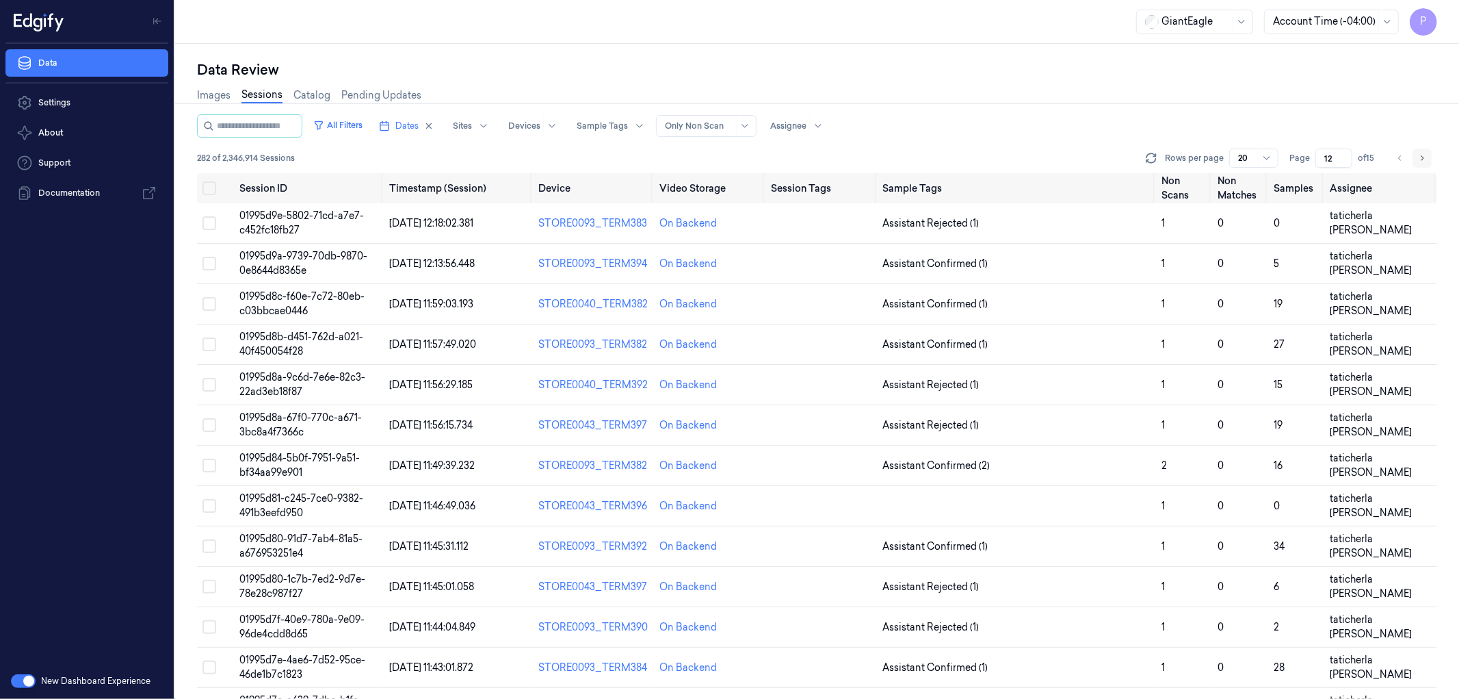
click at [1423, 156] on icon "Go to next page" at bounding box center [1423, 157] width 3 height 5
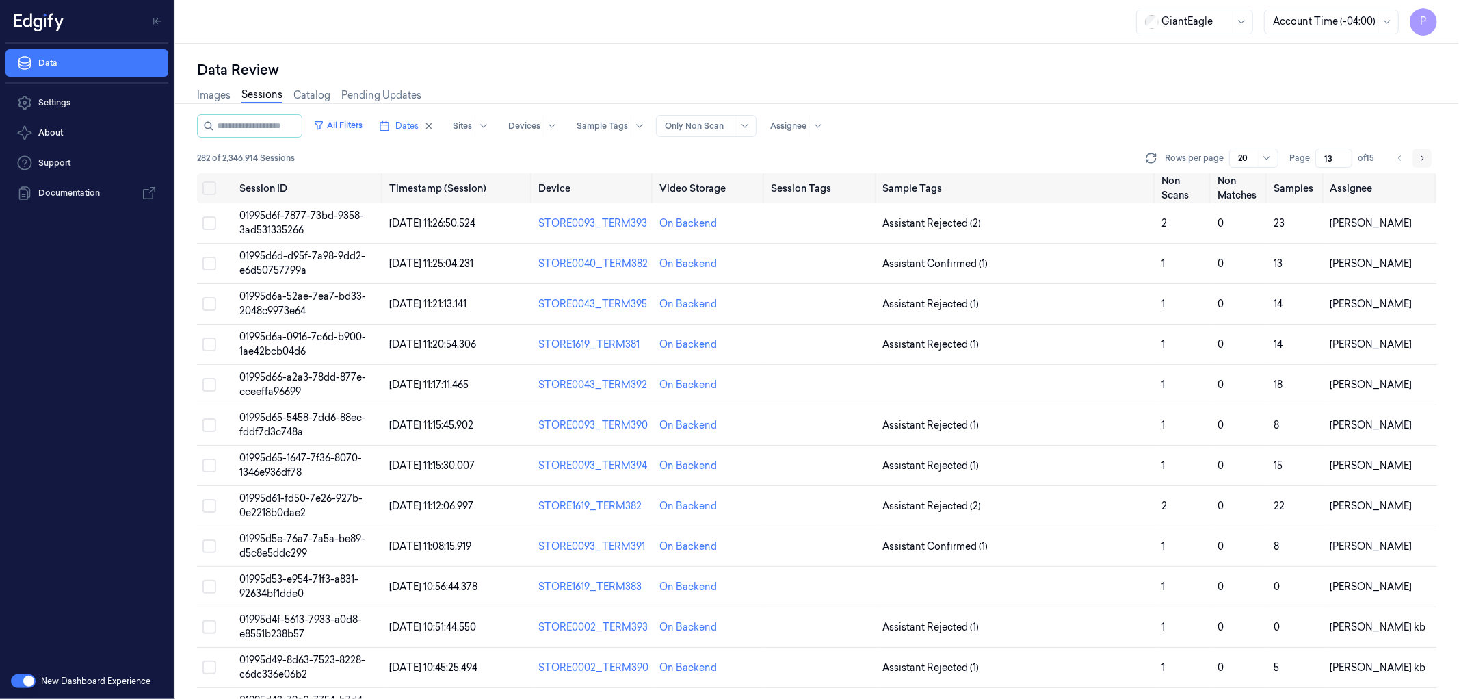
click at [1423, 156] on icon "Go to next page" at bounding box center [1423, 157] width 3 height 5
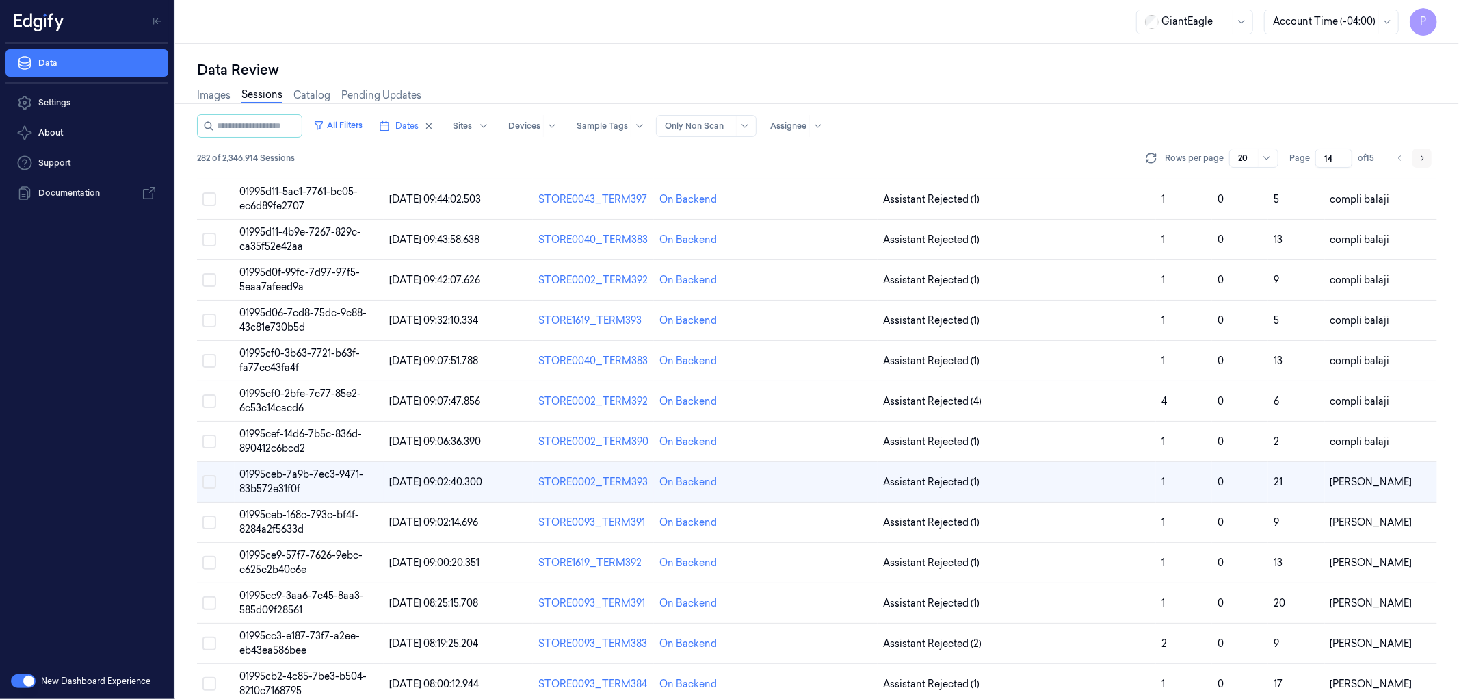
scroll to position [190, 0]
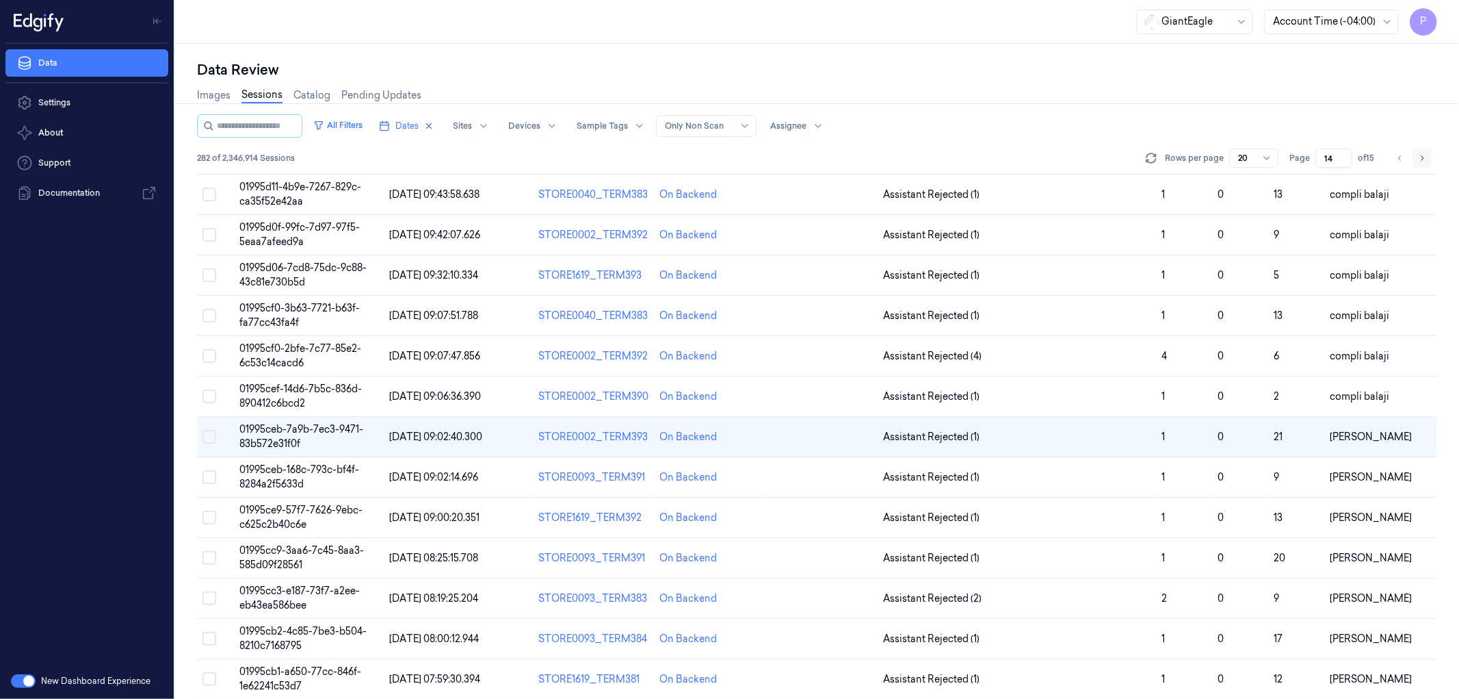
click at [1423, 156] on icon "Go to next page" at bounding box center [1423, 157] width 3 height 5
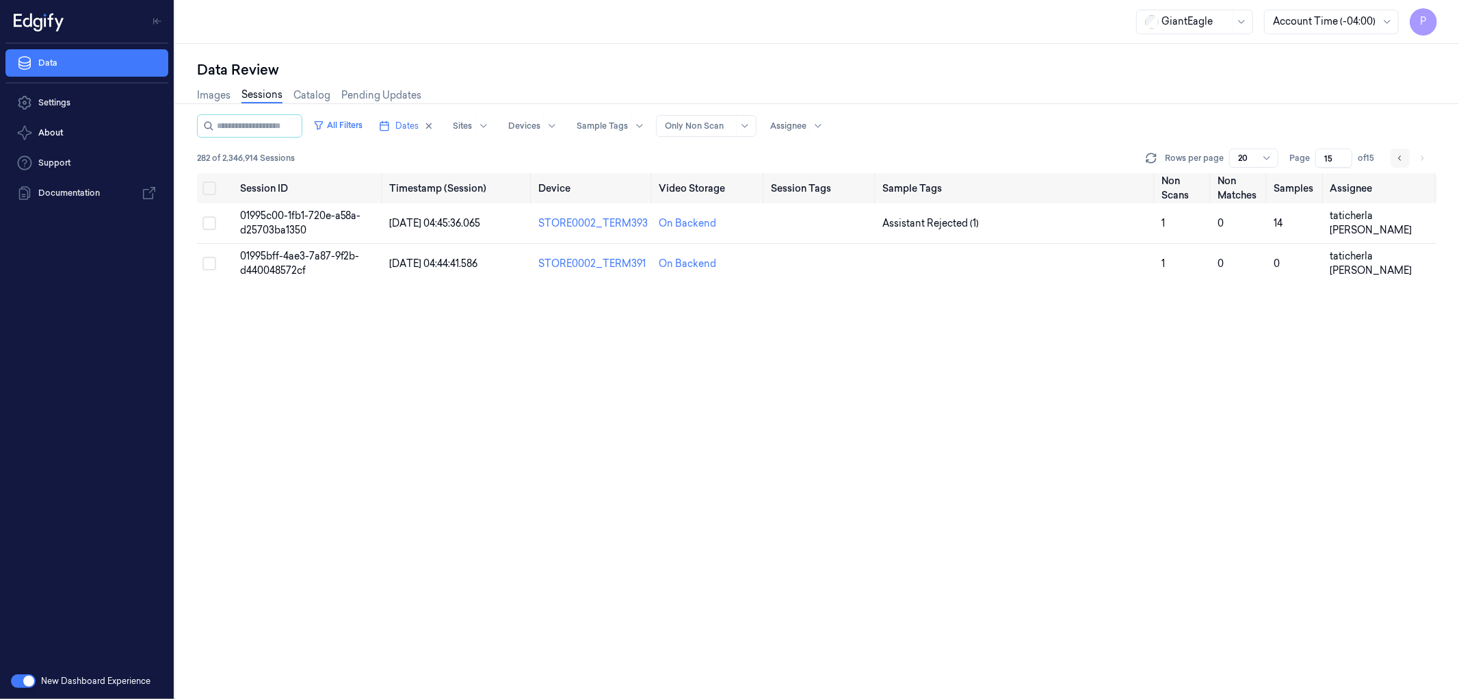
click at [1400, 156] on icon "Go to previous page" at bounding box center [1399, 157] width 3 height 5
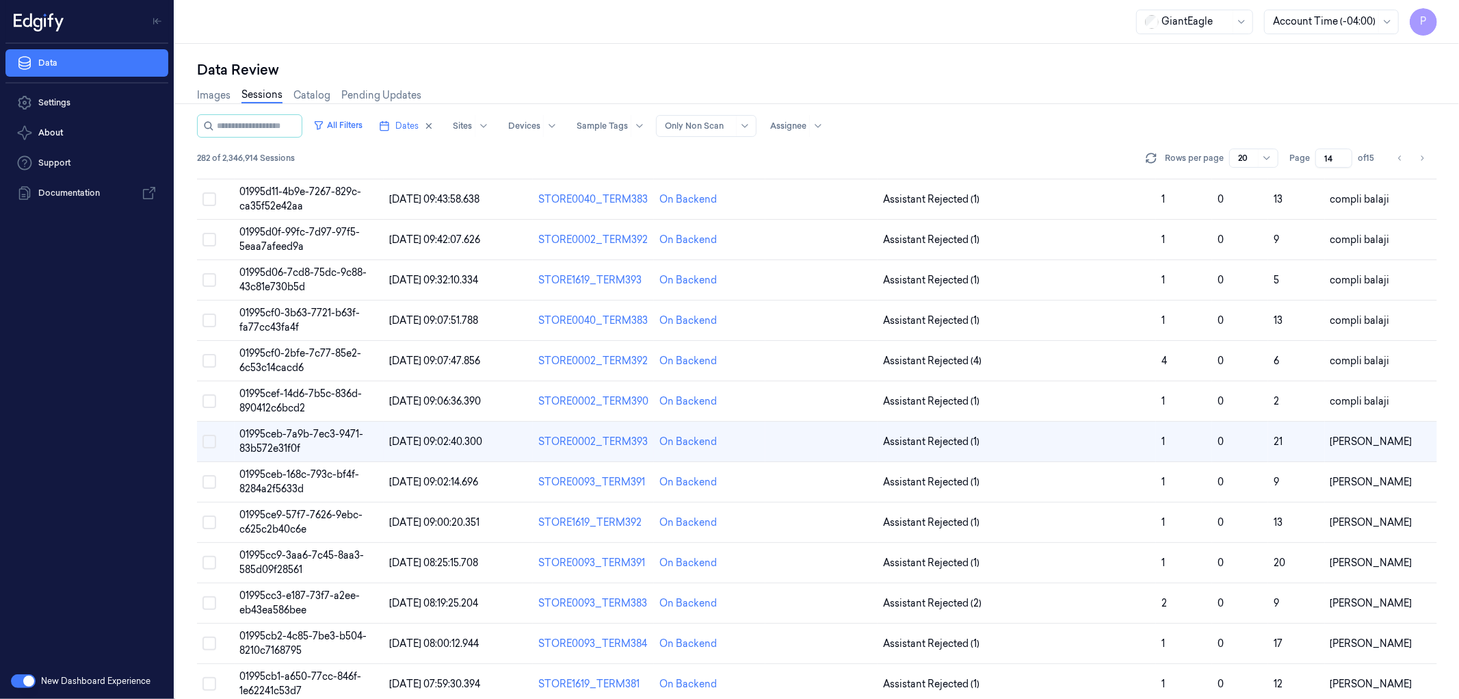
scroll to position [190, 0]
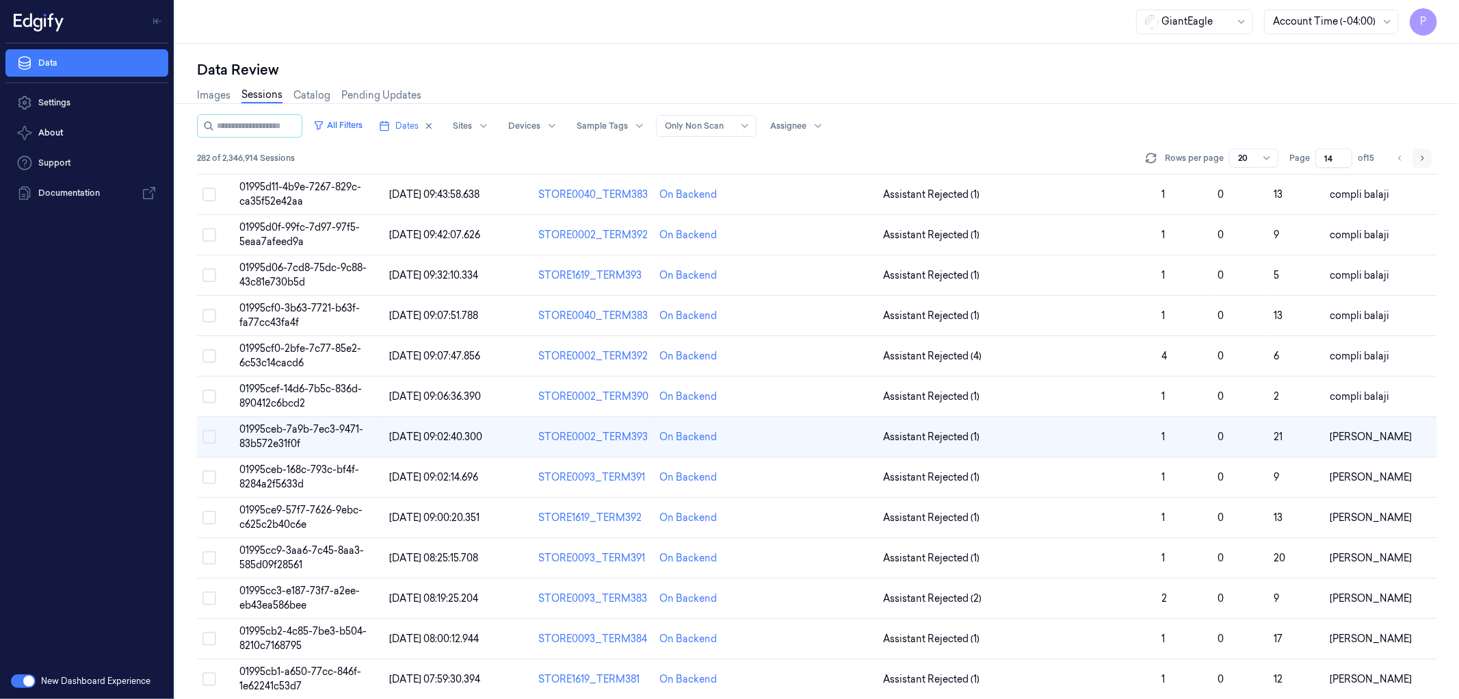
click at [1424, 159] on icon "Go to next page" at bounding box center [1422, 158] width 8 height 11
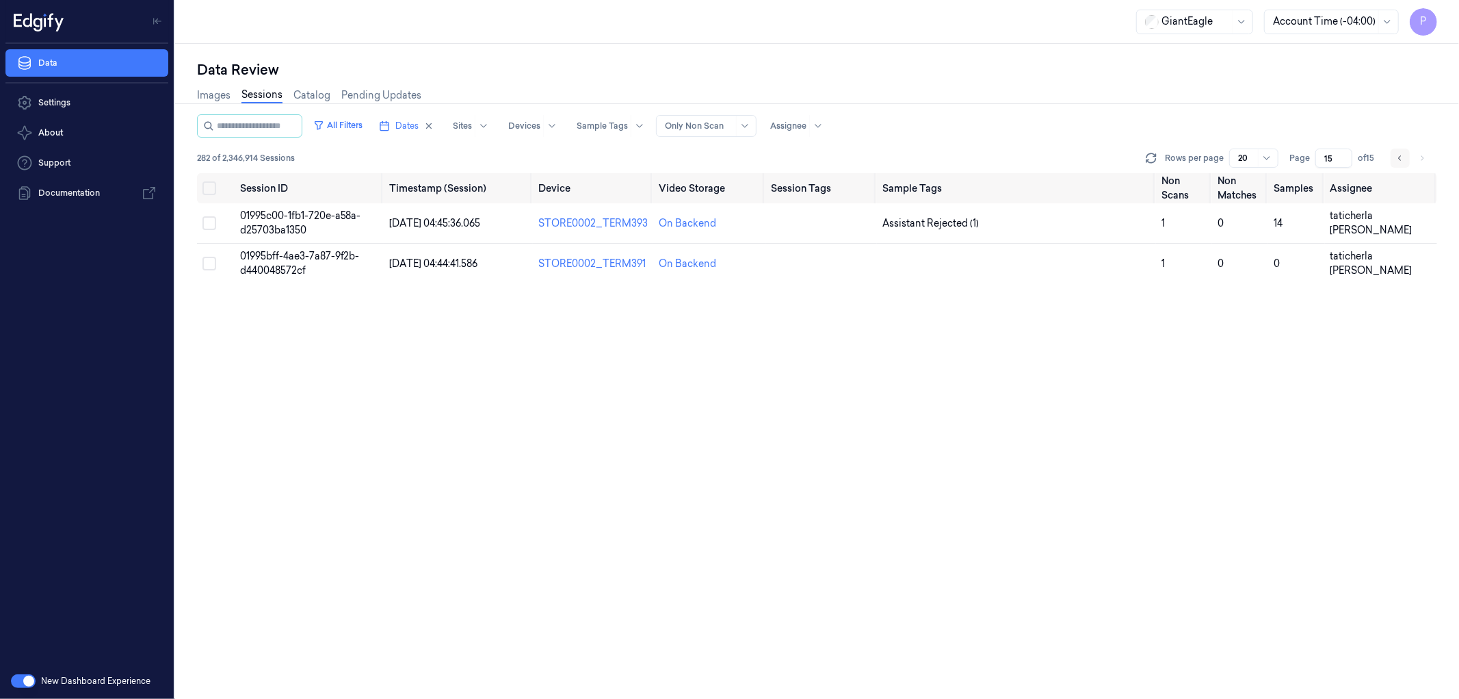
click at [1398, 153] on icon "Go to previous page" at bounding box center [1400, 158] width 8 height 11
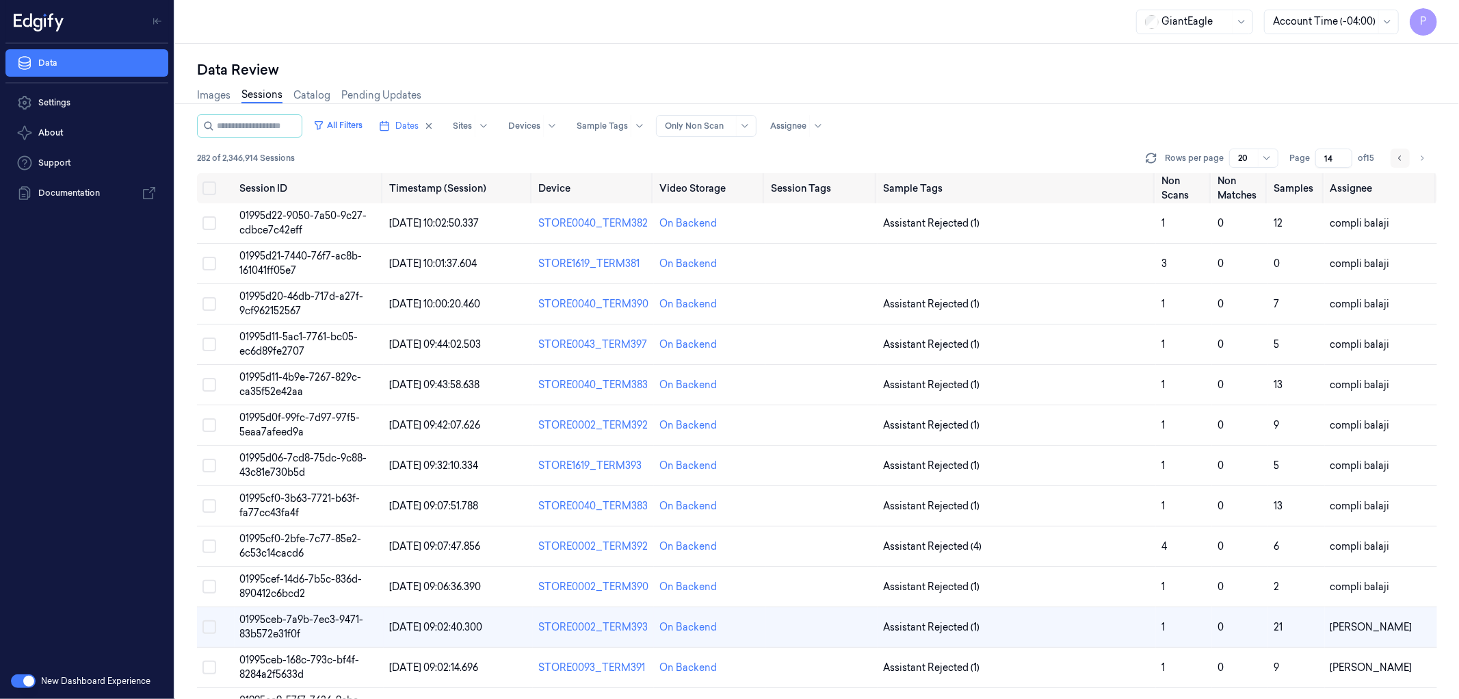
click at [1401, 159] on icon "Go to previous page" at bounding box center [1400, 158] width 8 height 11
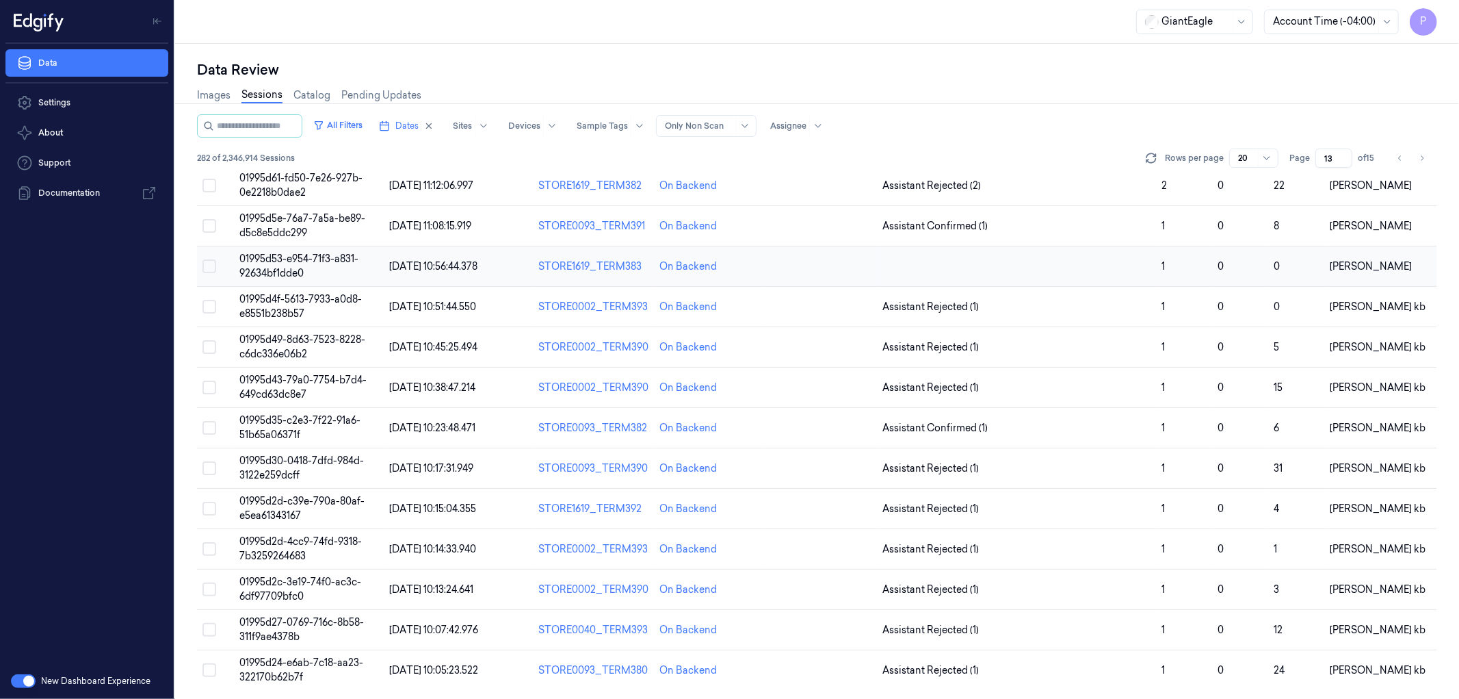
scroll to position [322, 0]
click at [1397, 160] on icon "Go to previous page" at bounding box center [1400, 158] width 8 height 11
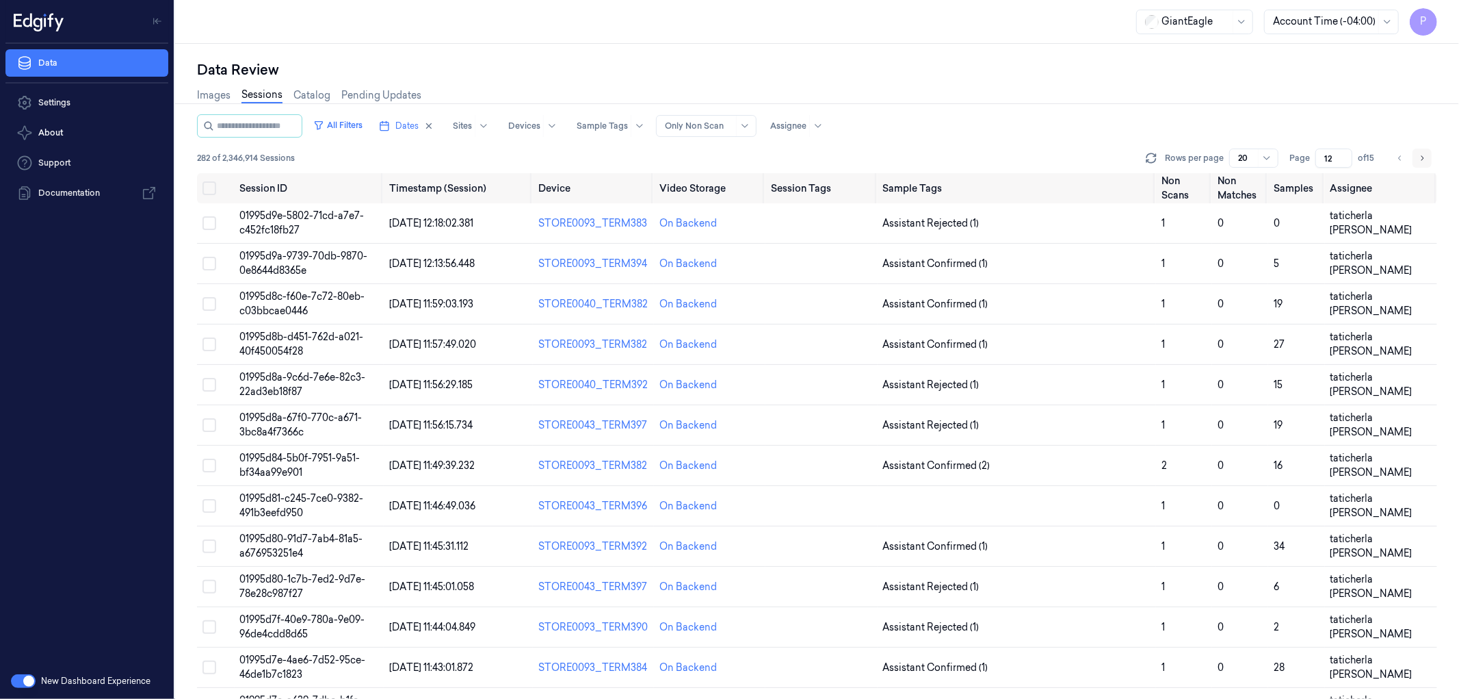
click at [1424, 155] on icon "Go to next page" at bounding box center [1422, 158] width 8 height 11
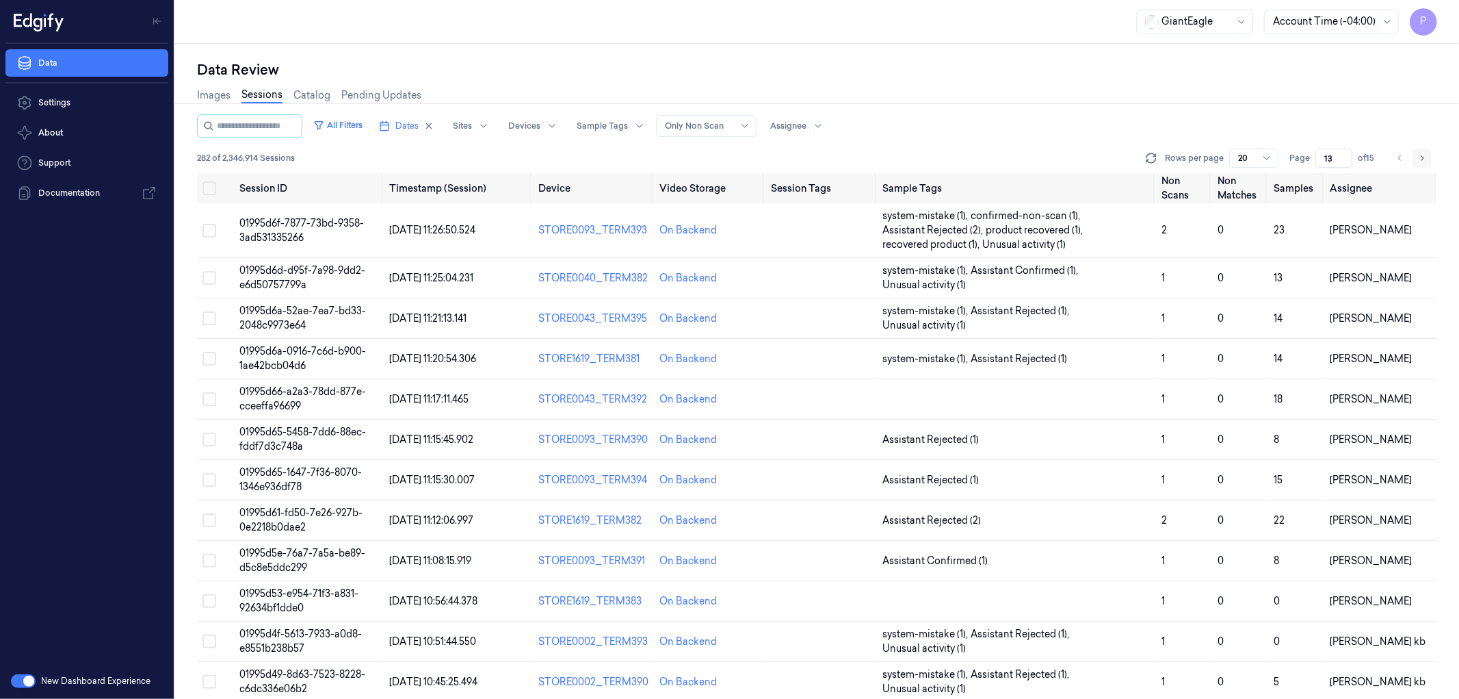
click at [1422, 159] on icon "Go to next page" at bounding box center [1422, 158] width 8 height 11
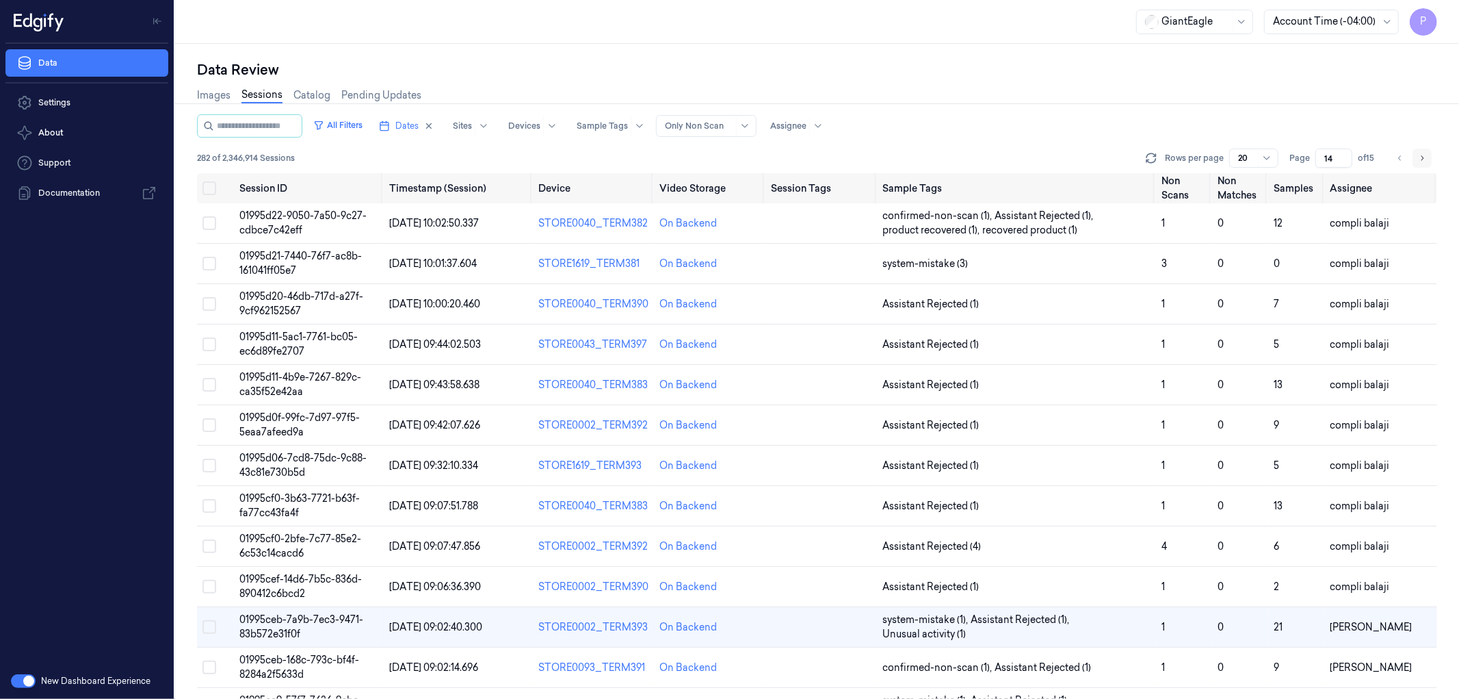
click at [1419, 159] on icon "Go to next page" at bounding box center [1422, 158] width 8 height 11
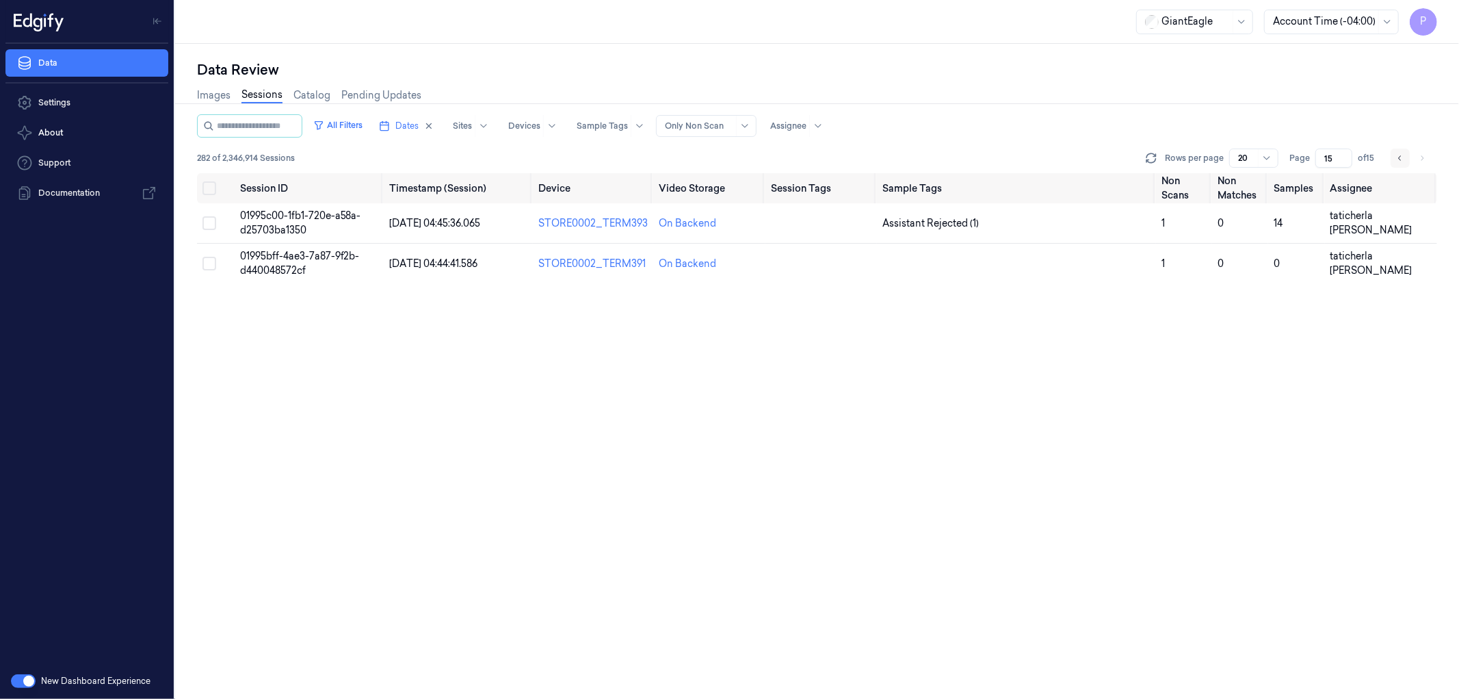
click at [1399, 153] on icon "Go to previous page" at bounding box center [1400, 158] width 8 height 11
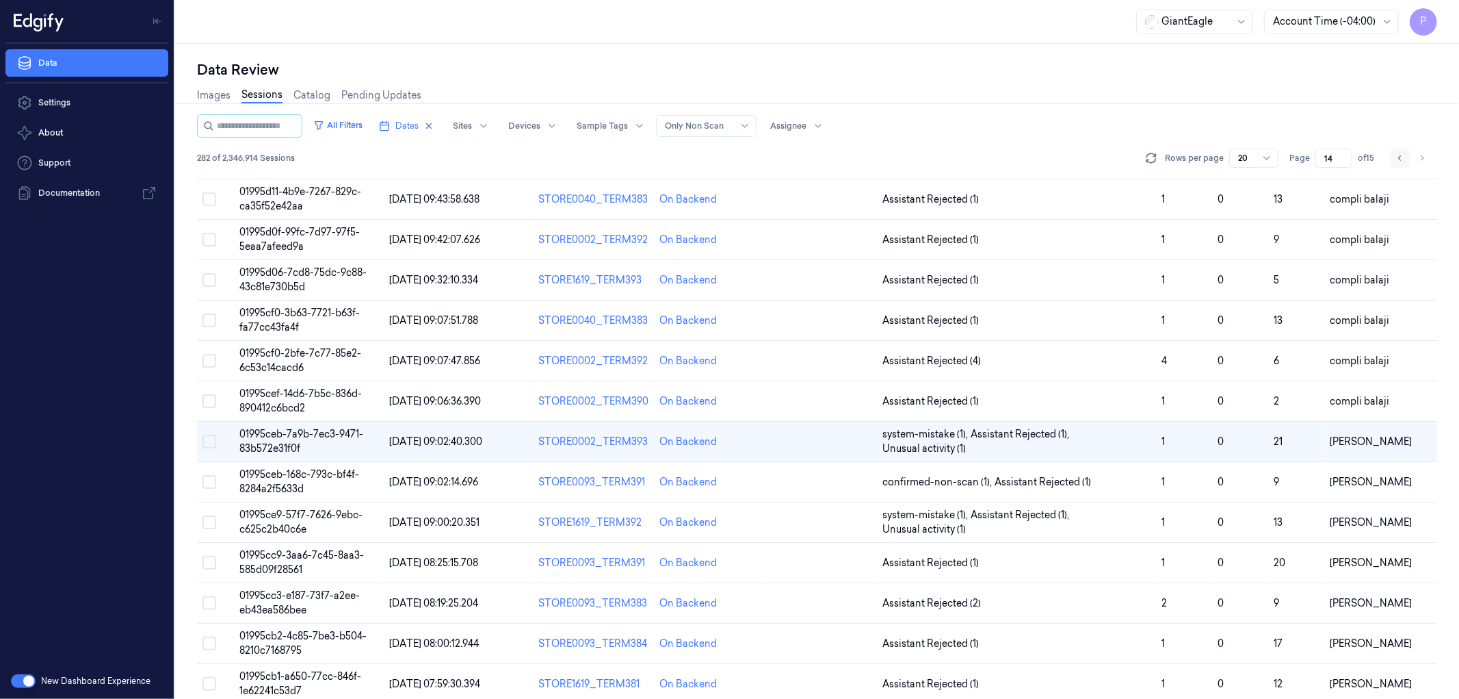
scroll to position [190, 0]
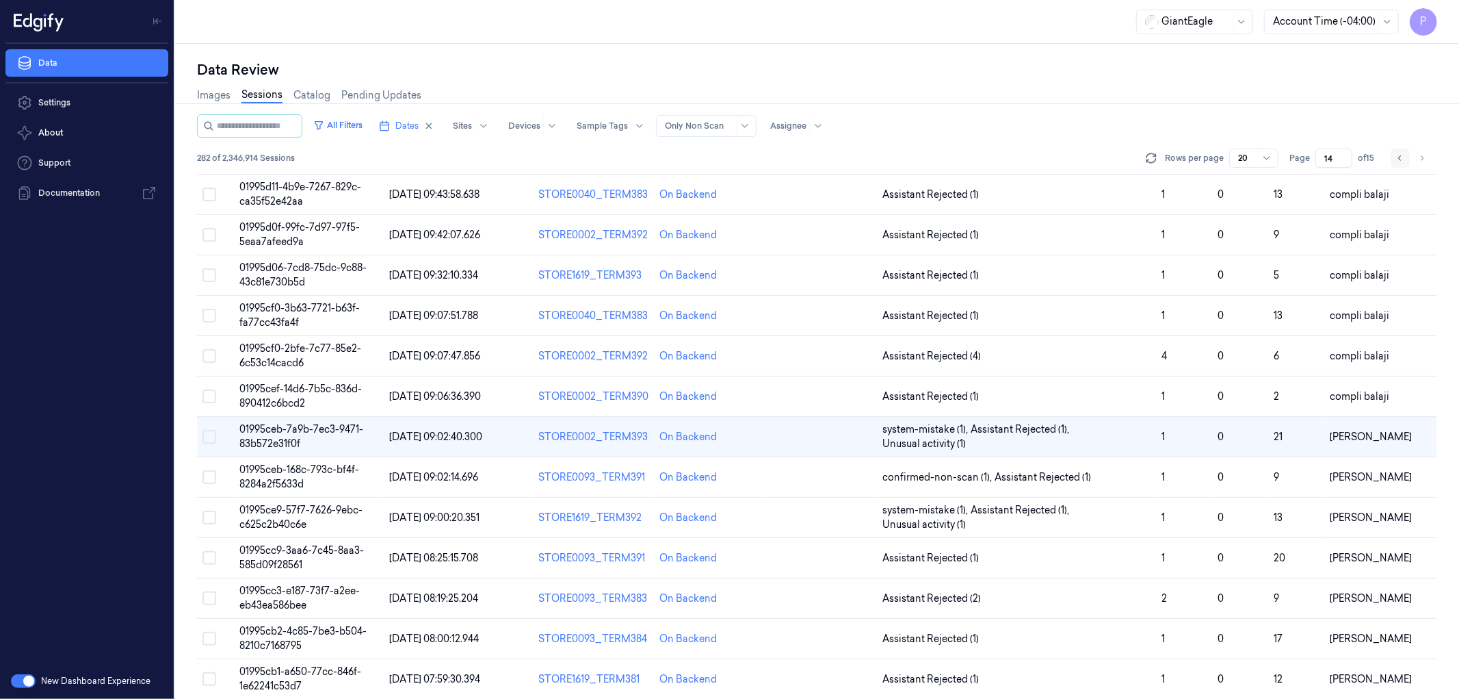
click at [1400, 157] on icon "Go to previous page" at bounding box center [1400, 158] width 8 height 11
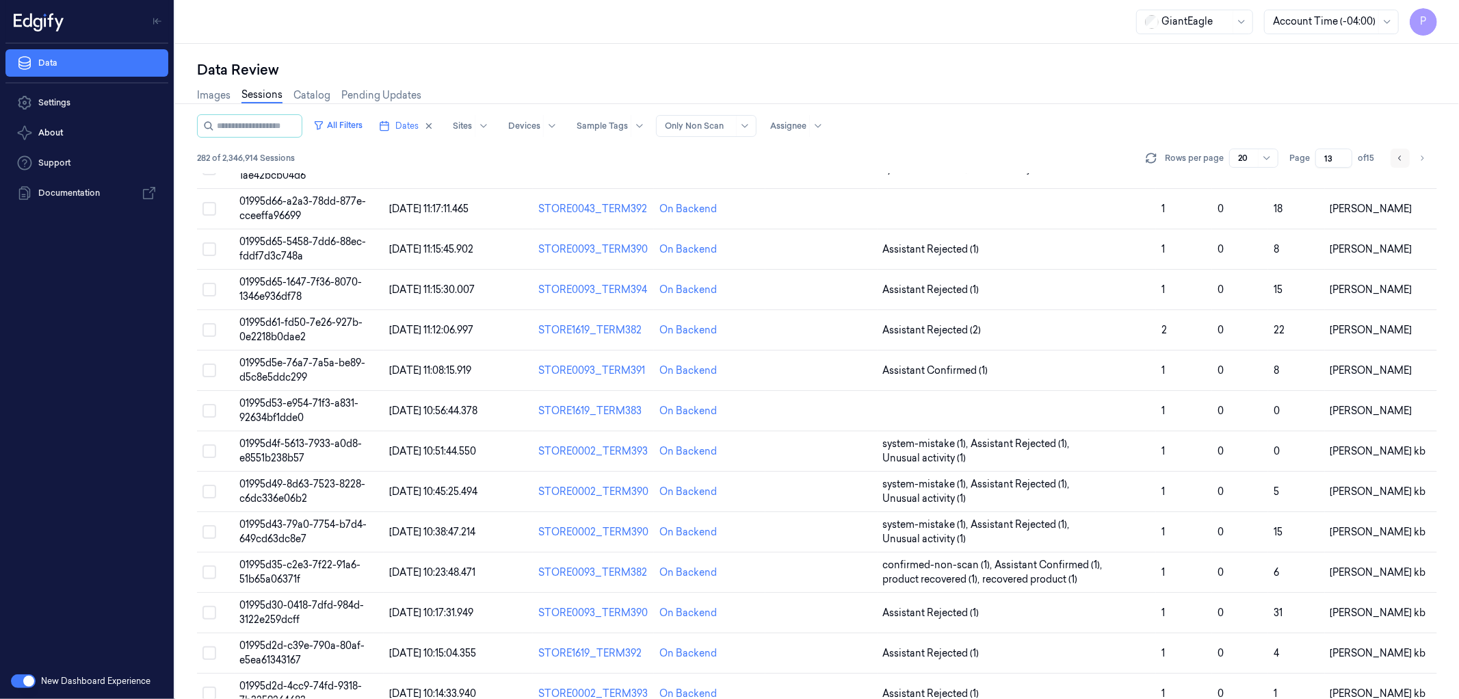
click at [1400, 157] on icon "Go to previous page" at bounding box center [1400, 158] width 8 height 11
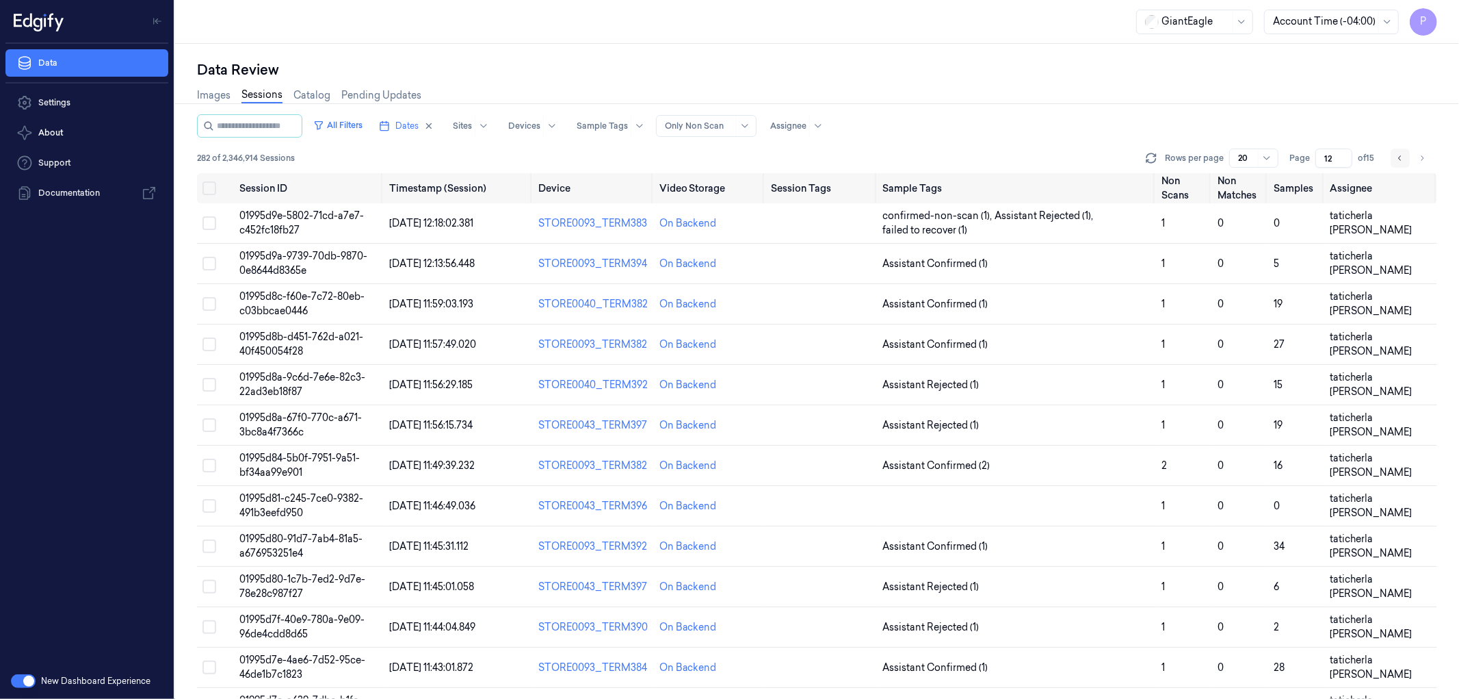
click at [1398, 160] on icon "Go to previous page" at bounding box center [1400, 158] width 8 height 11
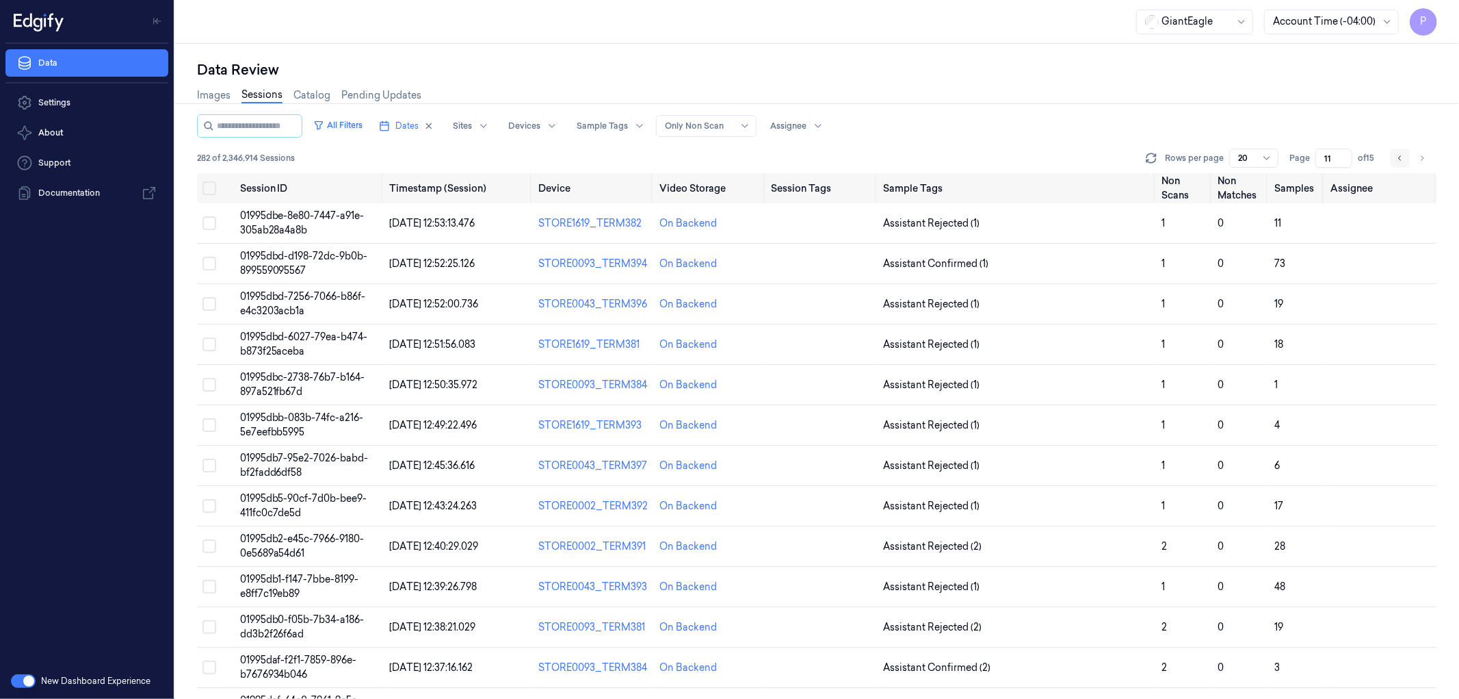
click at [1397, 155] on icon "Go to previous page" at bounding box center [1400, 158] width 8 height 11
click at [1397, 156] on icon "Go to previous page" at bounding box center [1400, 158] width 8 height 11
click at [1398, 162] on icon "Go to previous page" at bounding box center [1400, 158] width 8 height 11
click at [1418, 159] on icon "Go to next page" at bounding box center [1422, 158] width 8 height 11
click at [1422, 158] on icon "Go to next page" at bounding box center [1422, 158] width 8 height 11
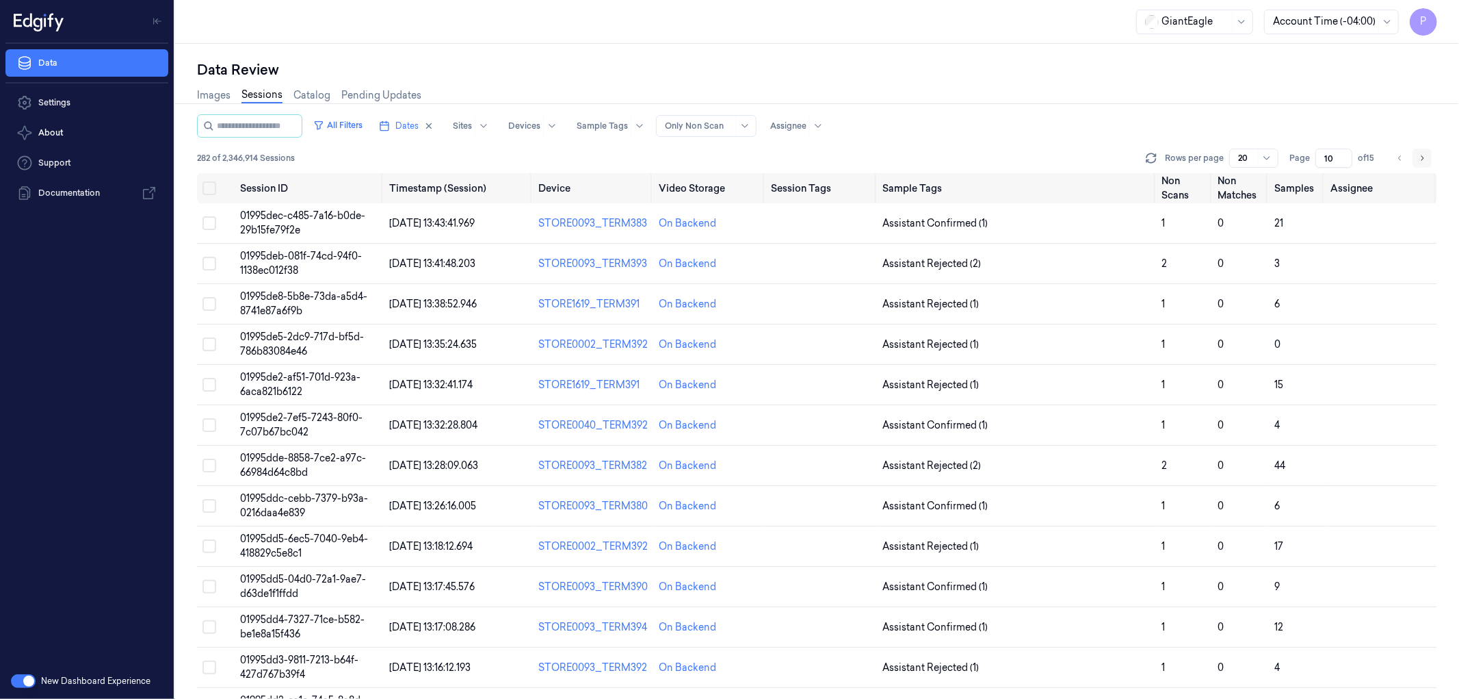
click at [1422, 158] on icon "Go to next page" at bounding box center [1422, 158] width 8 height 11
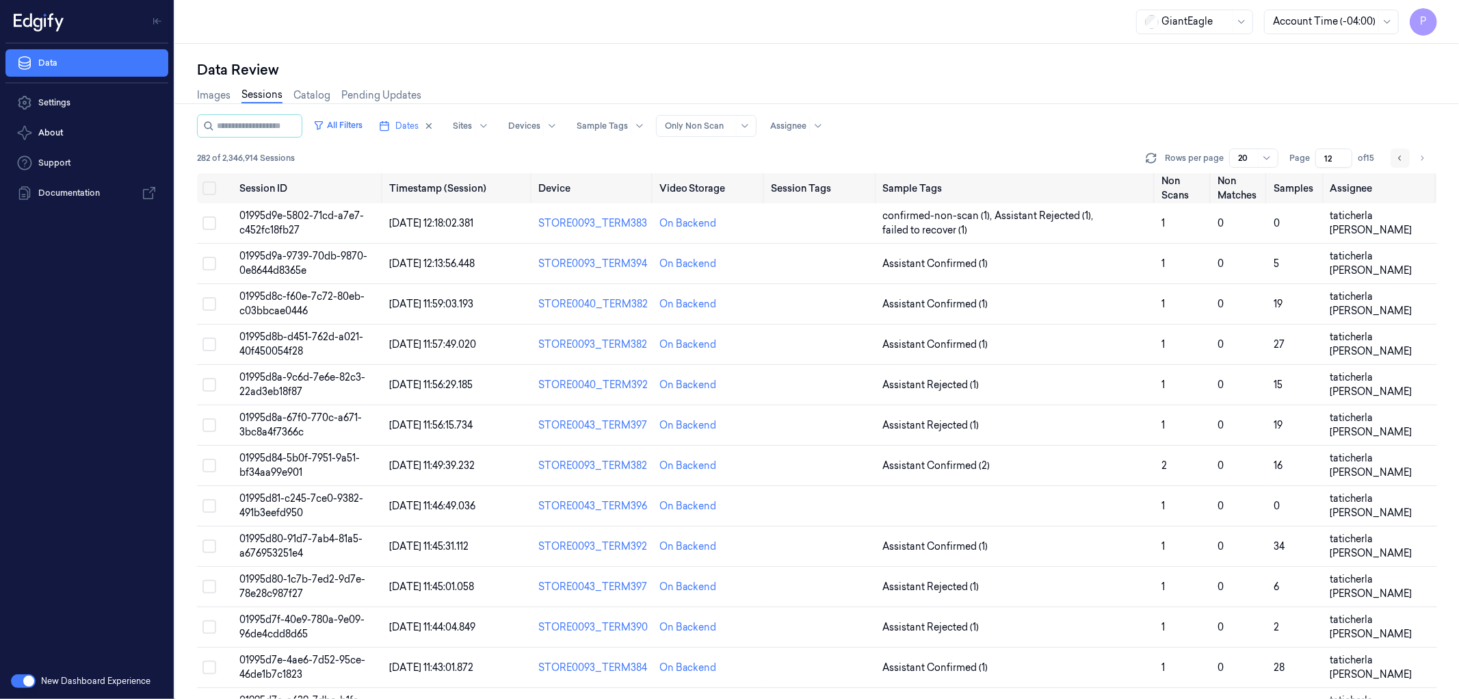
click at [1398, 159] on icon "Go to previous page" at bounding box center [1400, 158] width 8 height 11
type input "11"
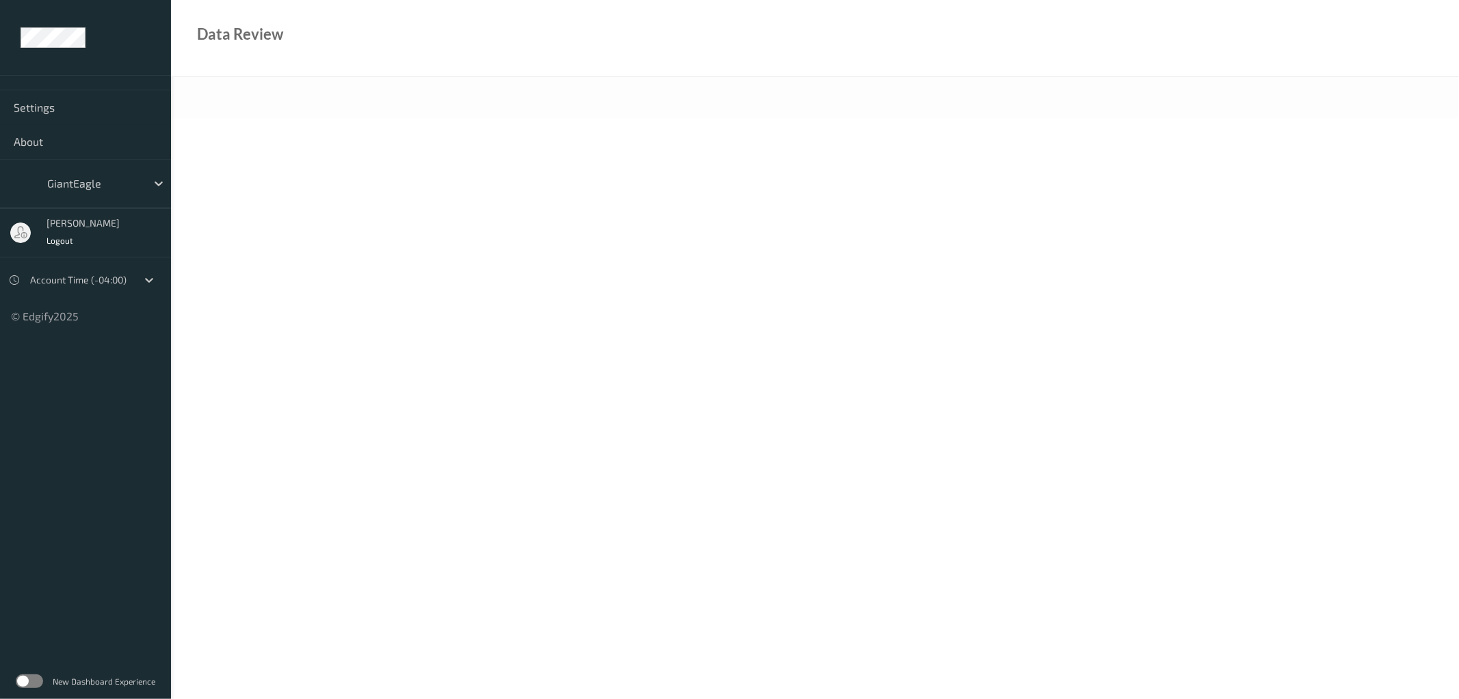
click at [35, 676] on label at bounding box center [29, 681] width 27 height 14
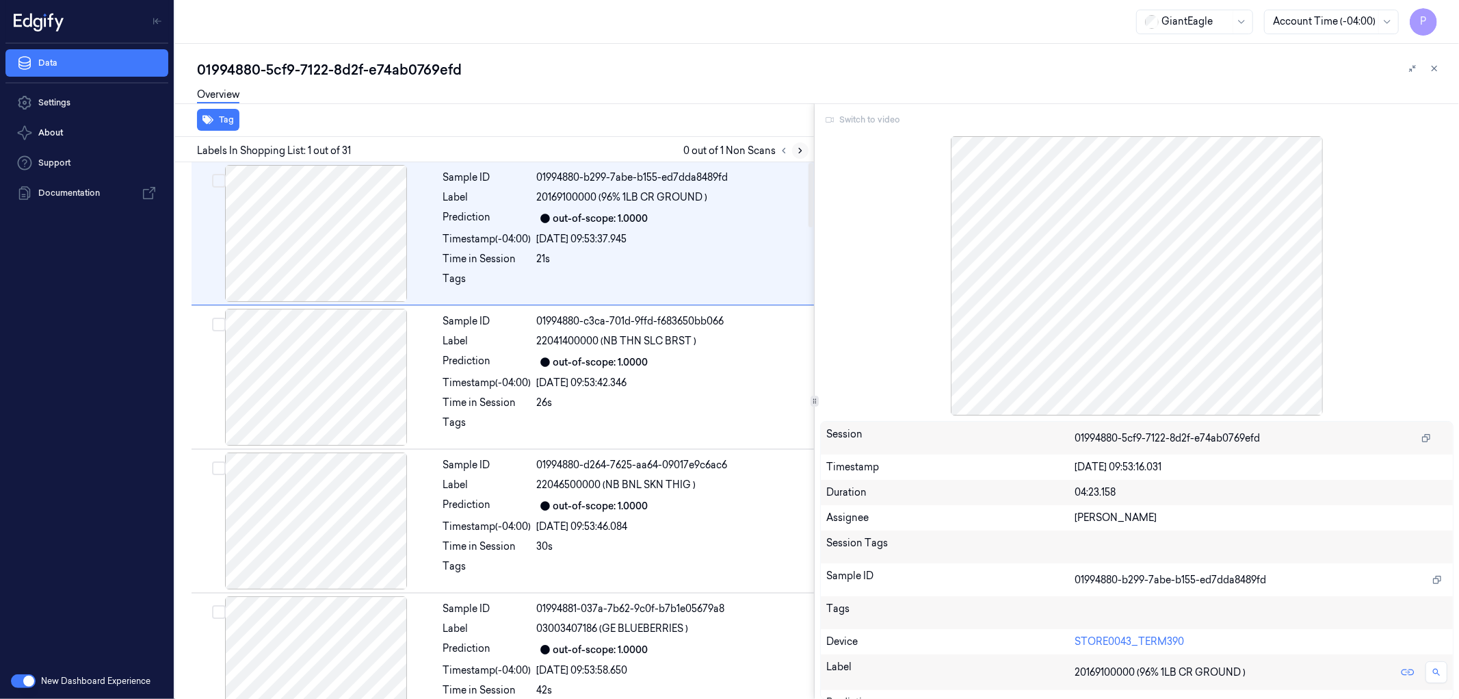
click at [801, 146] on icon at bounding box center [801, 151] width 10 height 10
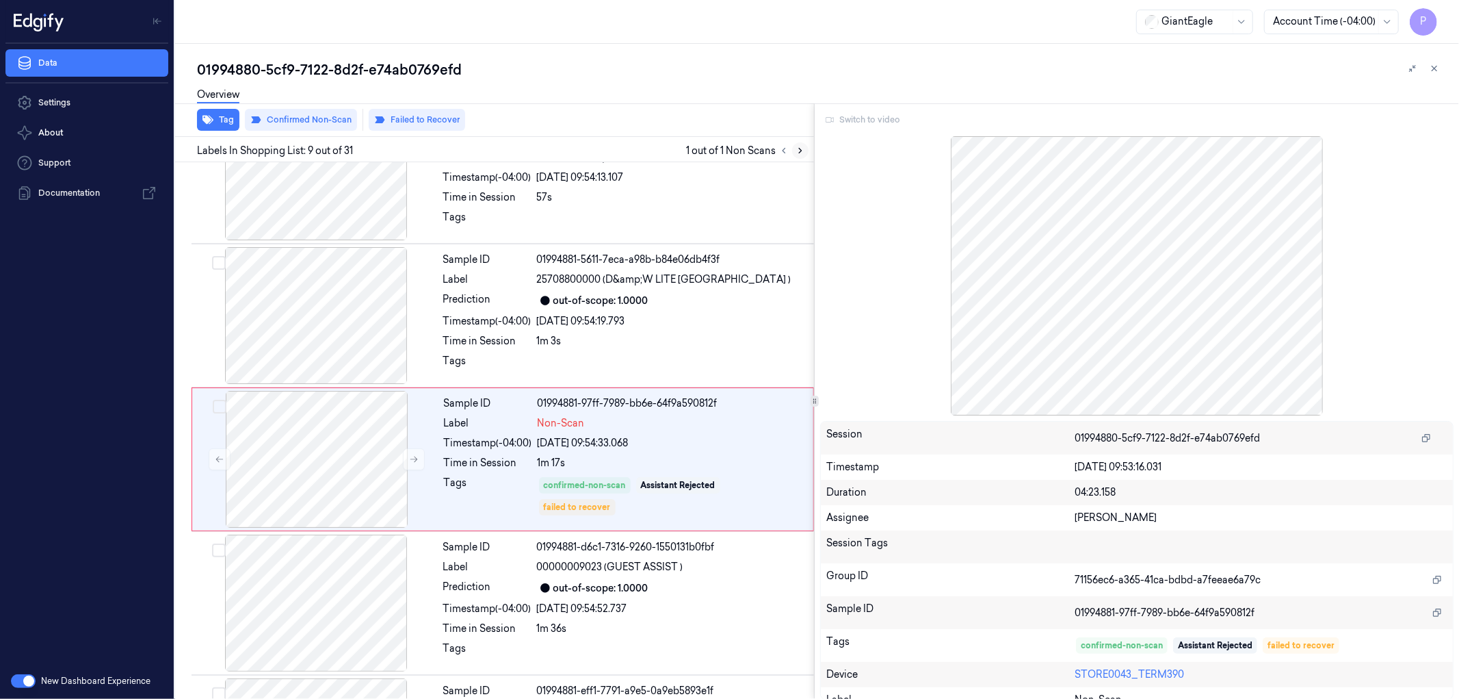
scroll to position [953, 0]
